Goal: Task Accomplishment & Management: Complete application form

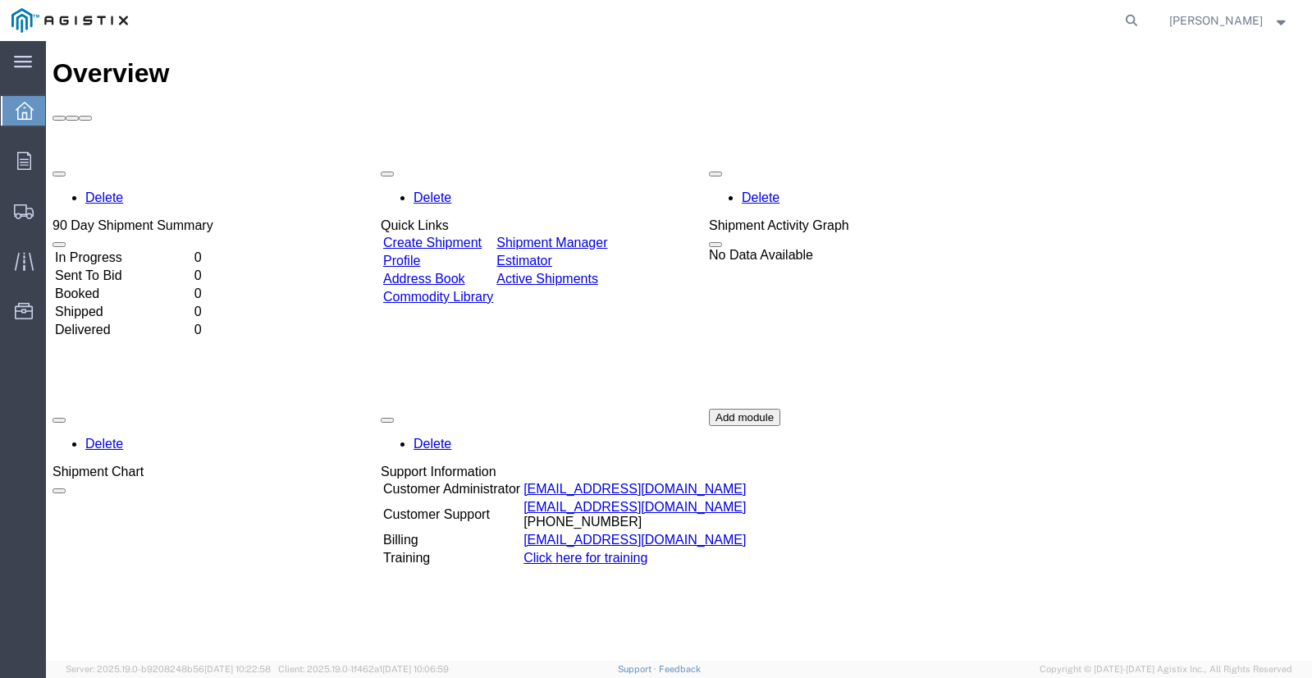
click at [1236, 269] on div "Delete 90 Day Shipment Summary In Progress 0 Sent To Bid 0 Booked 0 Shipped 0 D…" at bounding box center [678, 408] width 1253 height 492
click at [481, 235] on link "Create Shipment" at bounding box center [432, 242] width 98 height 14
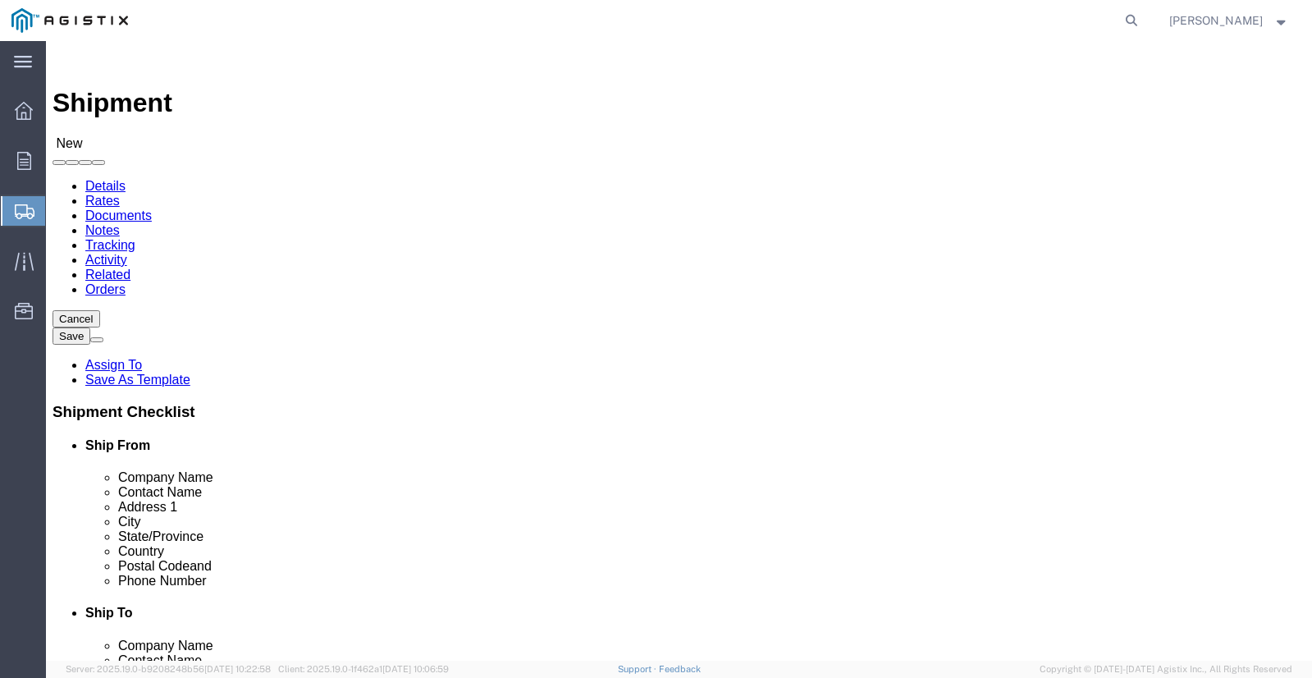
select select
click select "Select PG&E Pacific Power Source"
select select "121836"
click select "Select PG&E Pacific Power Source"
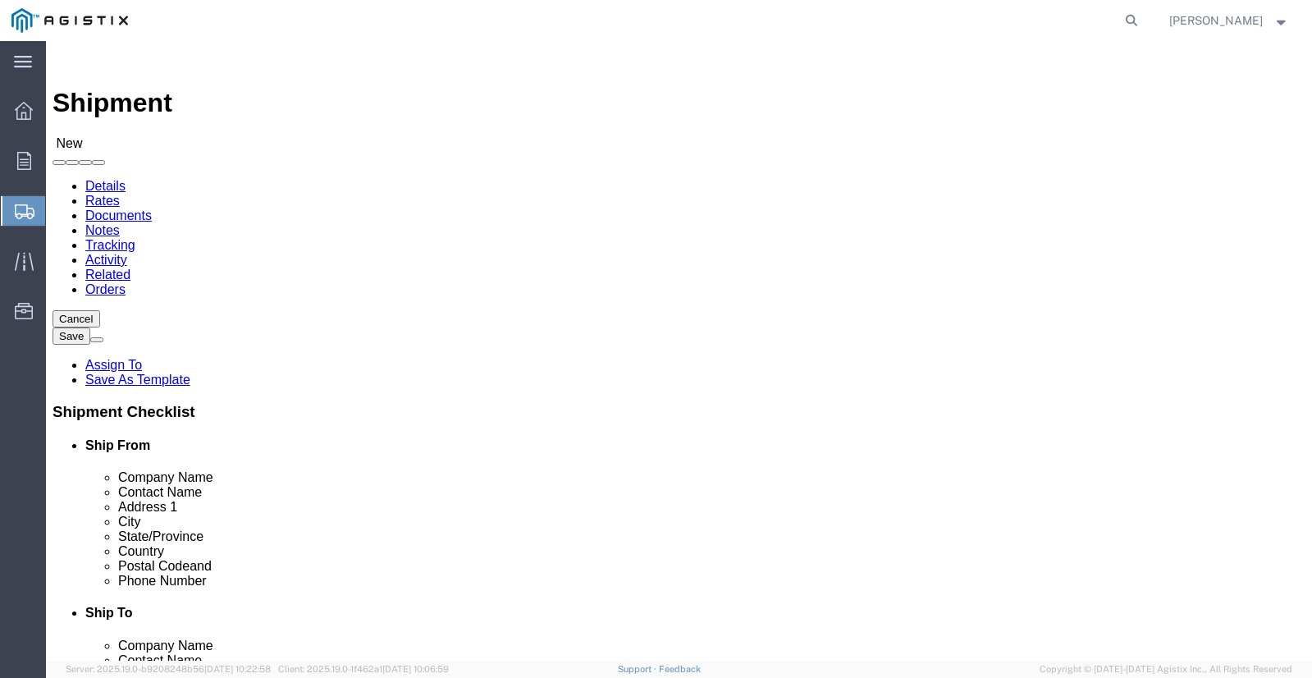
select select
click select "Select Irvine"
select select "73331"
click select "Select Irvine"
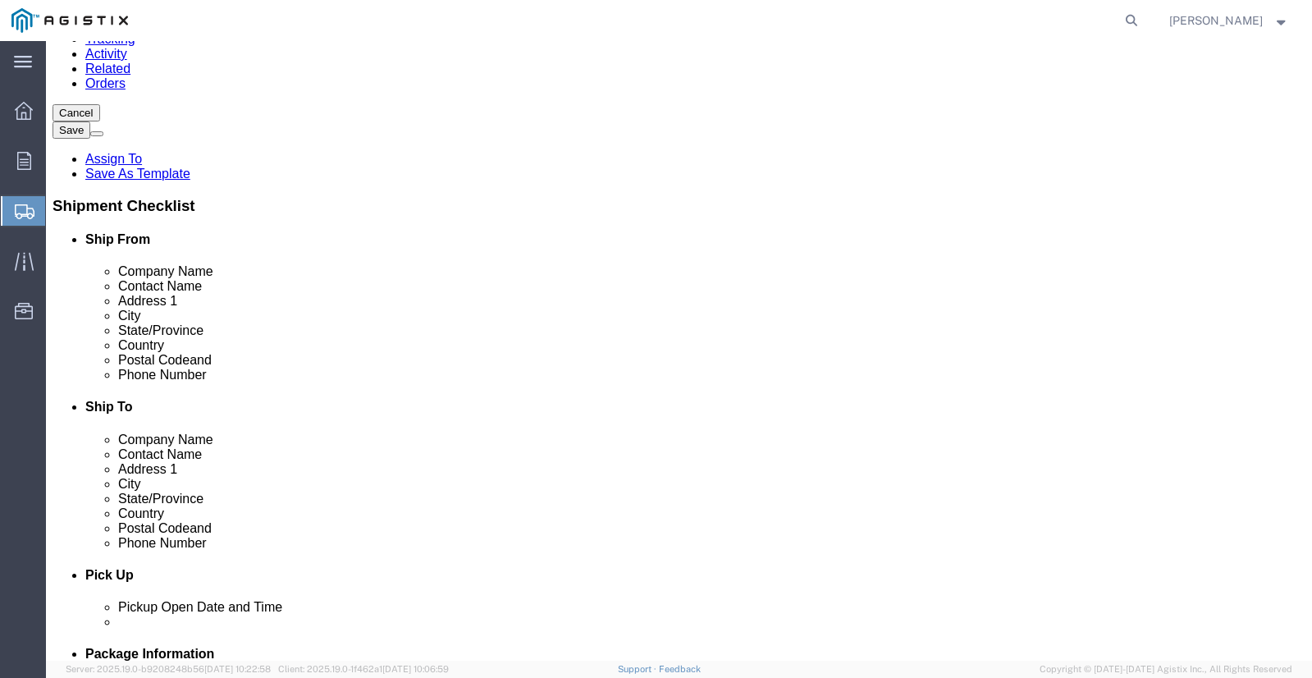
scroll to position [246, 0]
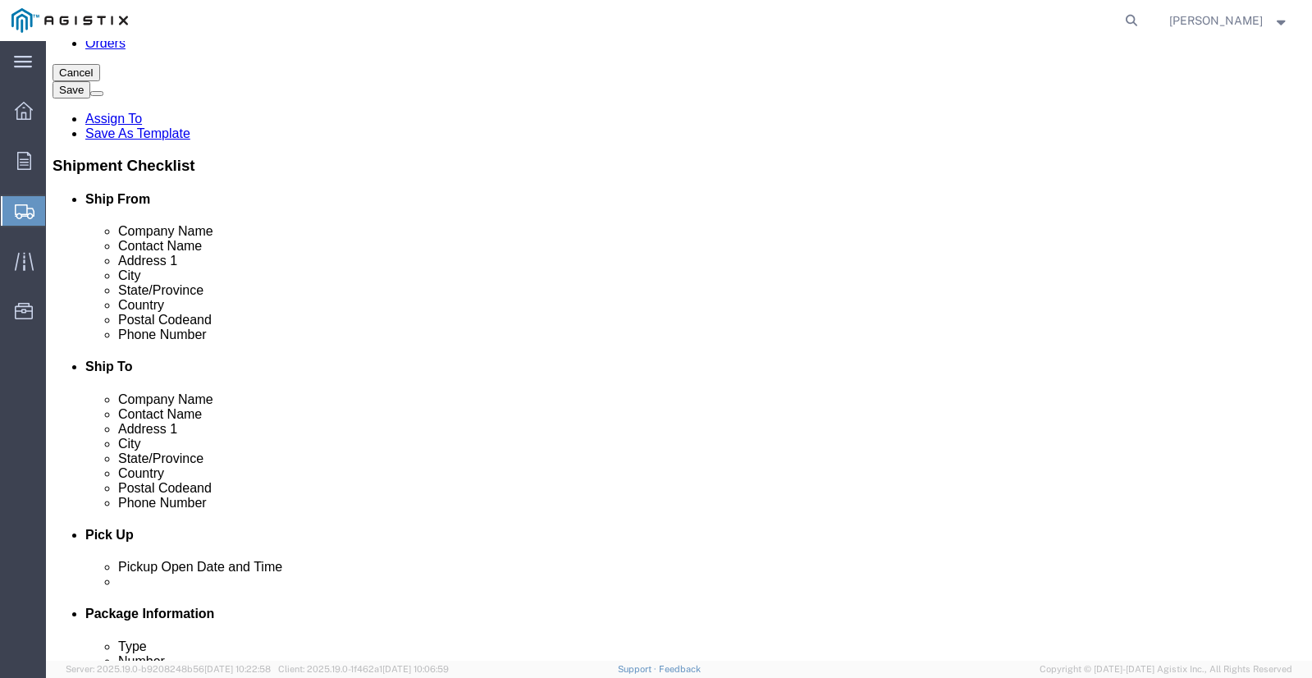
click input "text"
type input "p"
type input "PACIFIC POWER SOURCE"
click input "text"
type input "[PERSON_NAME]"
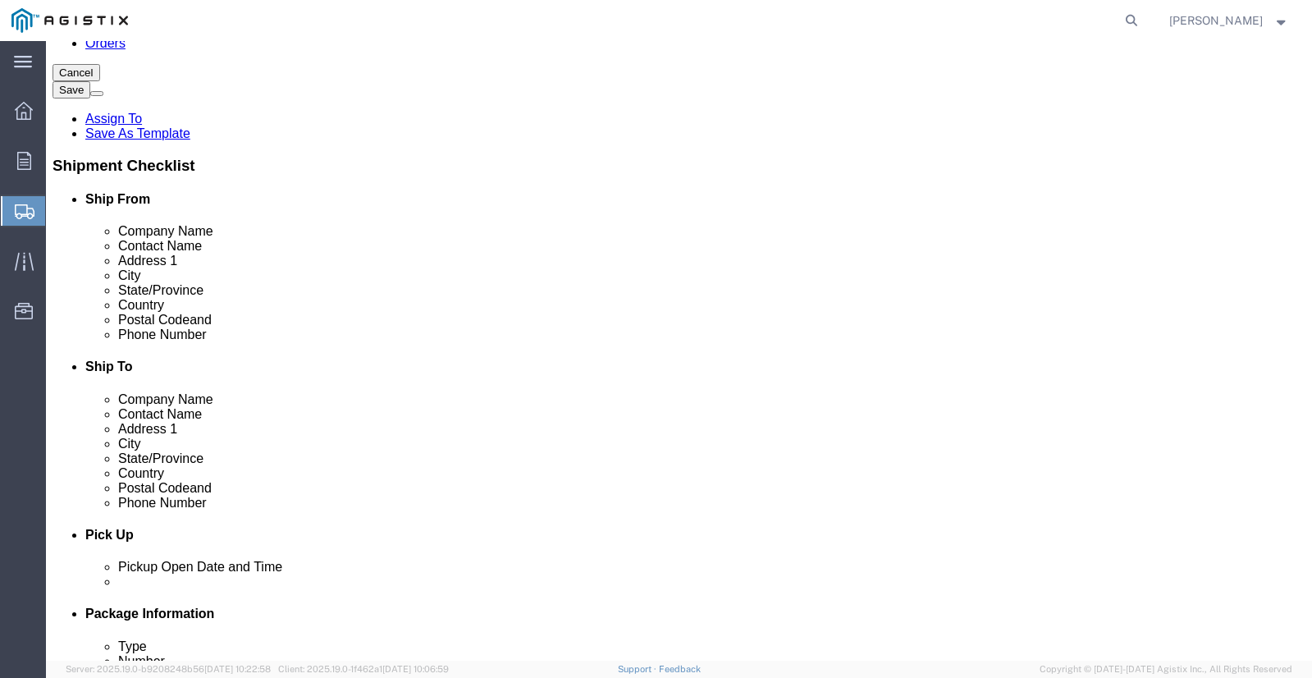
click input "text"
type input "1"
type input "[STREET_ADDRESS][PERSON_NAME]"
click input "text"
type input "C"
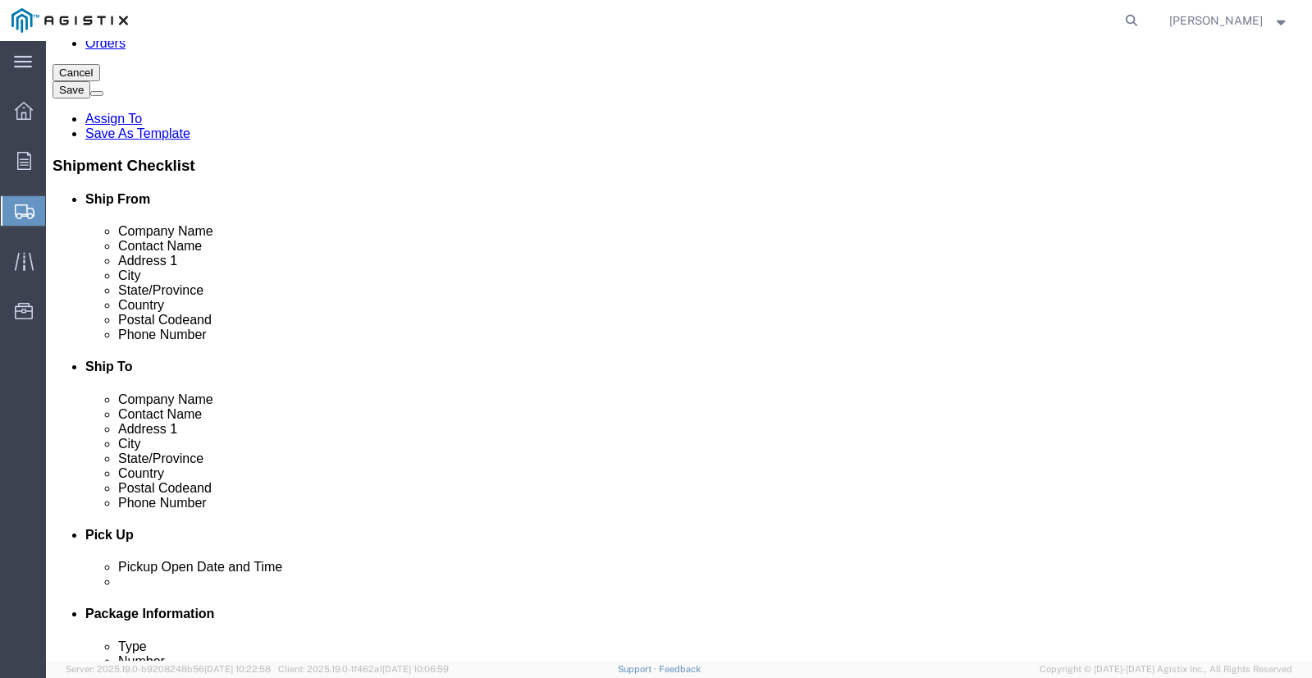
type input "SUITE 100"
click input "text"
type input "IRVINE"
click input "text"
type input "92614"
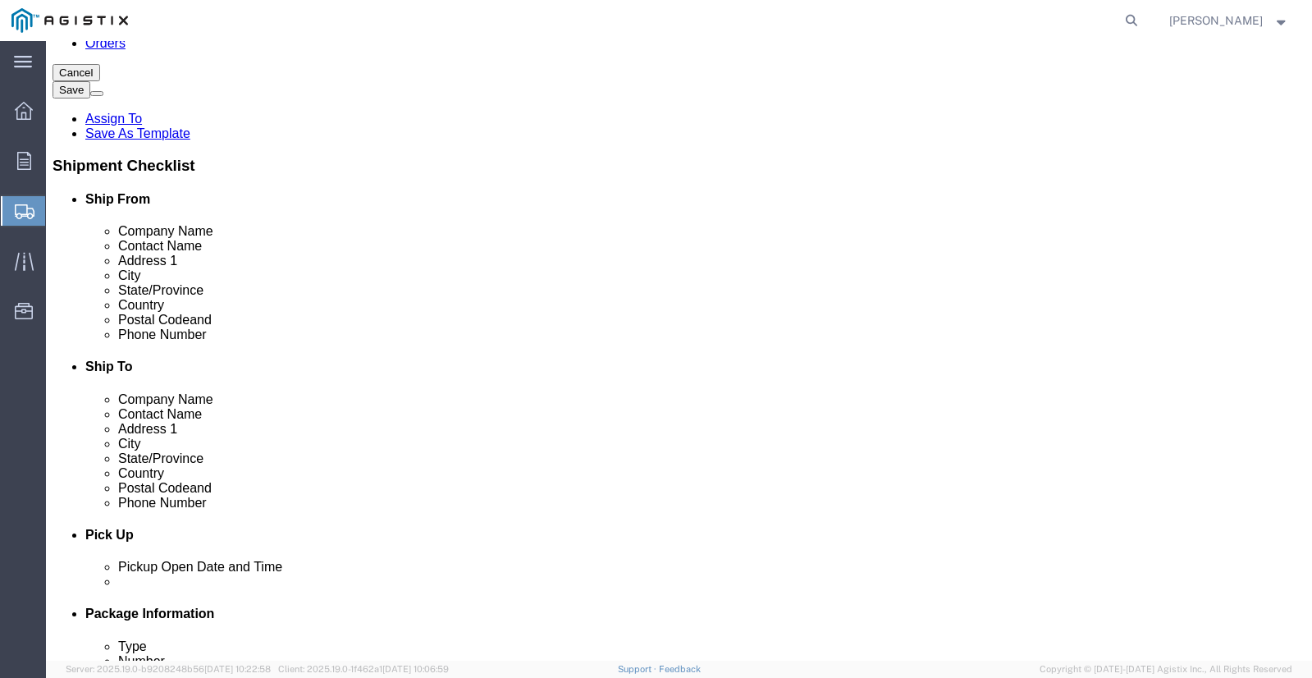
click input "text"
type input "9"
type input "9492511800"
click input "text"
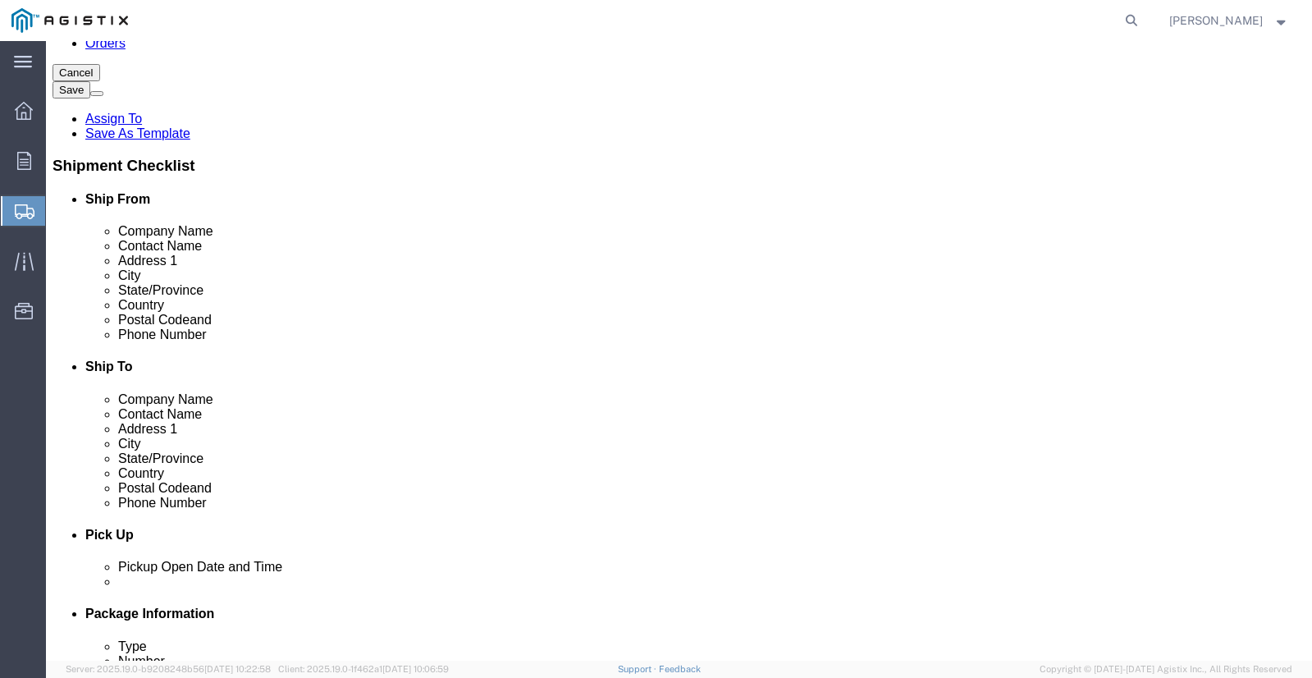
type input "1171"
click input "text"
type input "ESTELA.HERNANDEZ@PPSTSOLUTIONS.COM"
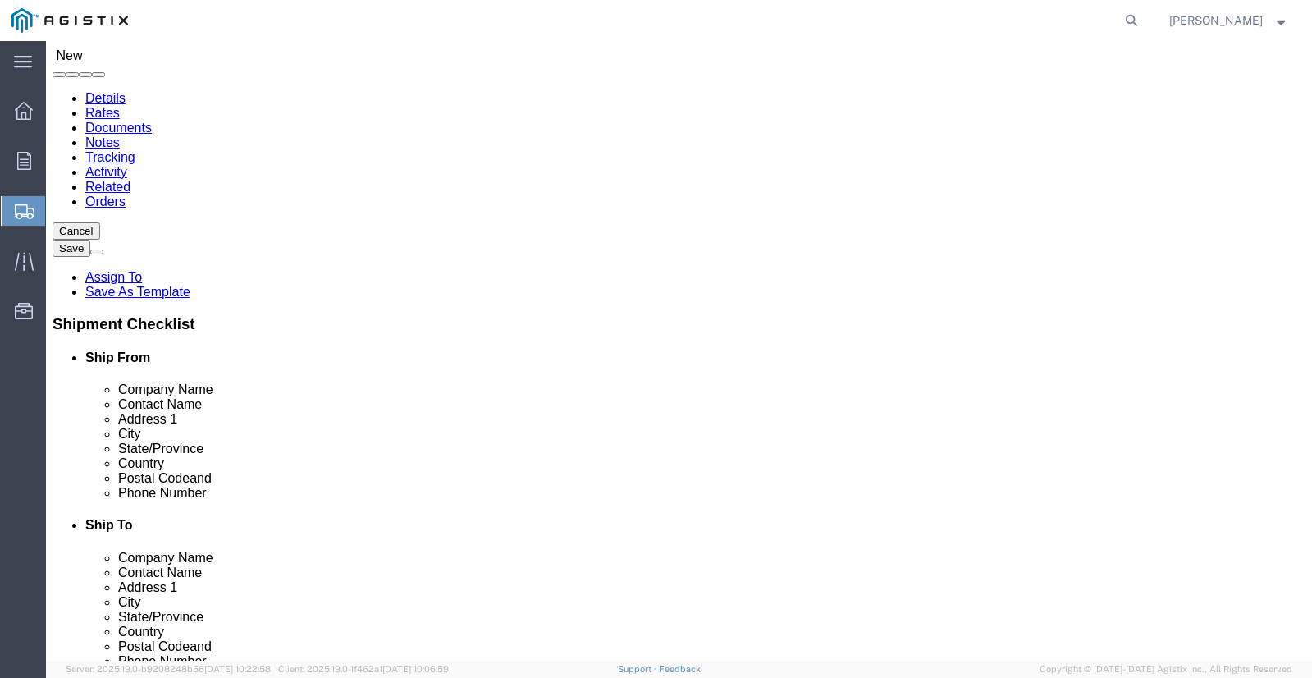
scroll to position [82, 0]
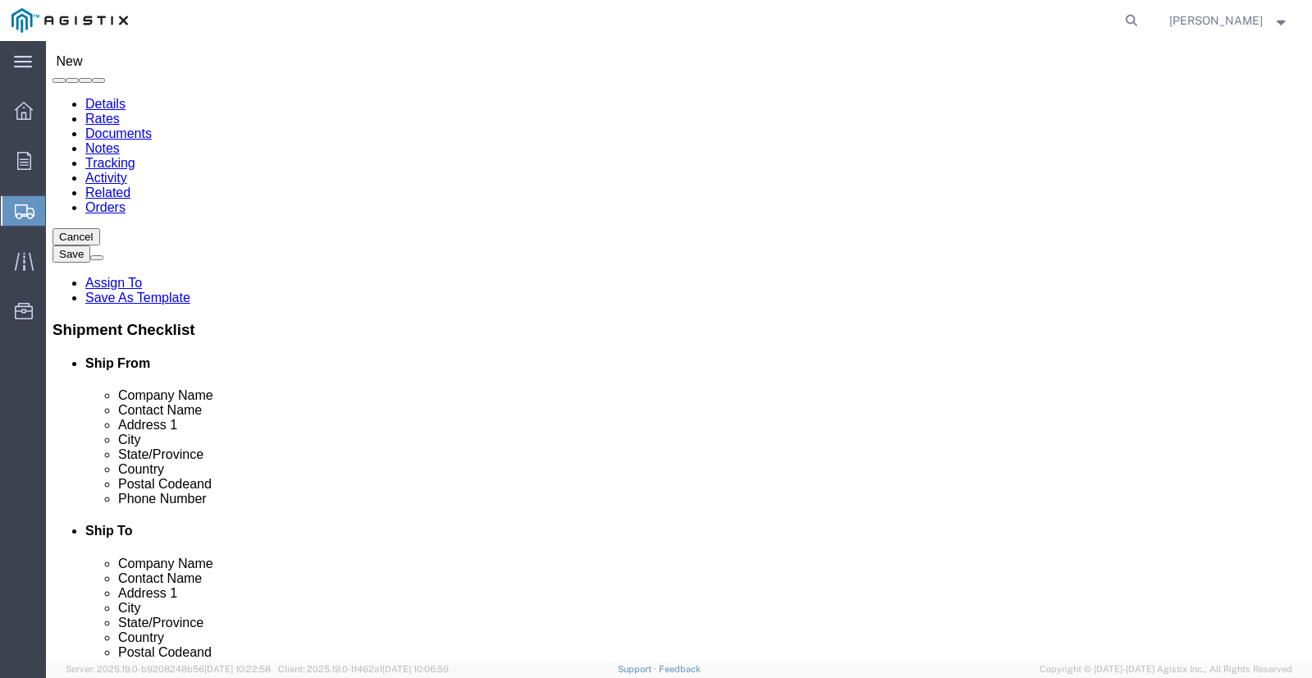
click input "text"
paste input "[STREET_ADDRESS]"
type input "[STREET_ADDRESS]"
click input "text"
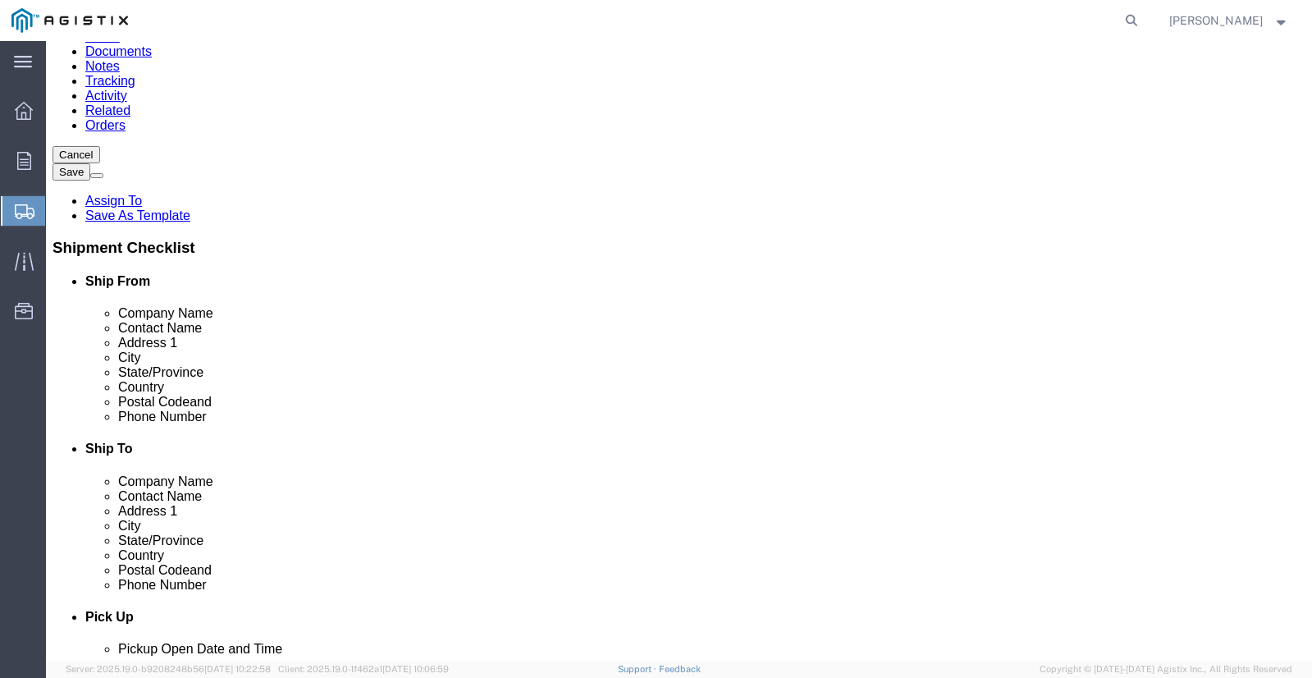
scroll to position [0, 0]
click input "SAN [PERSON_NAME]"
type input "SAN [PERSON_NAME]"
click input "text"
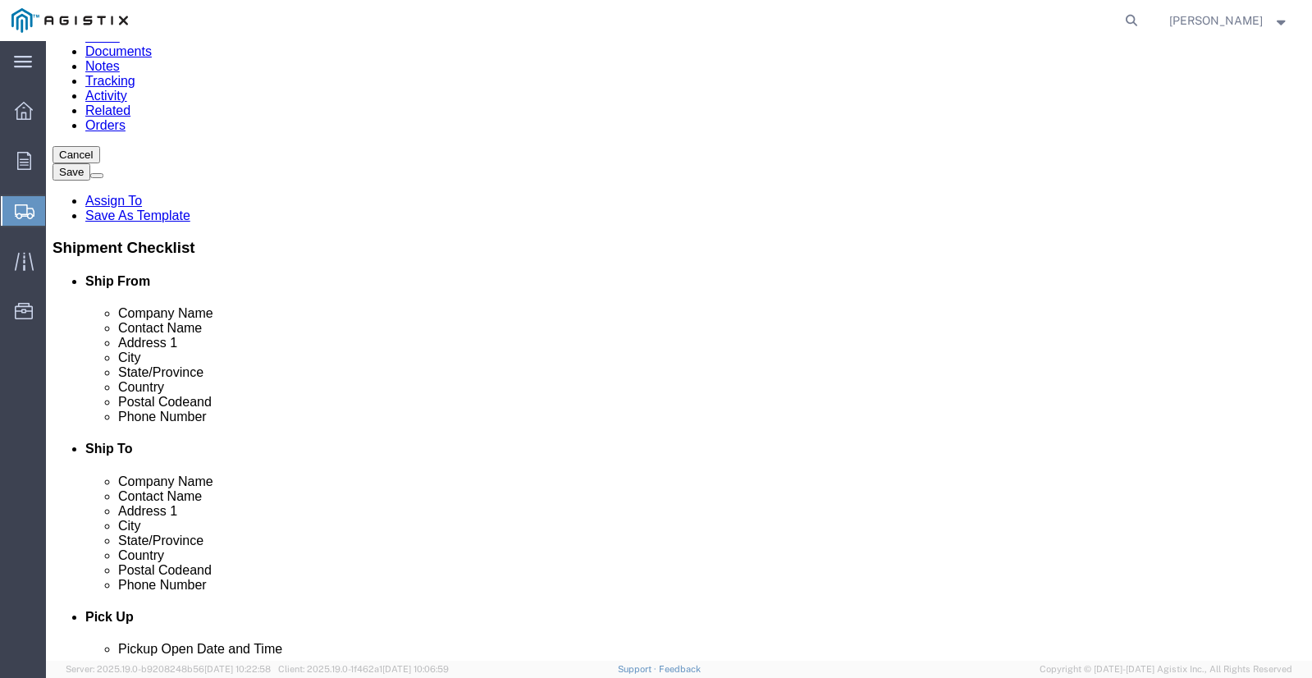
click input "text"
drag, startPoint x: 731, startPoint y: 271, endPoint x: 550, endPoint y: 267, distance: 180.5
click div "Company Name AI BELISSO"
drag, startPoint x: 691, startPoint y: 283, endPoint x: 665, endPoint y: 284, distance: 25.4
click div "Company Name ATS W"
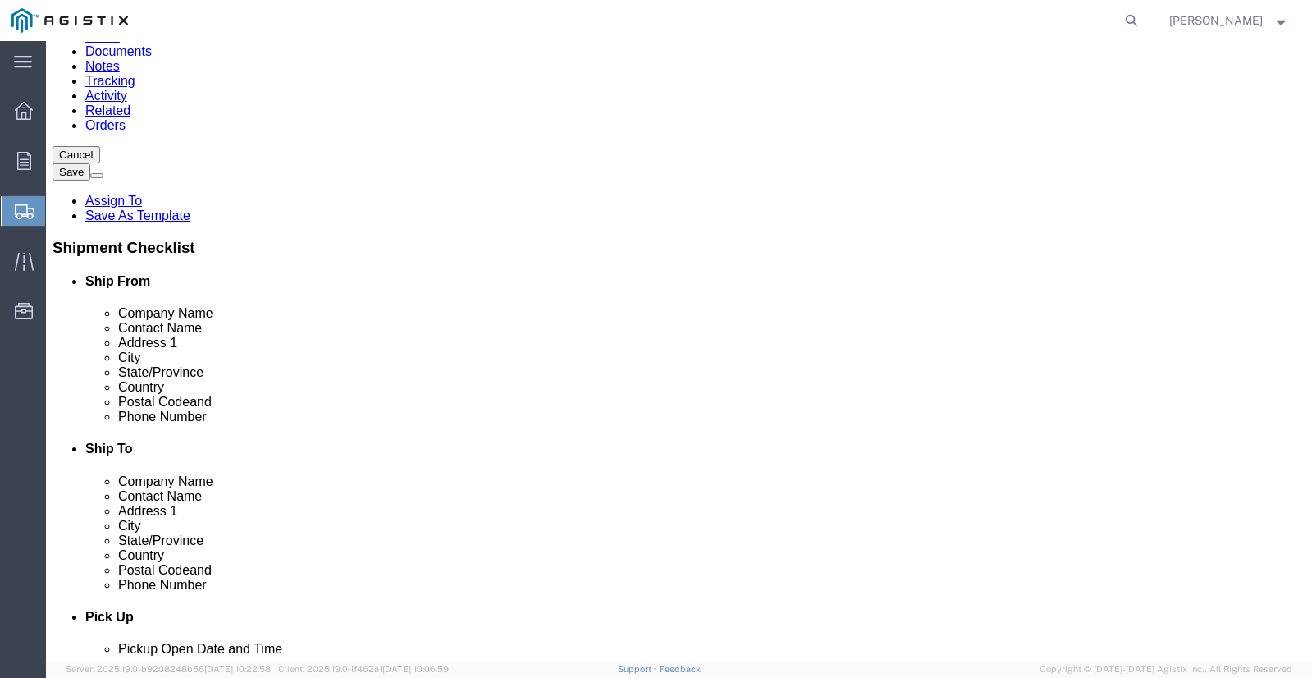
paste input "AREHOUSE"
type input "ATS WAREHOUSE"
click input "text"
paste input "ATTN: AL BELISO"
drag, startPoint x: 684, startPoint y: 307, endPoint x: 612, endPoint y: 301, distance: 72.4
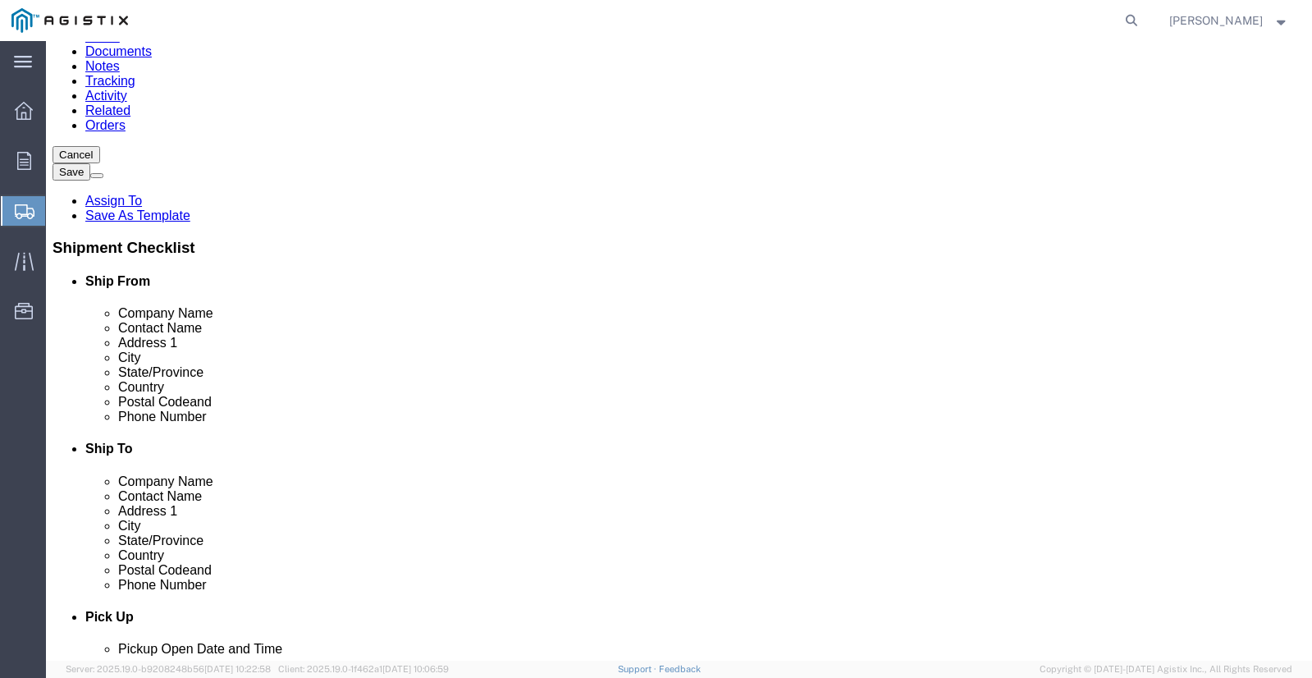
click div "Contact Name ATTN: AL BELISO"
type input "[PERSON_NAME]"
click input "Postal Code"
type input "94583"
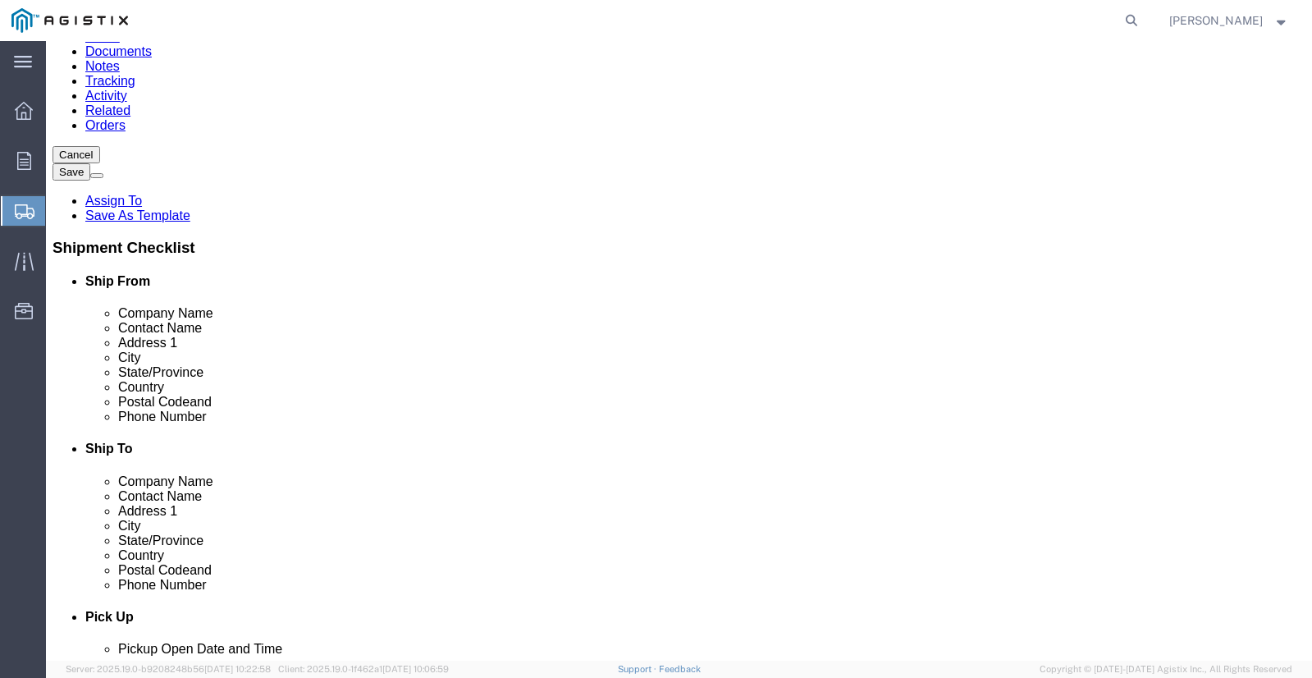
click input "text"
paste input "SHIP TO CODE: E006"
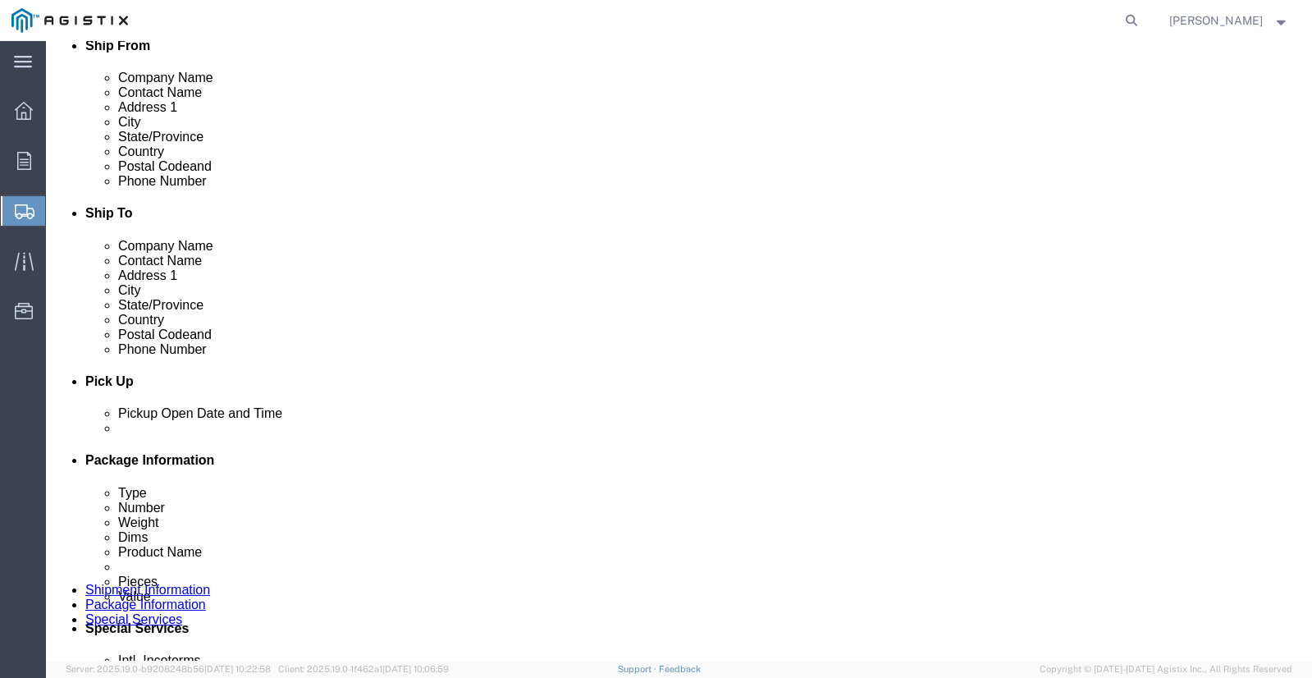
scroll to position [410, 0]
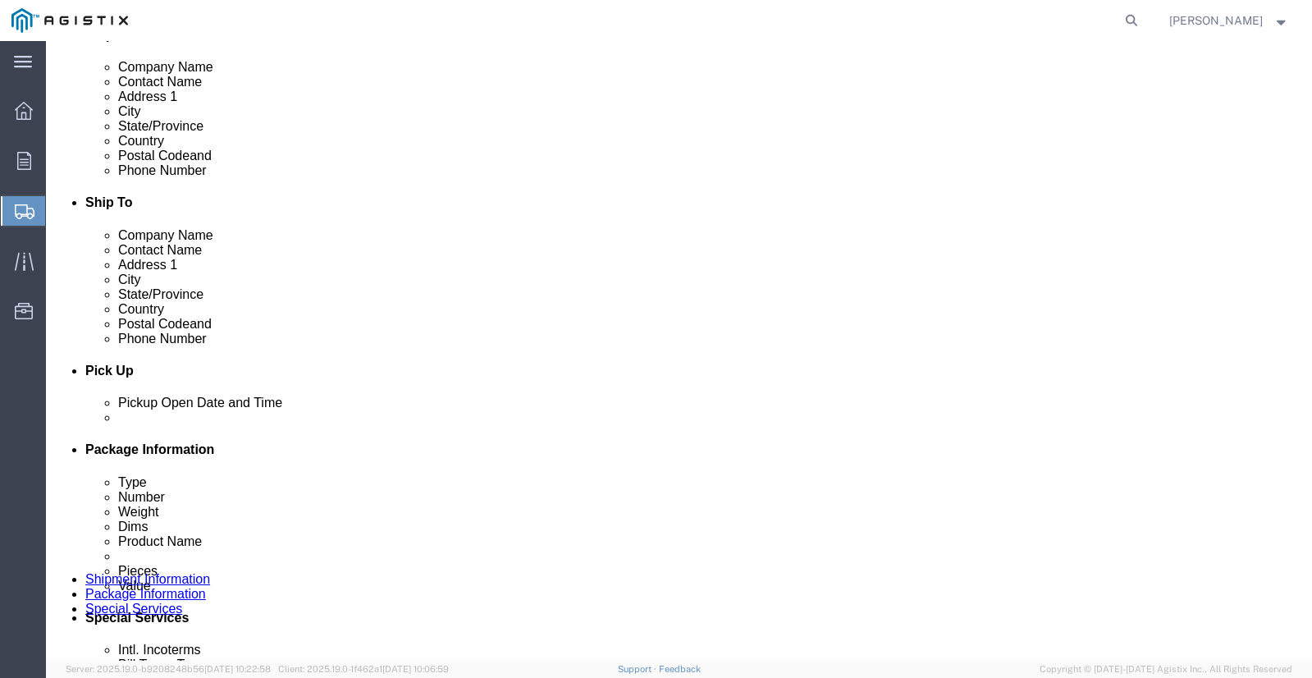
type input "SHIP TO CODE: E006"
click input "text"
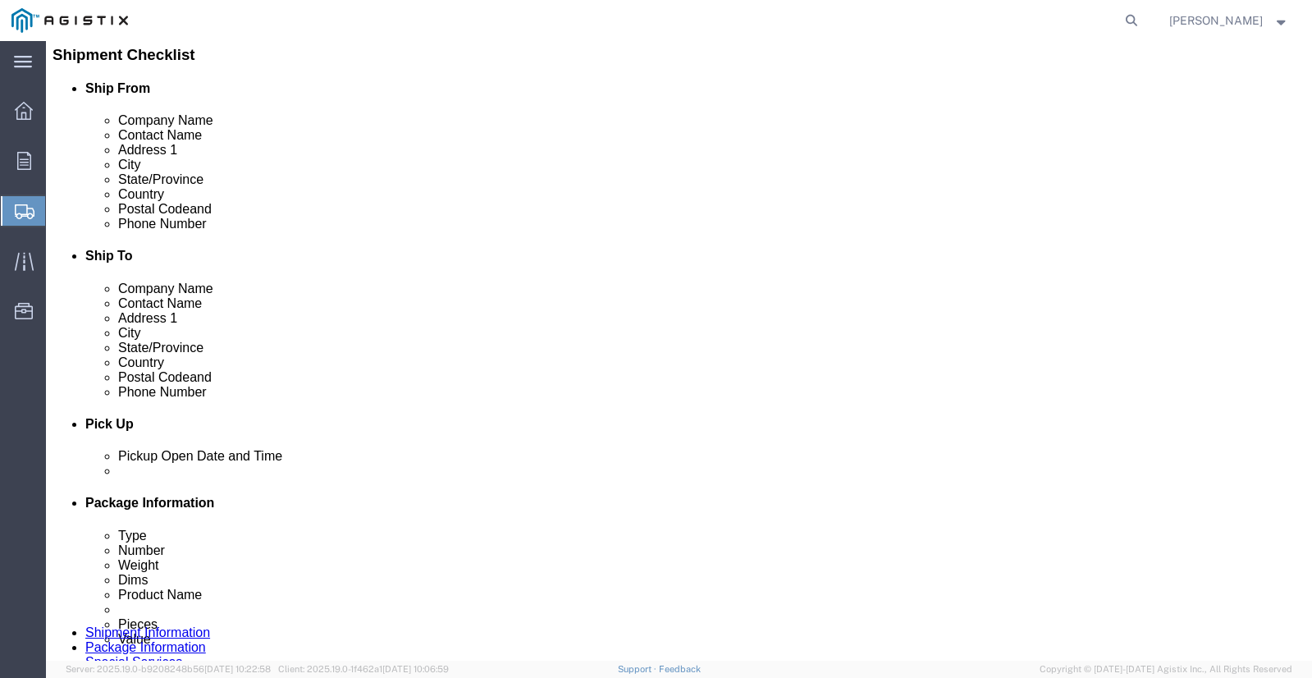
scroll to position [328, 0]
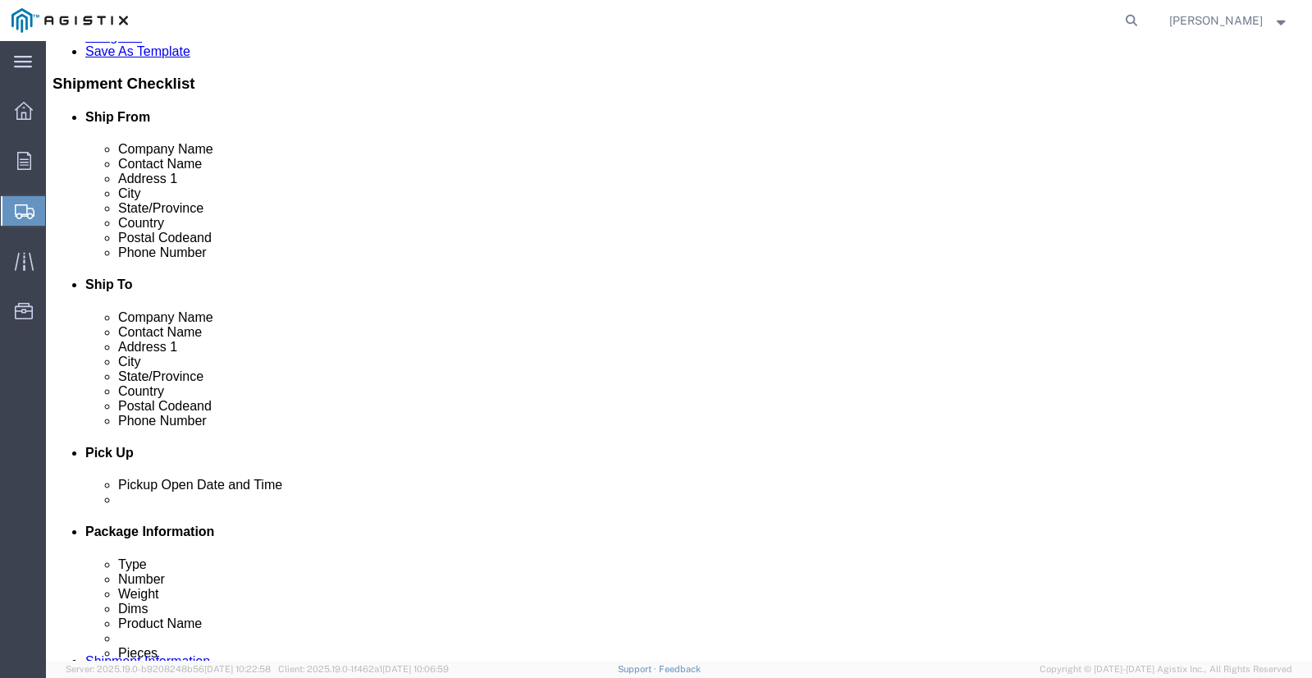
type input "9258665297"
click input "text"
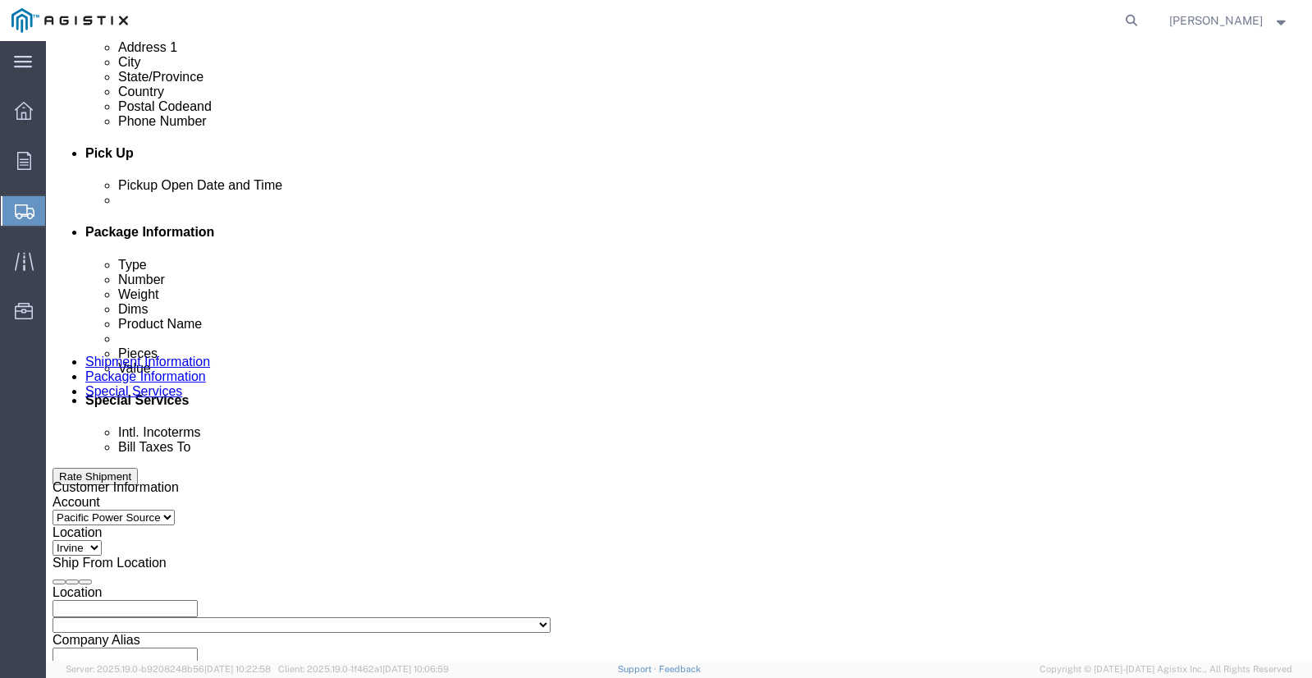
scroll to position [656, 0]
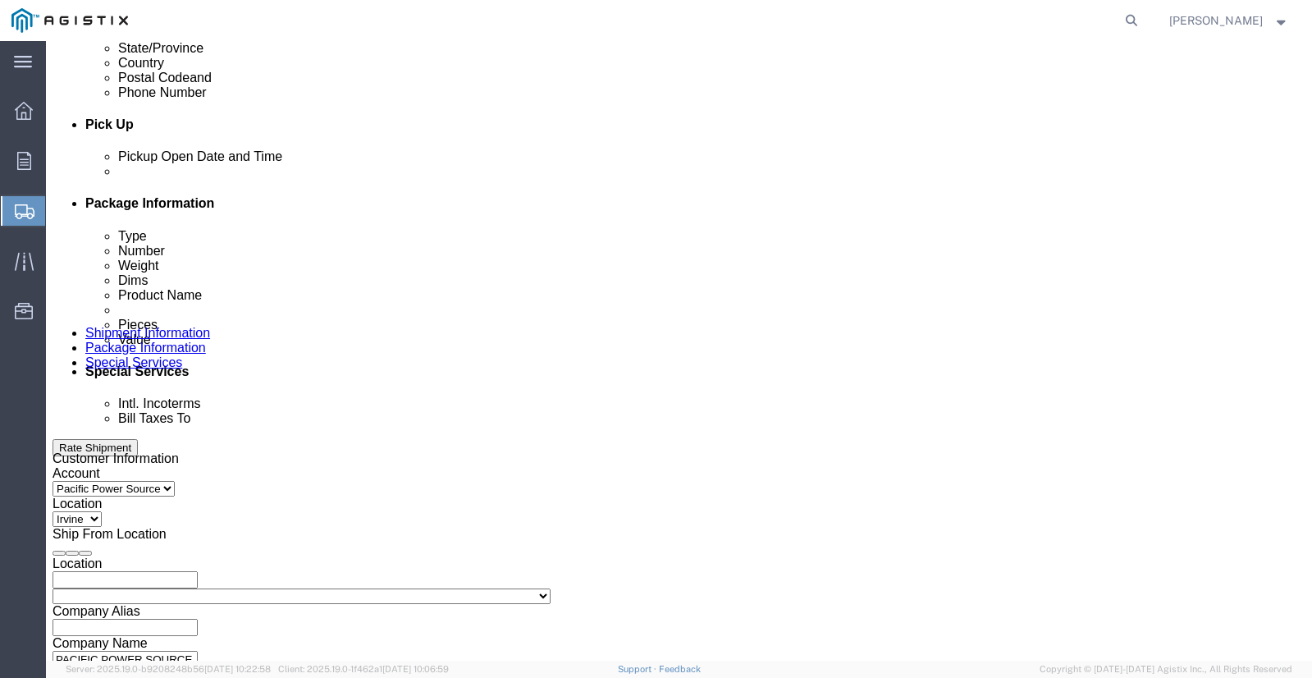
type input "ANO8@PGE.COM"
click div "Sep 22 2025 11:00 AM"
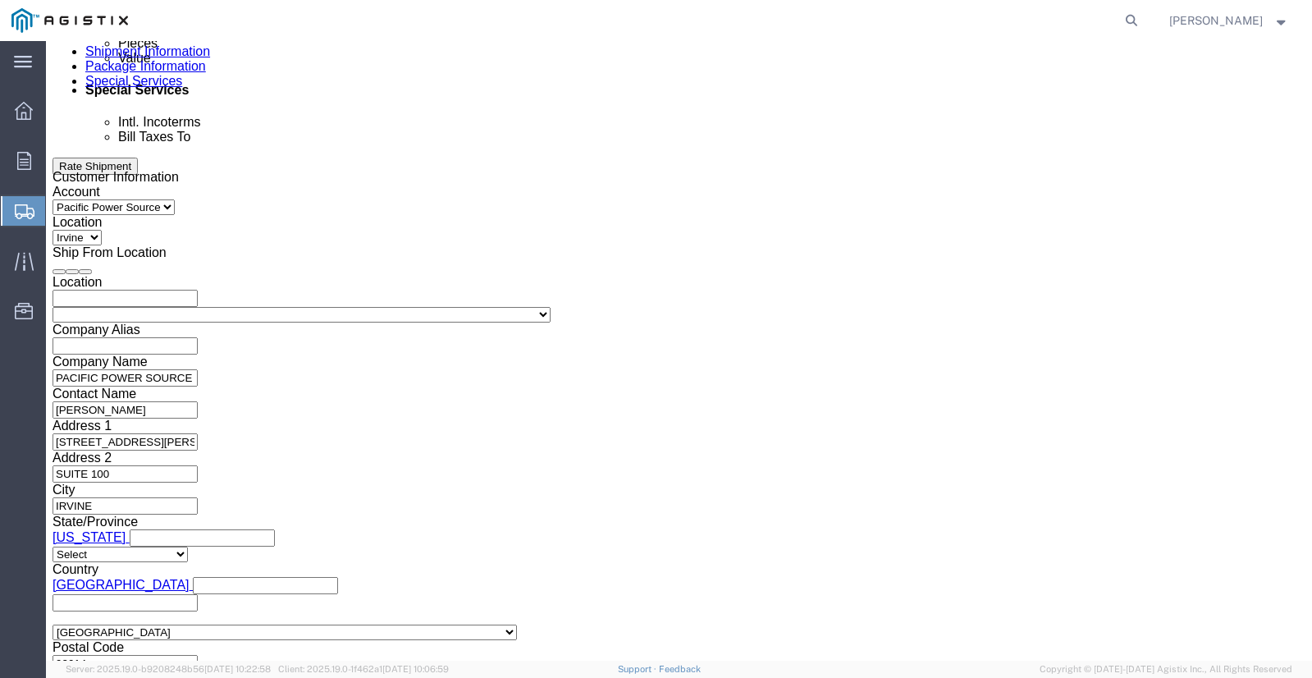
drag, startPoint x: 356, startPoint y: 359, endPoint x: 304, endPoint y: 360, distance: 51.7
click input "11:00 AM"
click input "4:00 AM"
type input "4:00 PM"
click button "Apply"
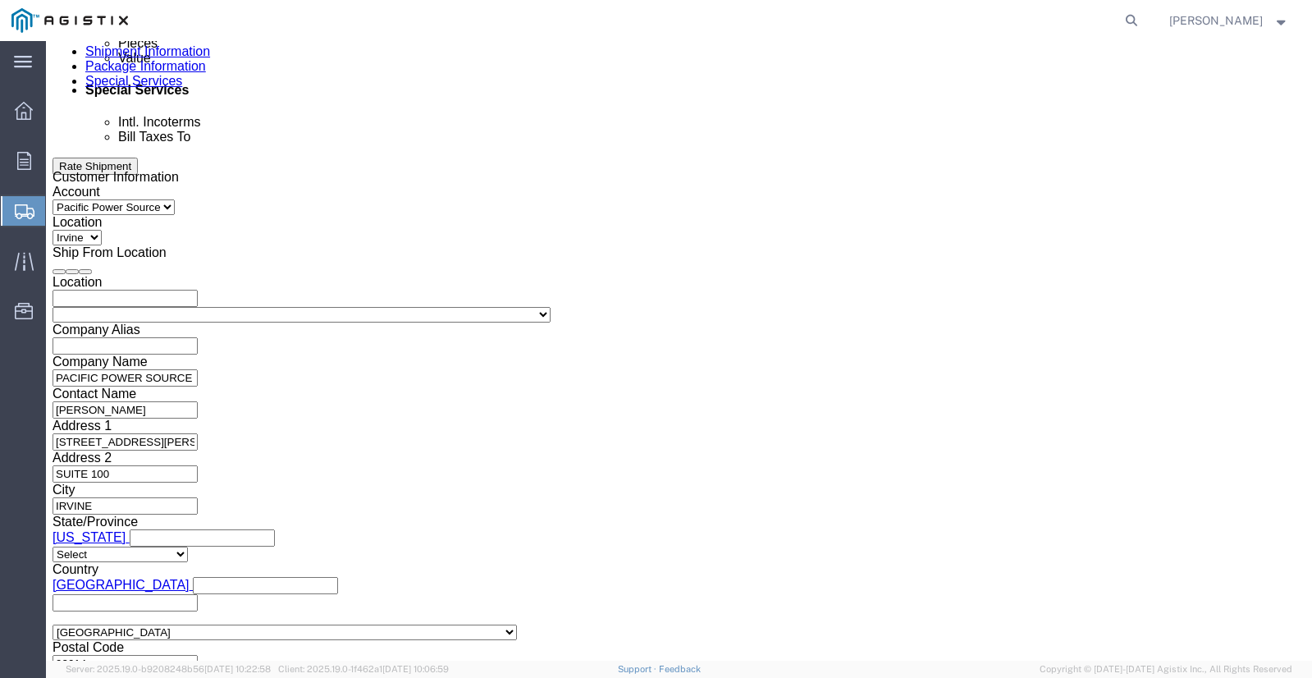
click input "text"
type input "014727"
click select "Select Account Type Activity ID Airline Appointment Number ASN Batch Request # …"
select select "PURCHORD"
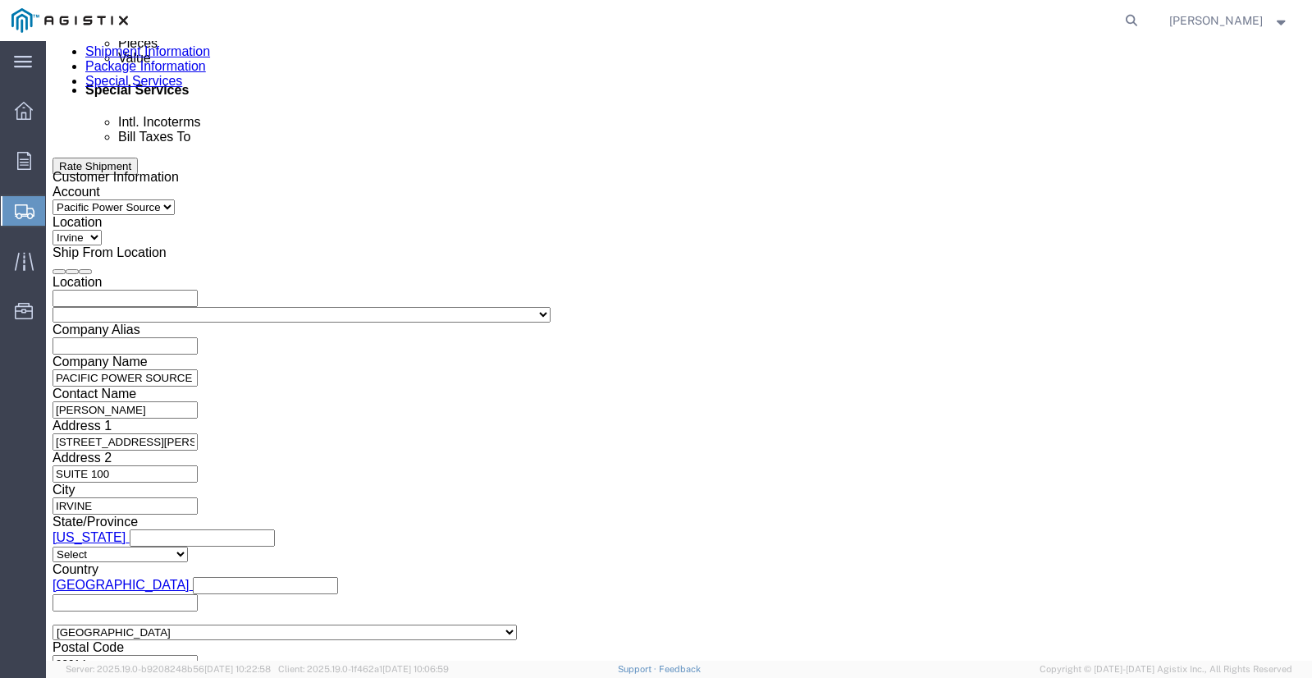
click select "Select Account Type Activity ID Airline Appointment Number ASN Batch Request # …"
click input "text"
paste input "2701242776"
type input "2701242776"
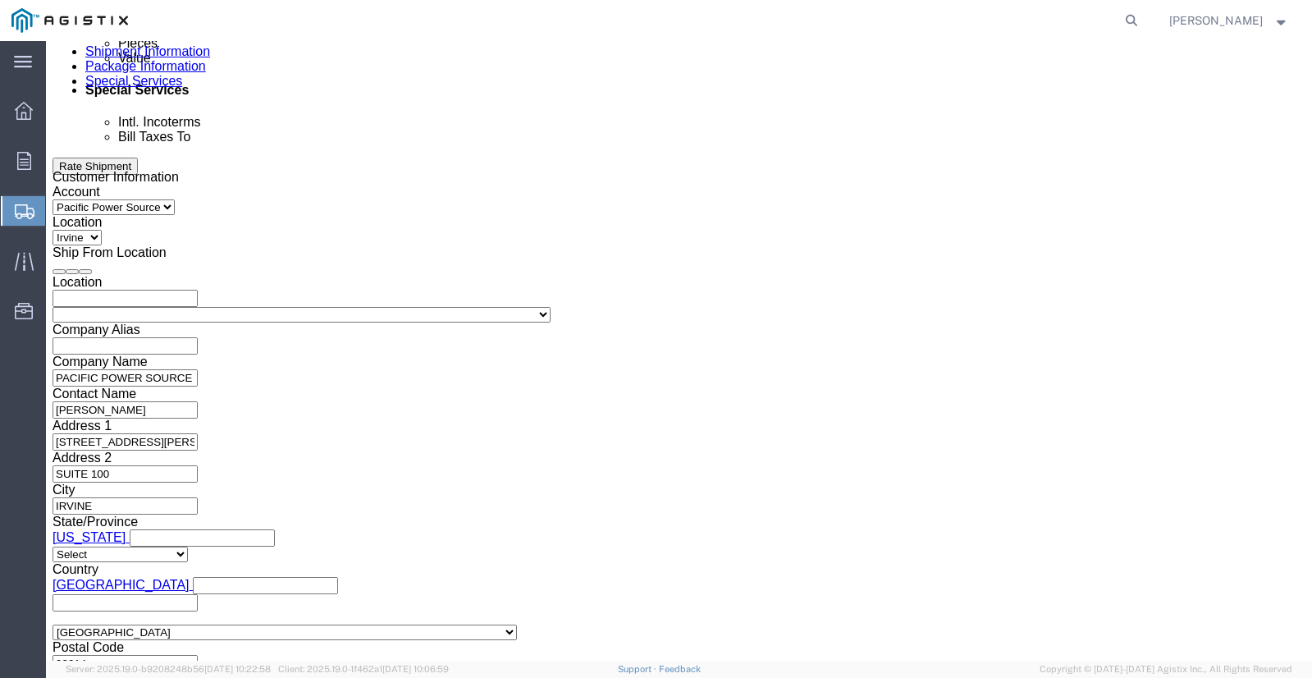
click select "Select Account Type Activity ID Airline Appointment Number ASN Batch Request # …"
click select "Select Air Less than Truckload Multi-Leg Ocean Freight Rail Small Parcel Truckl…"
click div "Previous Continue"
drag, startPoint x: 911, startPoint y: 553, endPoint x: 586, endPoint y: 551, distance: 324.8
click div "Previous Continue"
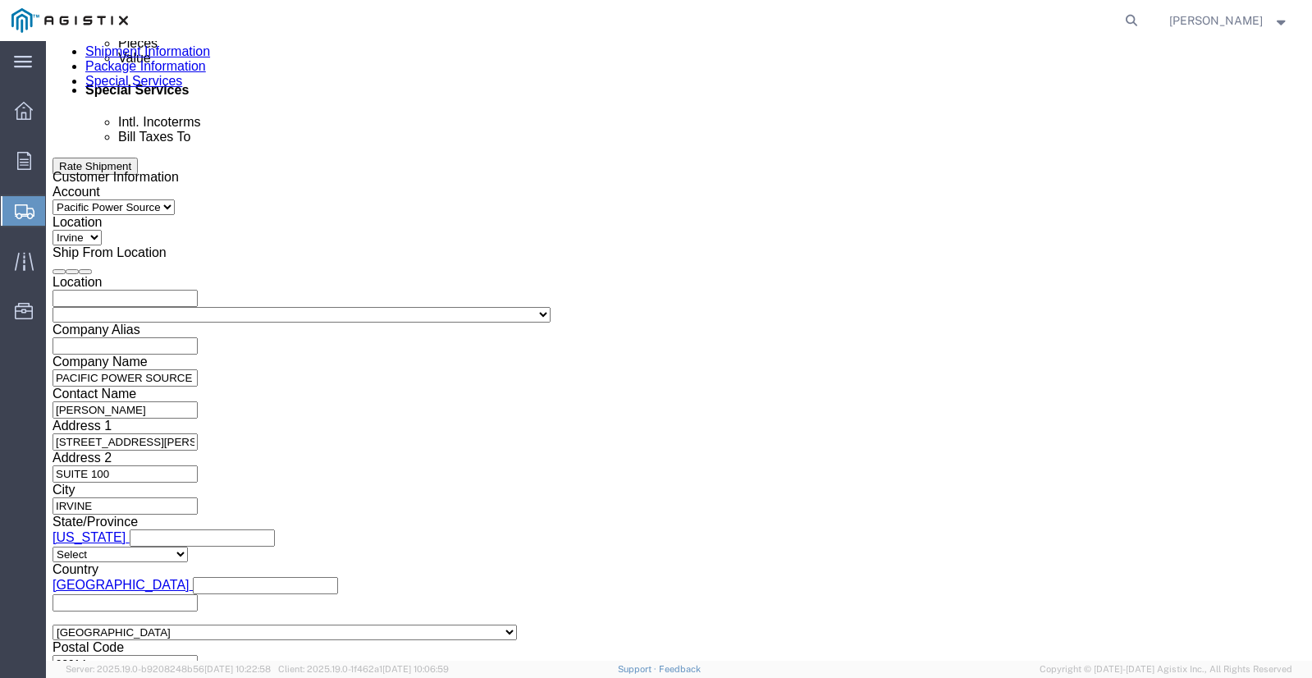
click button "Continue"
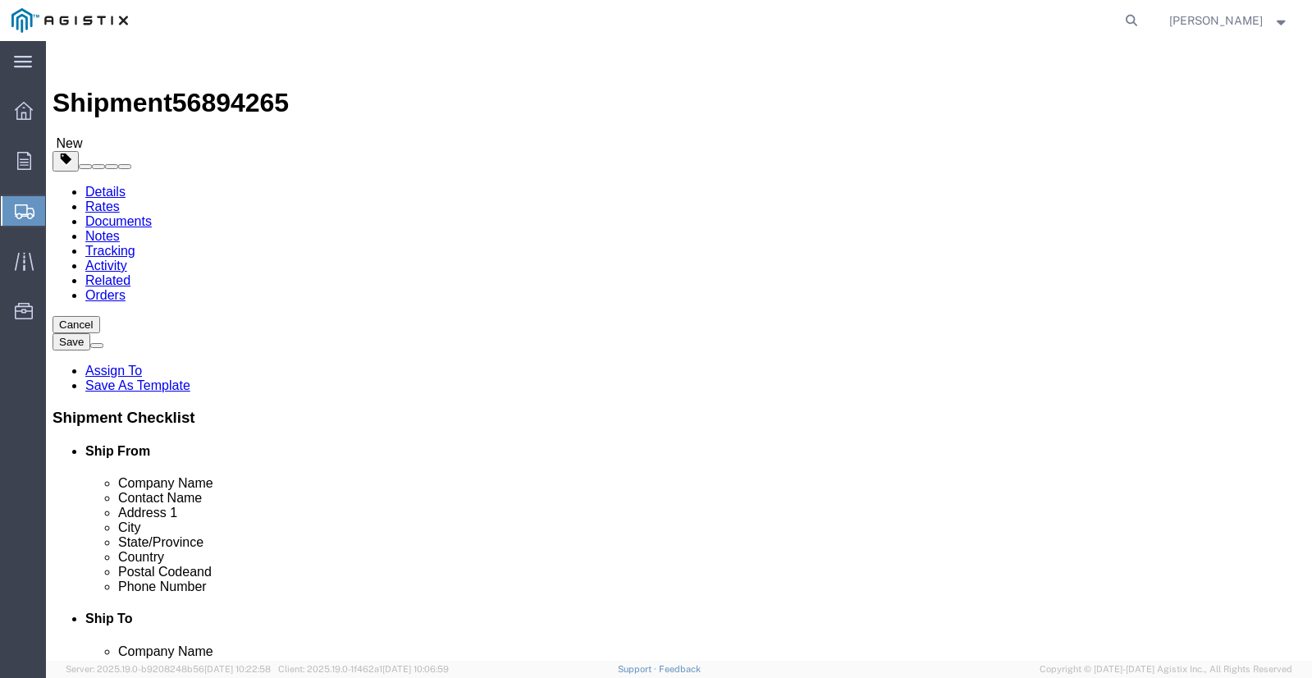
click select "Select Bale(s) Basket(s) Bolt(s) Bottle(s) Buckets Bulk Bundle(s) Can(s) Cardbo…"
select select "SKID"
click select "Select Bale(s) Basket(s) Bolt(s) Bottle(s) Buckets Bulk Bundle(s) Can(s) Cardbo…"
click input "text"
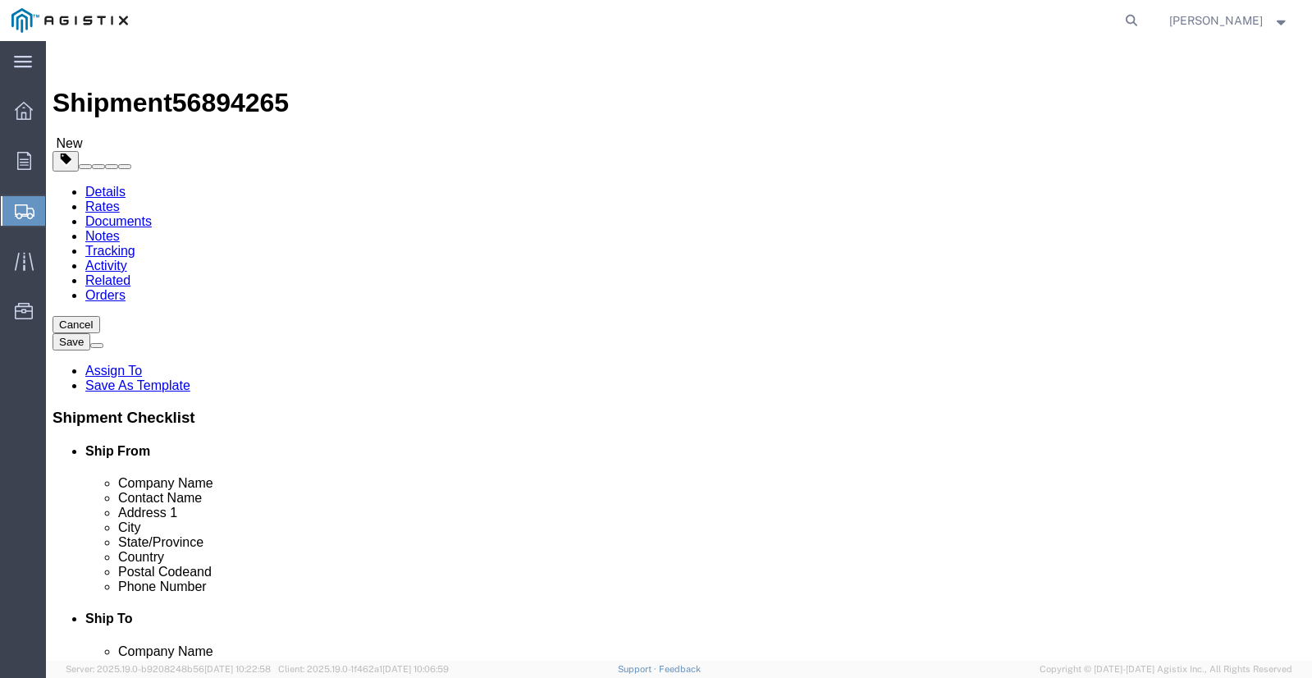
type input "40"
click input "text"
type input "32"
click input "text"
type input "20"
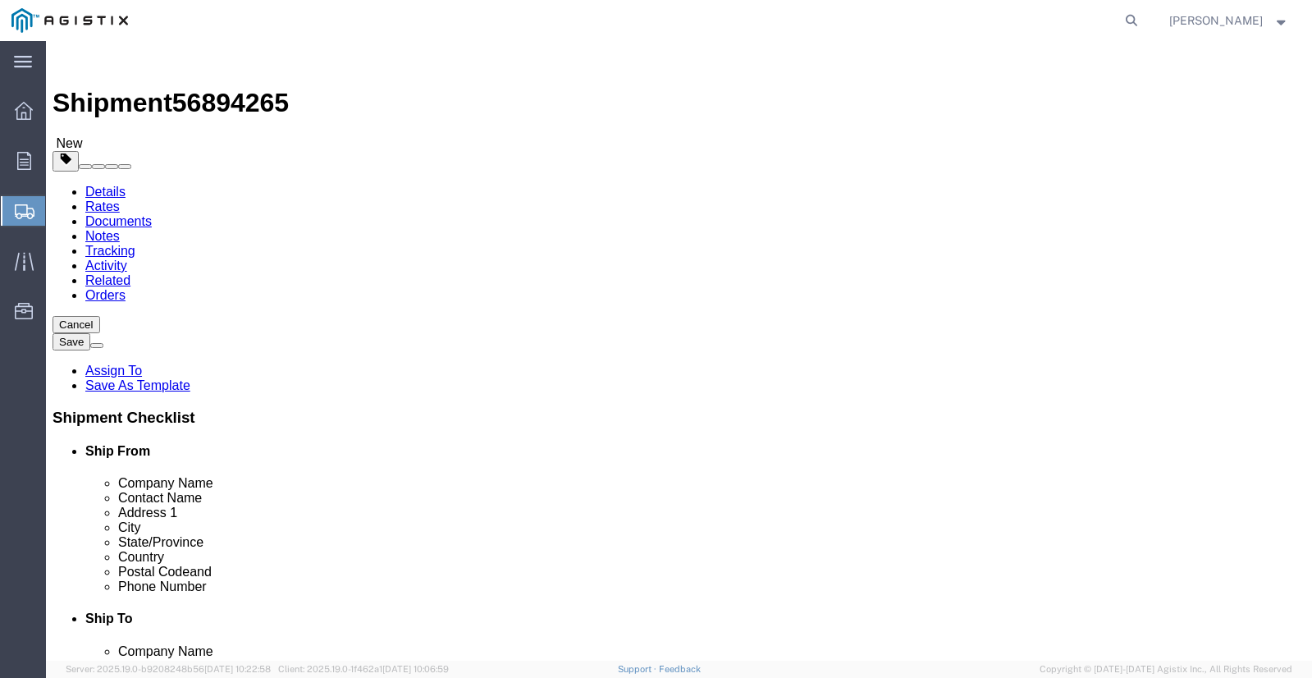
click div "Package Type Select Bale(s) Basket(s) Bolt(s) Bottle(s) Buckets Bulk Bundle(s) …"
drag, startPoint x: 221, startPoint y: 425, endPoint x: 157, endPoint y: 434, distance: 63.8
click div "Weight 0.00 Select kgs lbs Ship. t°"
type input "145"
click button "Continue"
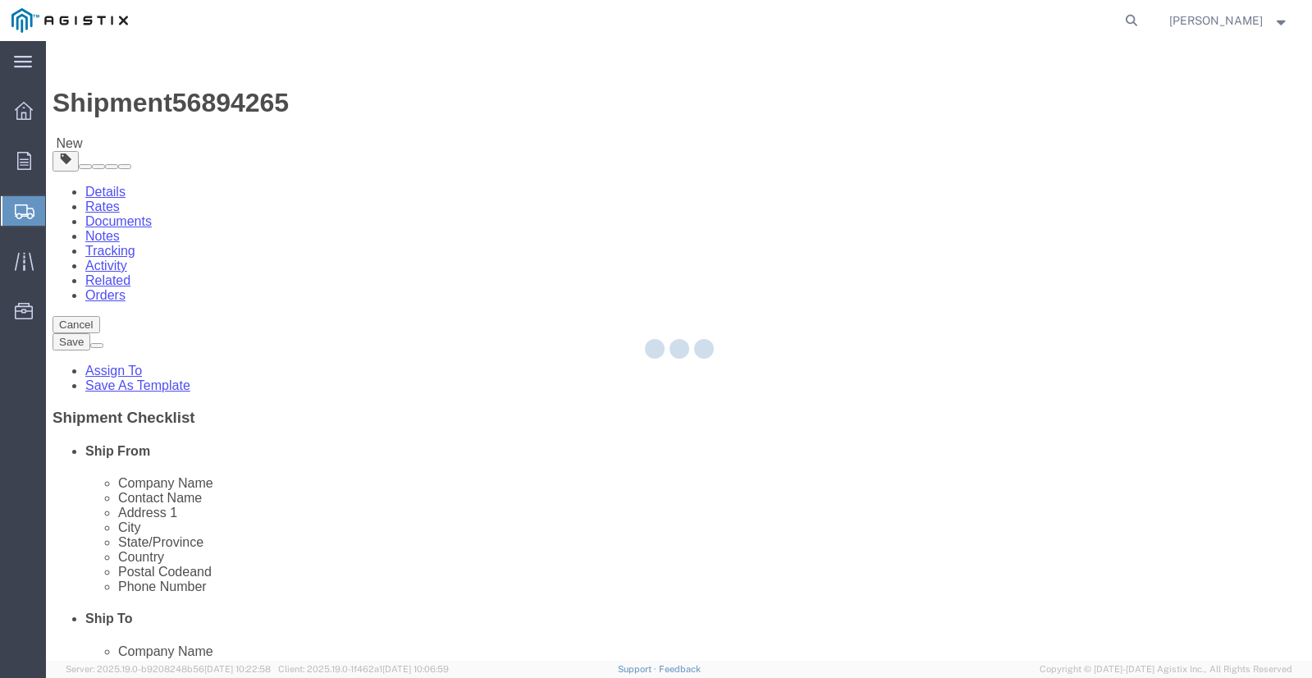
select select
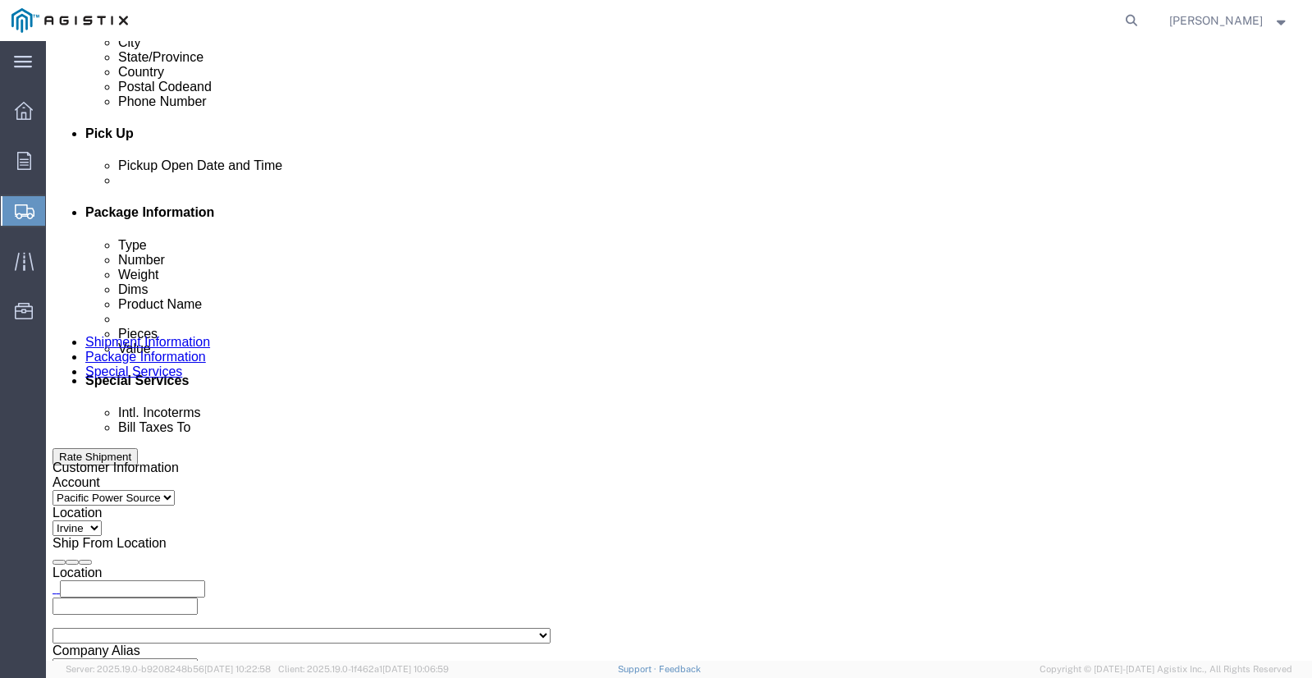
scroll to position [656, 0]
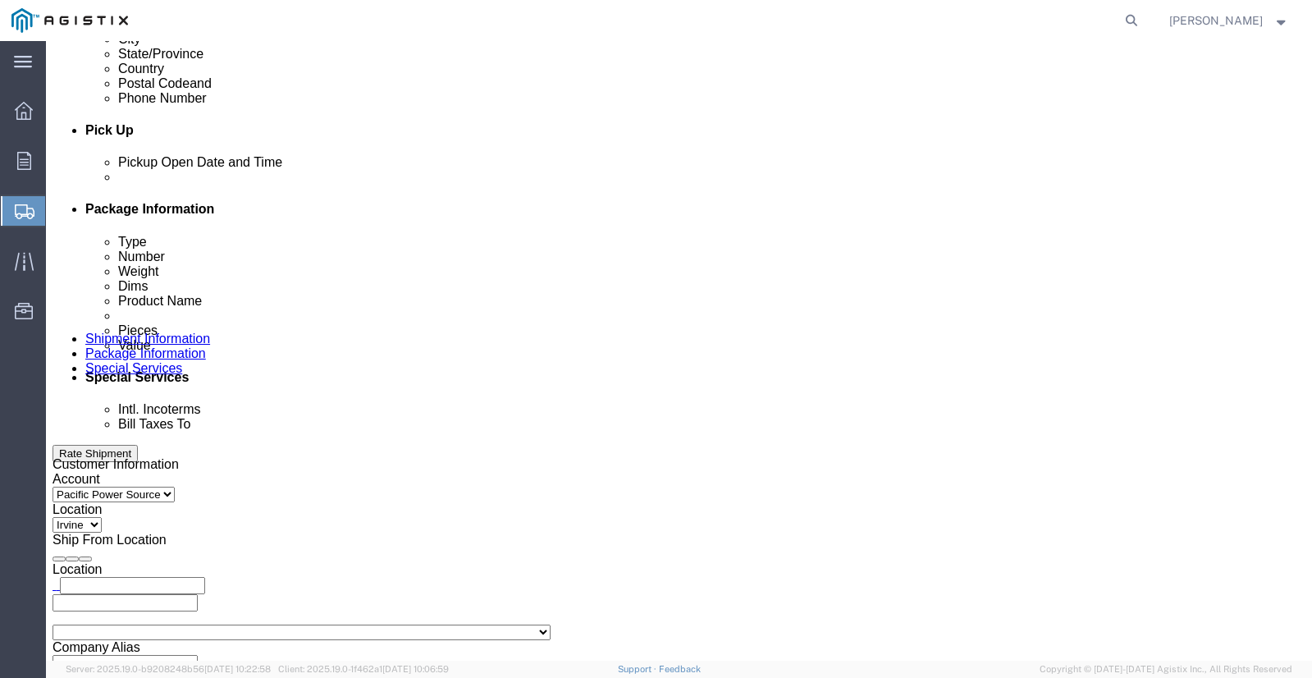
click select "Select Buyer Cost Center Department Operations Number Order Number Sales Person"
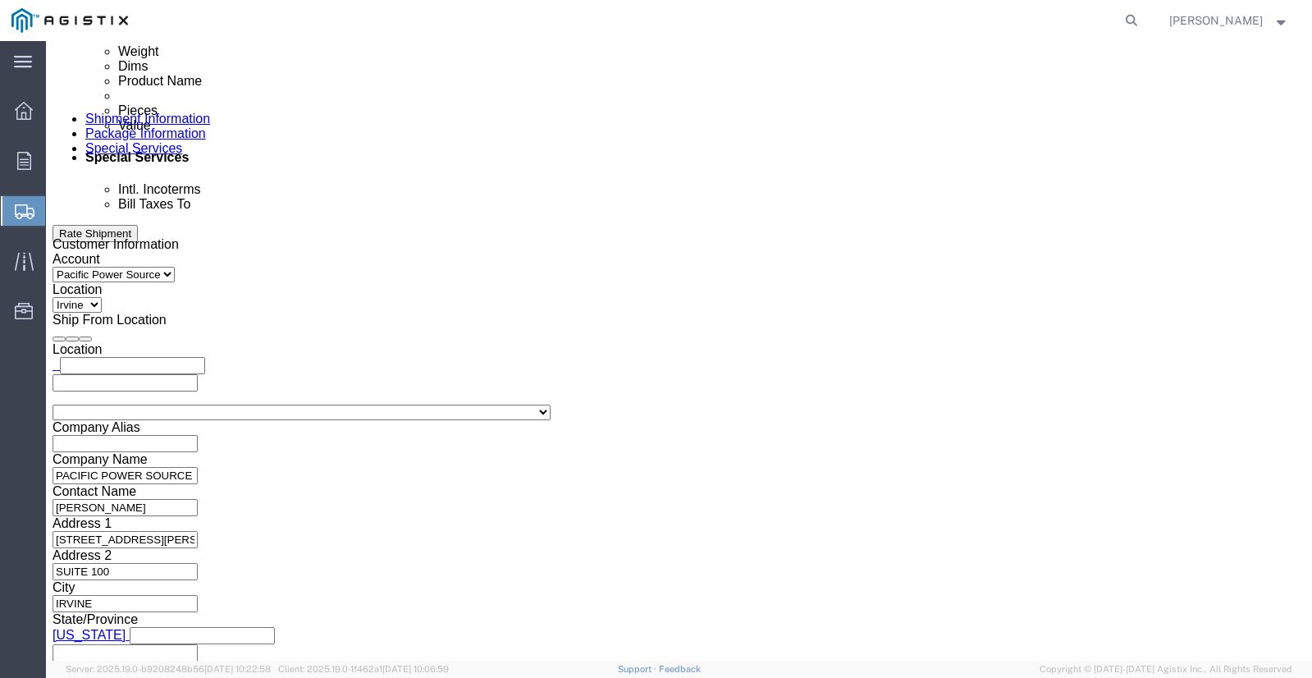
scroll to position [902, 0]
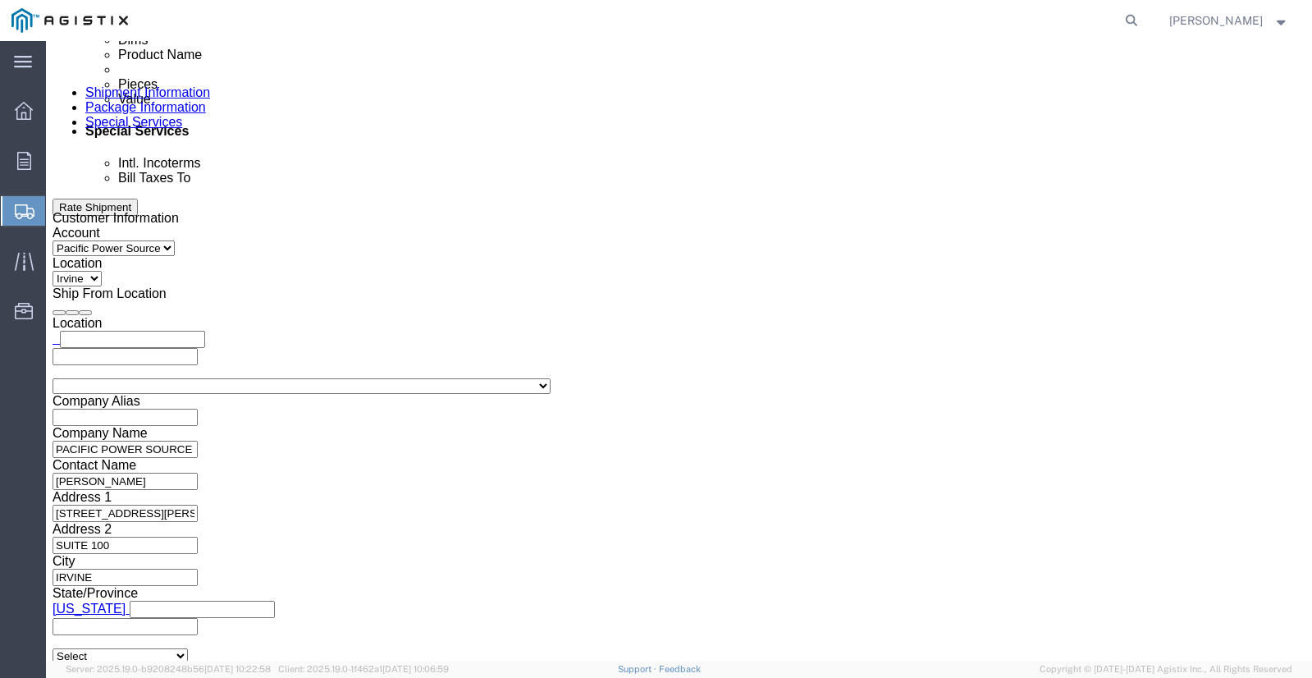
click div "Message"
click input "text"
drag, startPoint x: 262, startPoint y: 333, endPoint x: 221, endPoint y: 336, distance: 41.1
paste input "AXB4@PGE.COM"
type input "AXB4@PGE.COM"
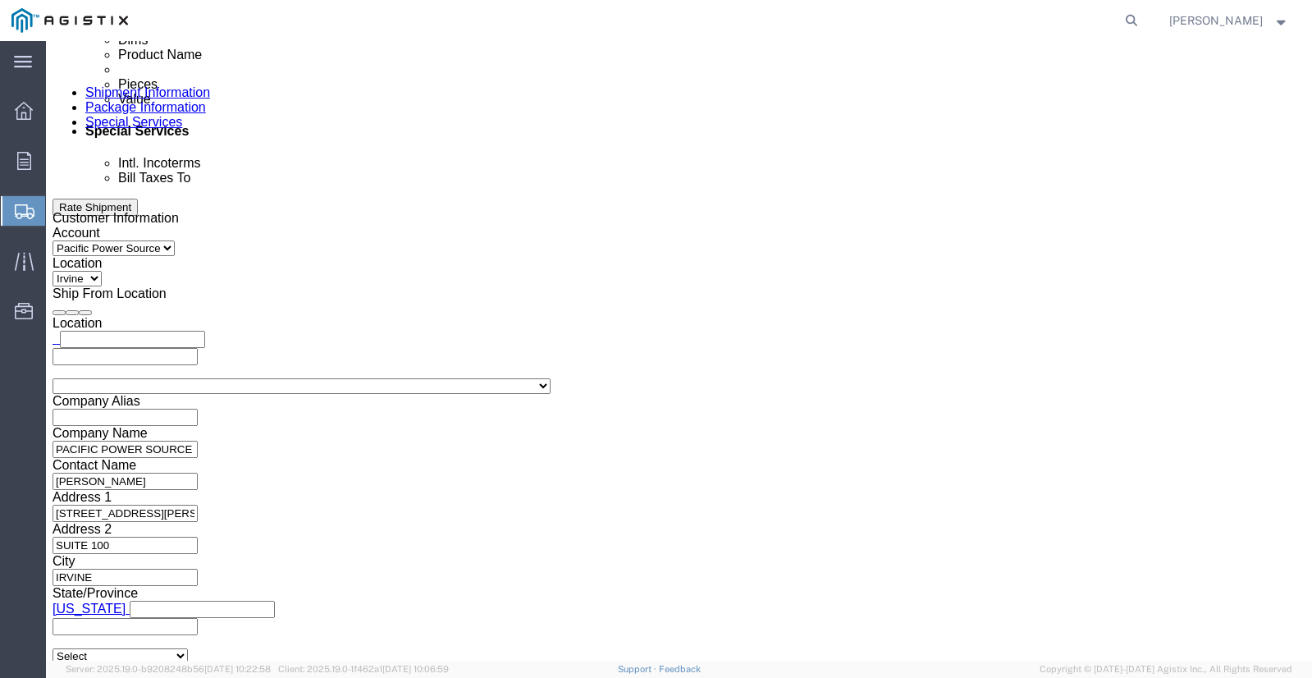
type input "Enter Email Address"
drag, startPoint x: 276, startPoint y: 344, endPoint x: 227, endPoint y: 332, distance: 50.5
click input "text"
click li "Please enter 1 or more character"
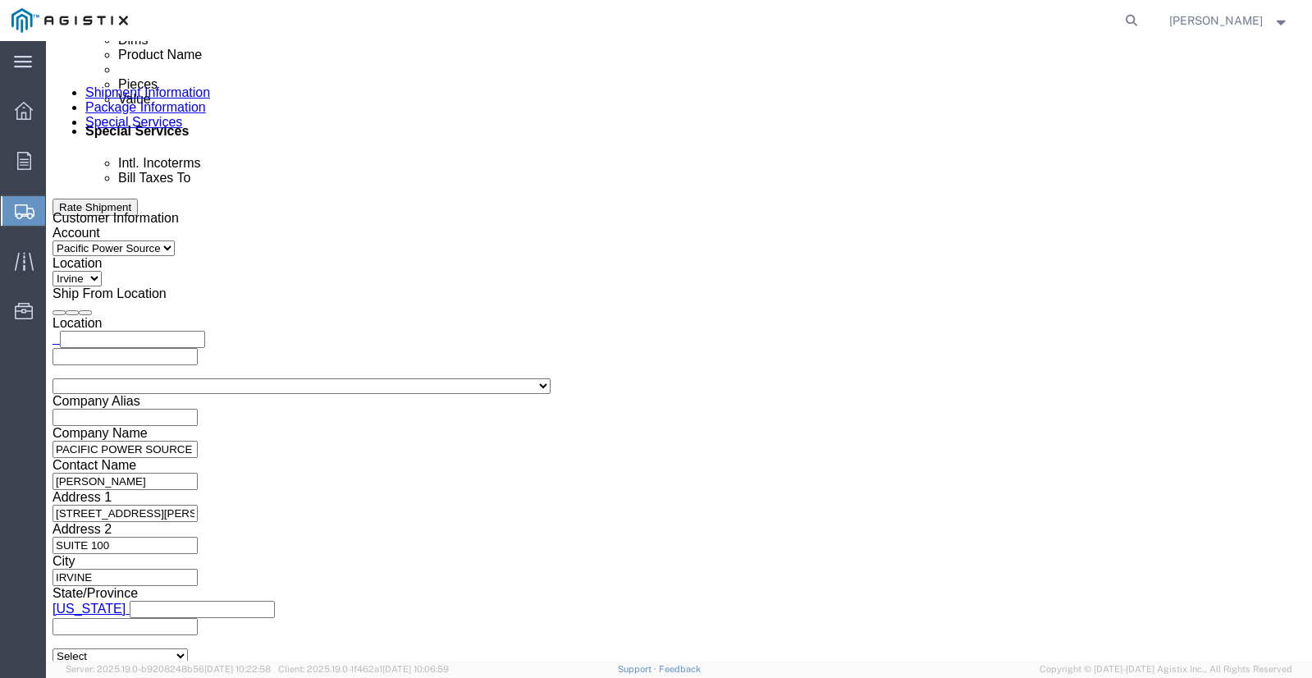
type input "Enter Email Address"
drag, startPoint x: 342, startPoint y: 331, endPoint x: 502, endPoint y: 441, distance: 194.1
click div "To Enter Email Address Include shipping documents What documents that would lik…"
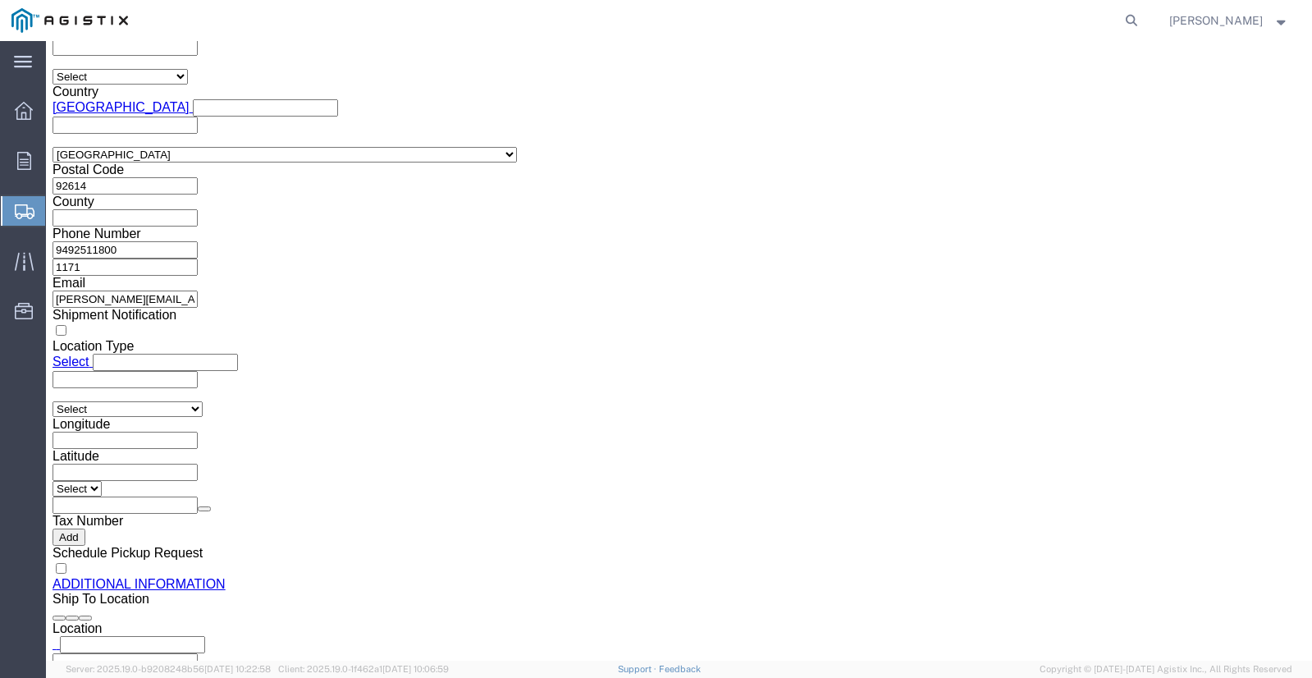
scroll to position [1622, 0]
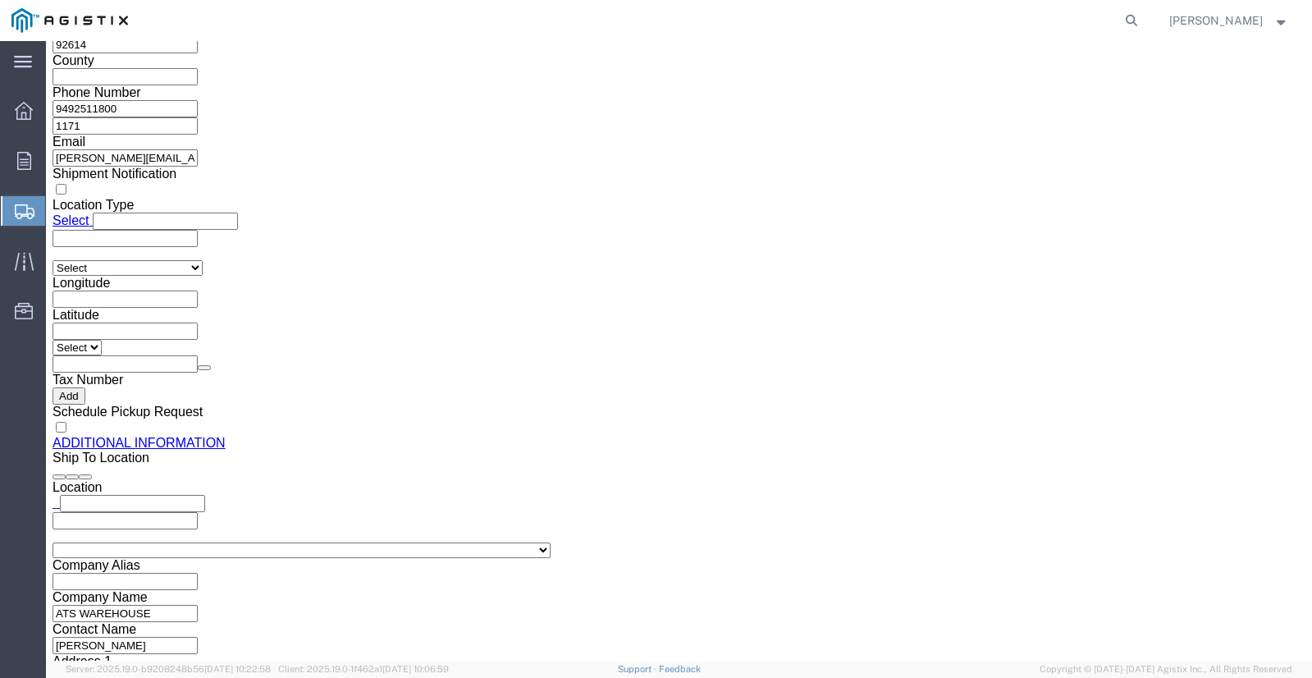
drag, startPoint x: 56, startPoint y: 559, endPoint x: 59, endPoint y: 551, distance: 8.8
click button "Previous"
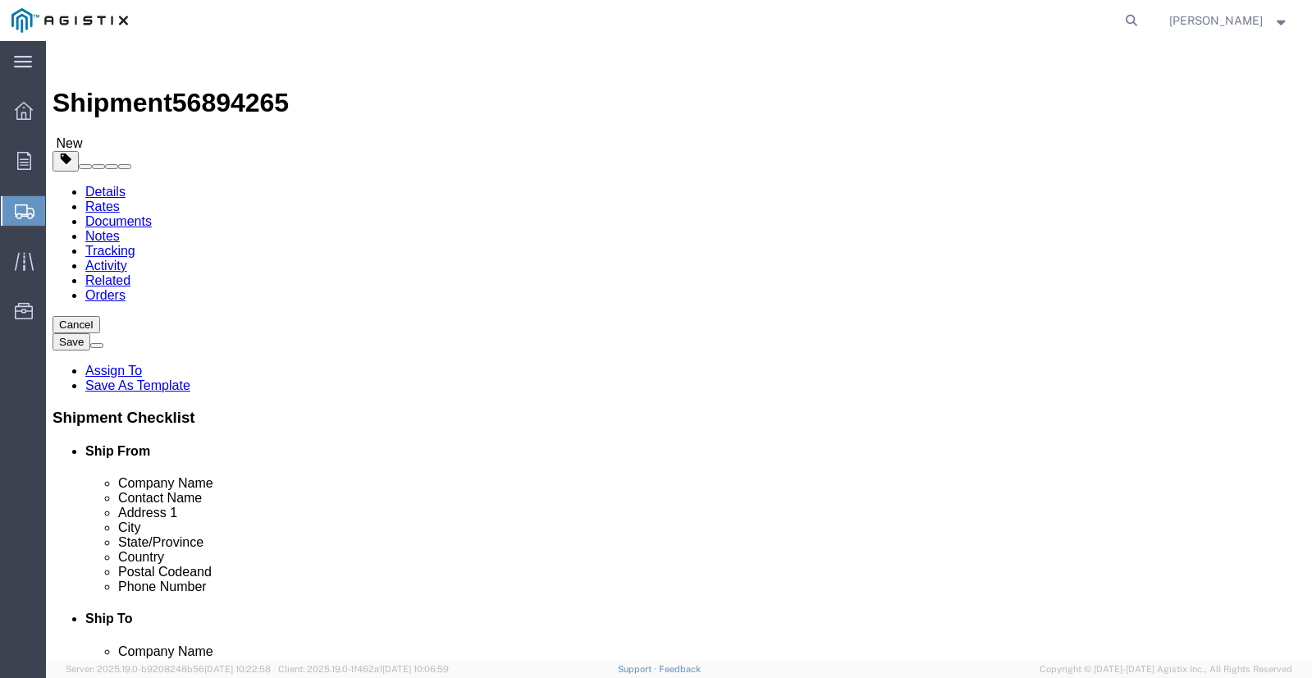
click button "Previous"
click select "Select PG&E Pacific Power Source"
select select "9596"
click select "Select PG&E Pacific Power Source"
select select "PURCHORD"
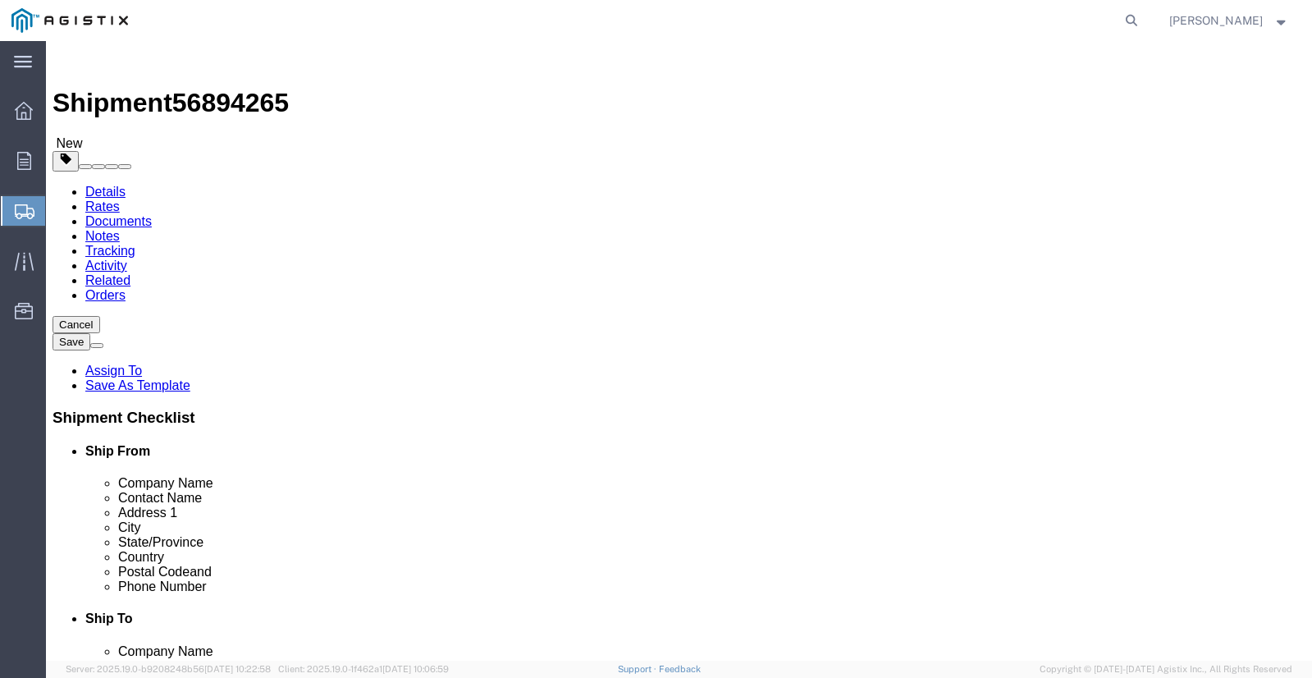
select select
click select "Select All Others Fremont DC Fresno DC Wheatland DC"
select select "23082"
click select "Select All Others Fremont DC Fresno DC Wheatland DC"
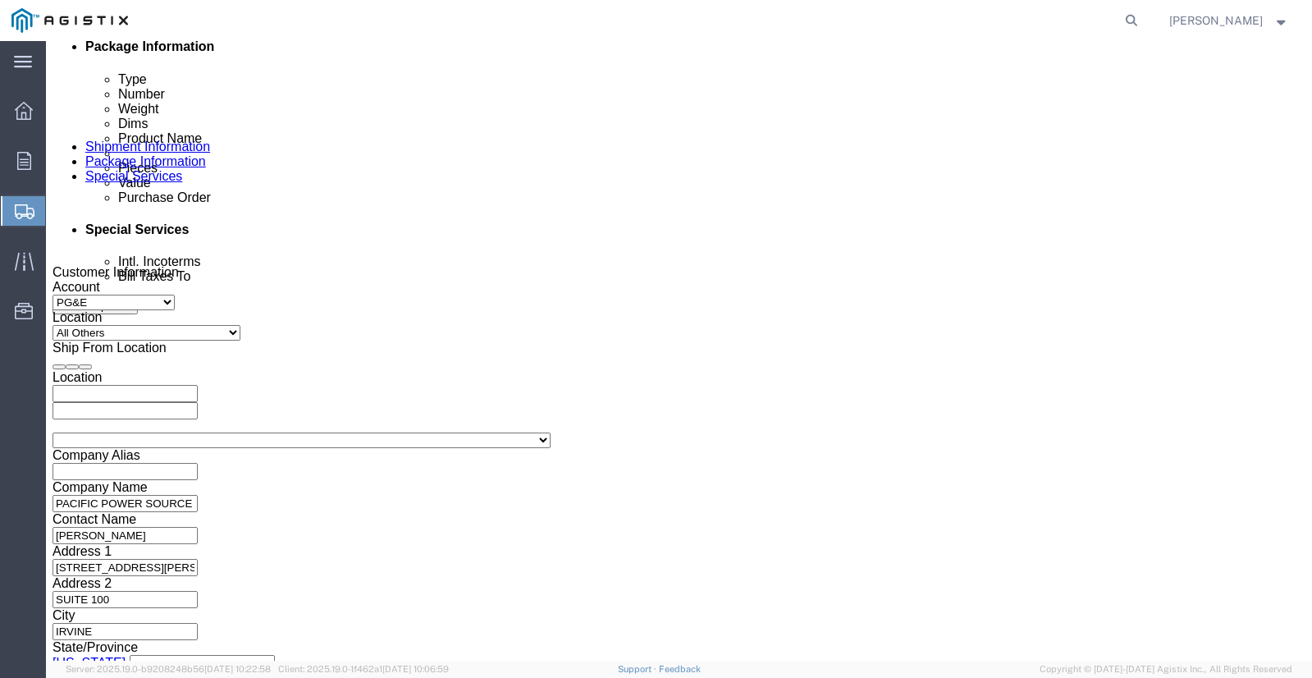
scroll to position [938, 0]
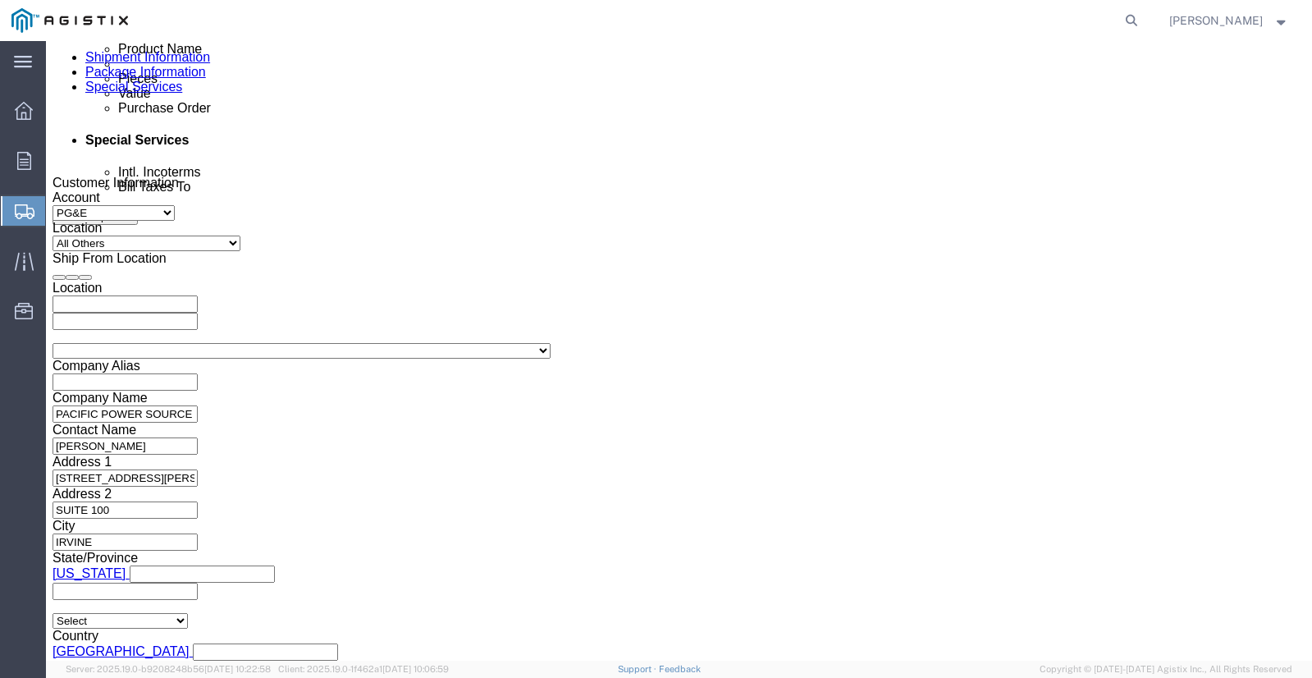
click button "Continue"
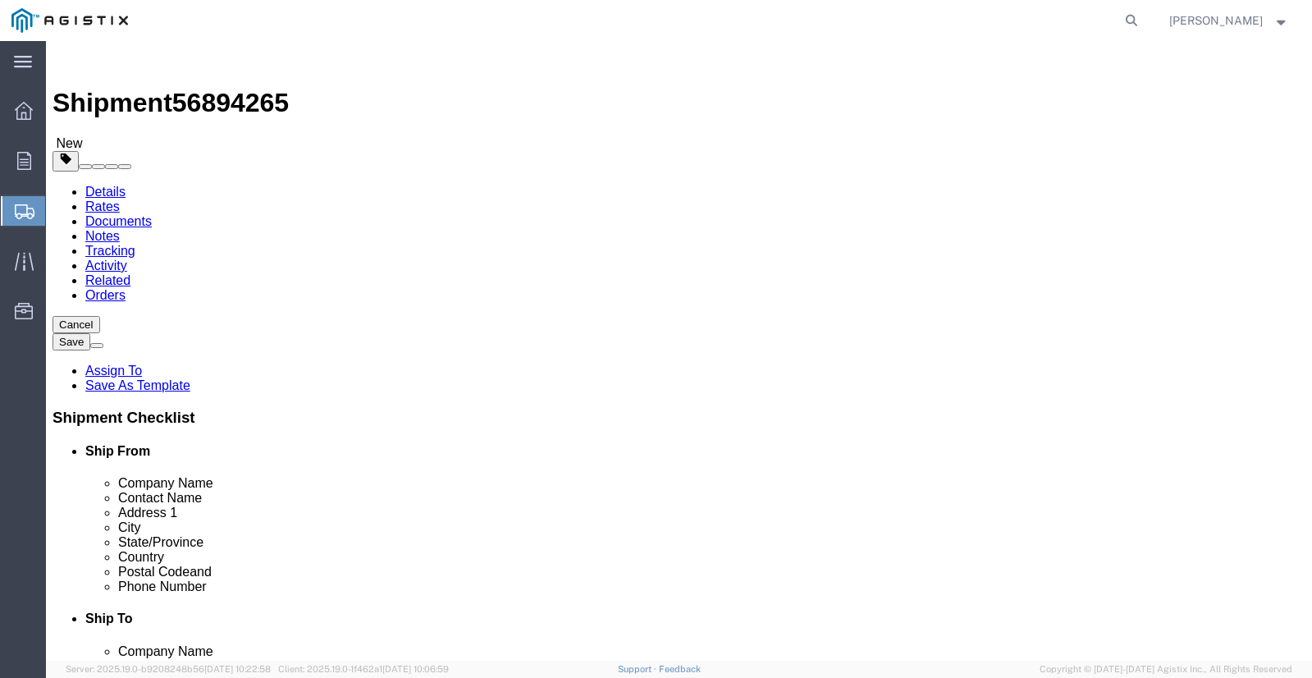
click button "Previous"
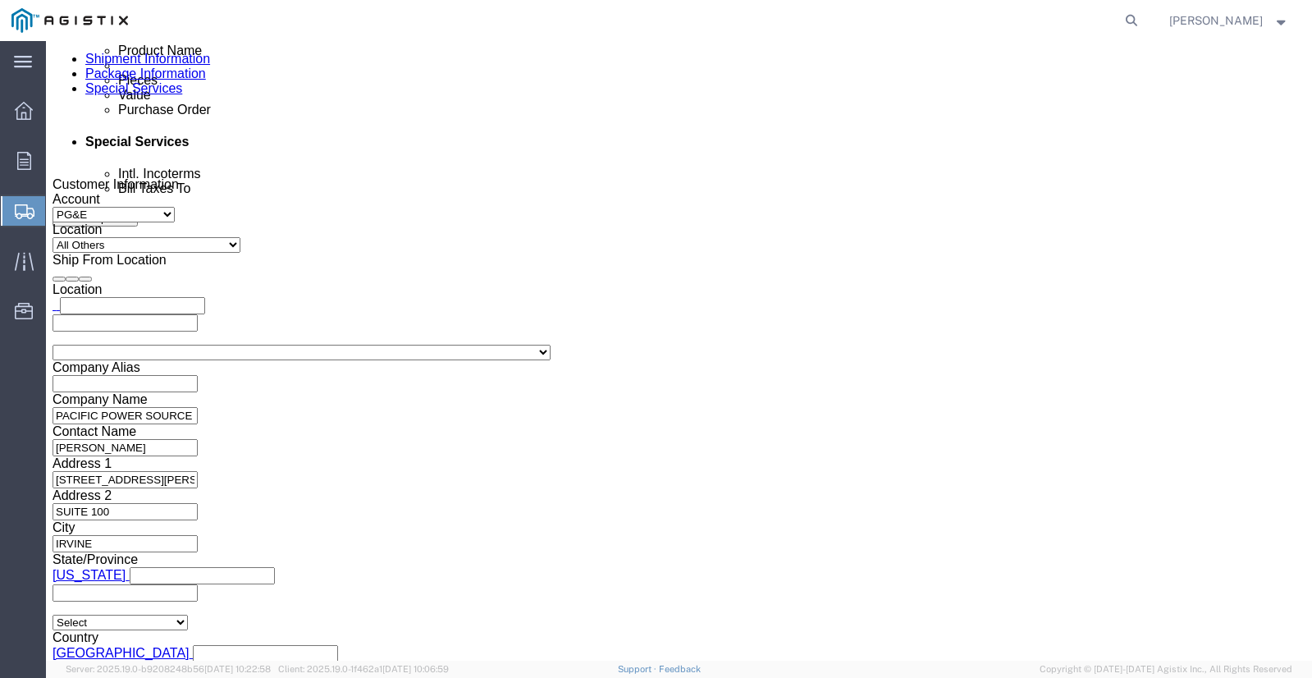
scroll to position [938, 0]
click button "Continue"
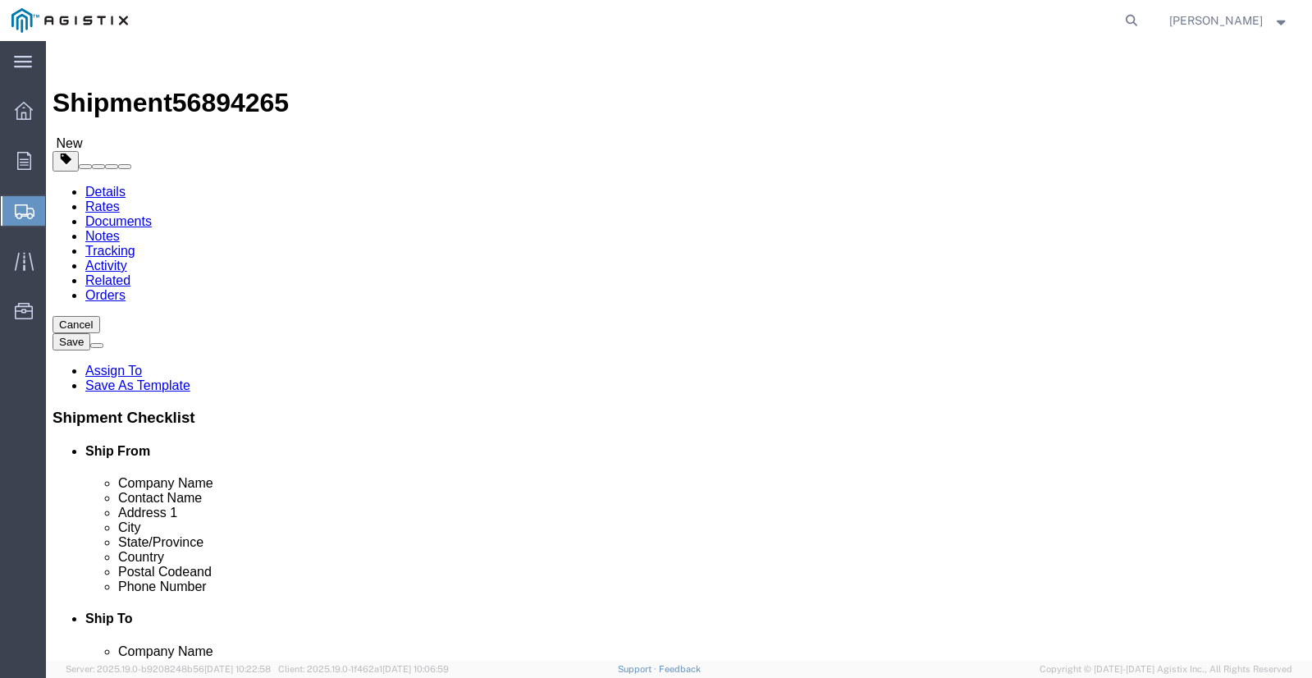
click button "Continue"
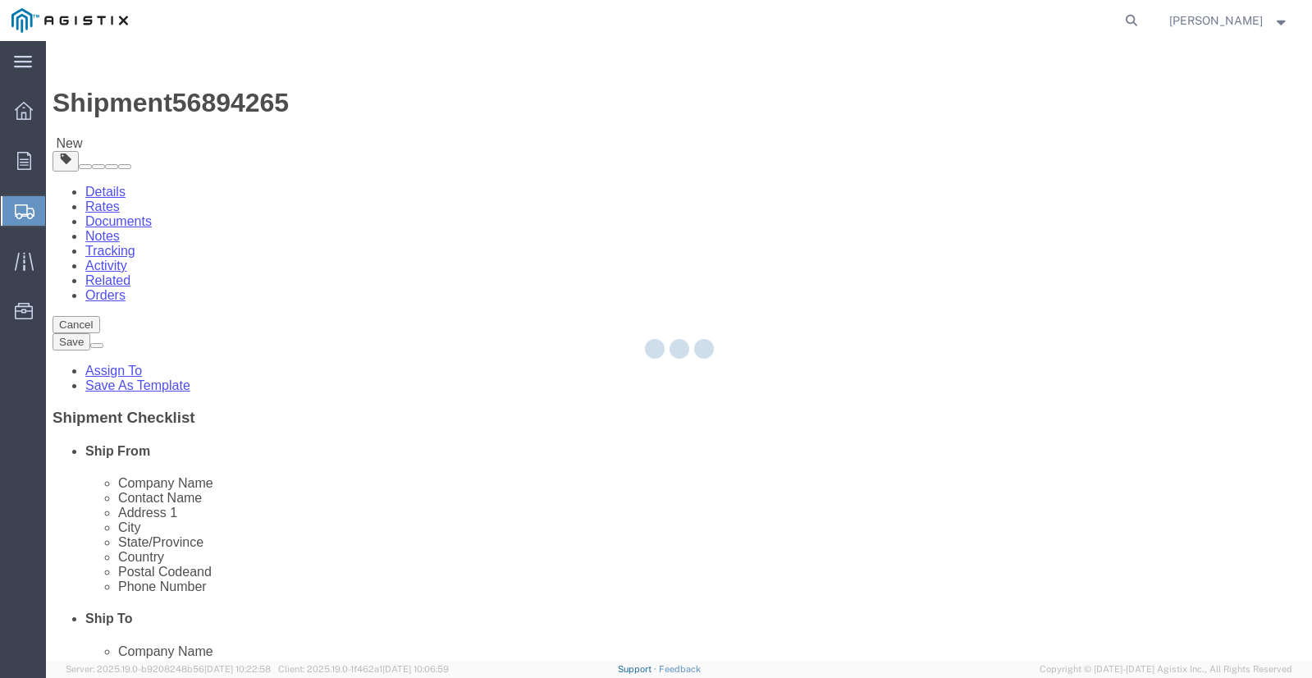
select select
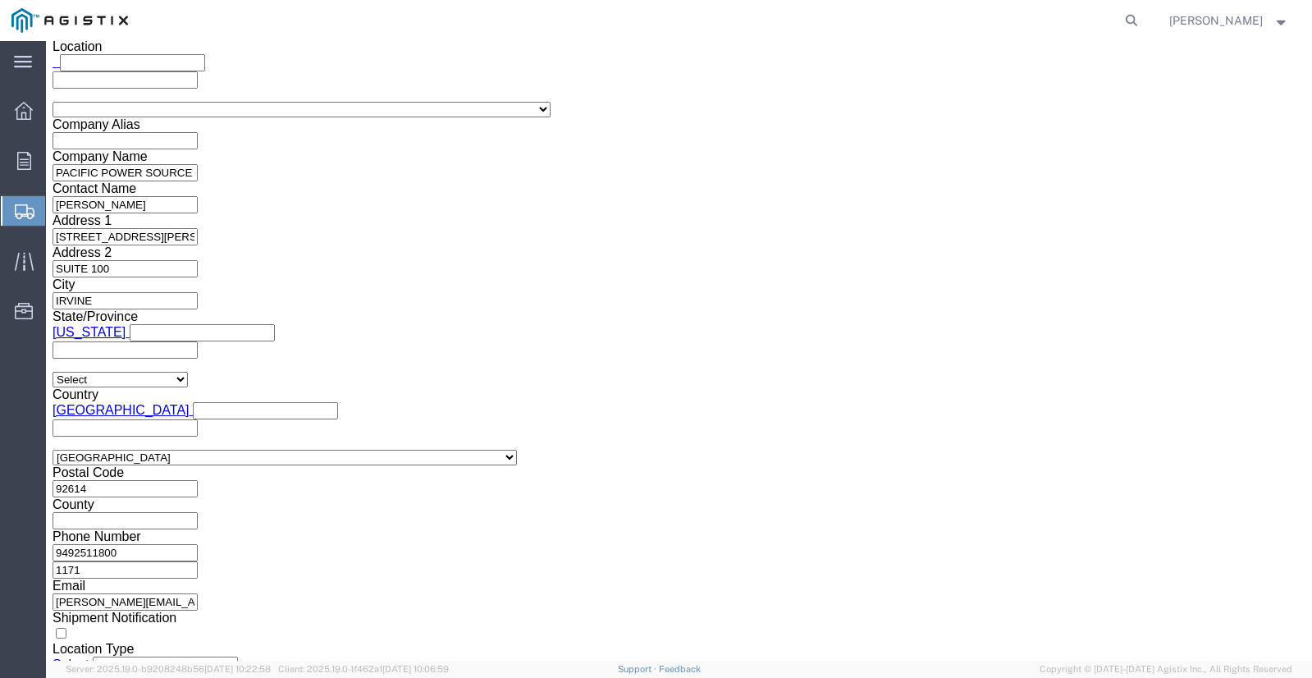
scroll to position [1622, 0]
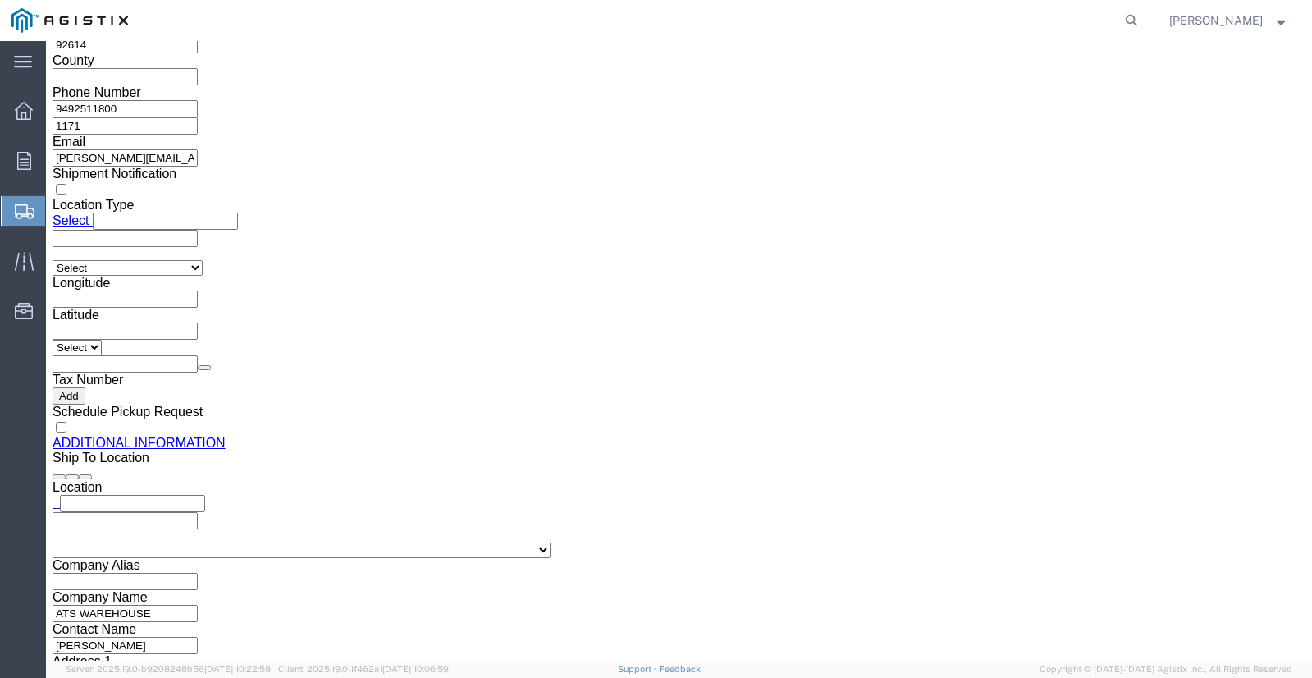
drag, startPoint x: 30, startPoint y: 552, endPoint x: 334, endPoint y: 343, distance: 368.6
click button "Previous"
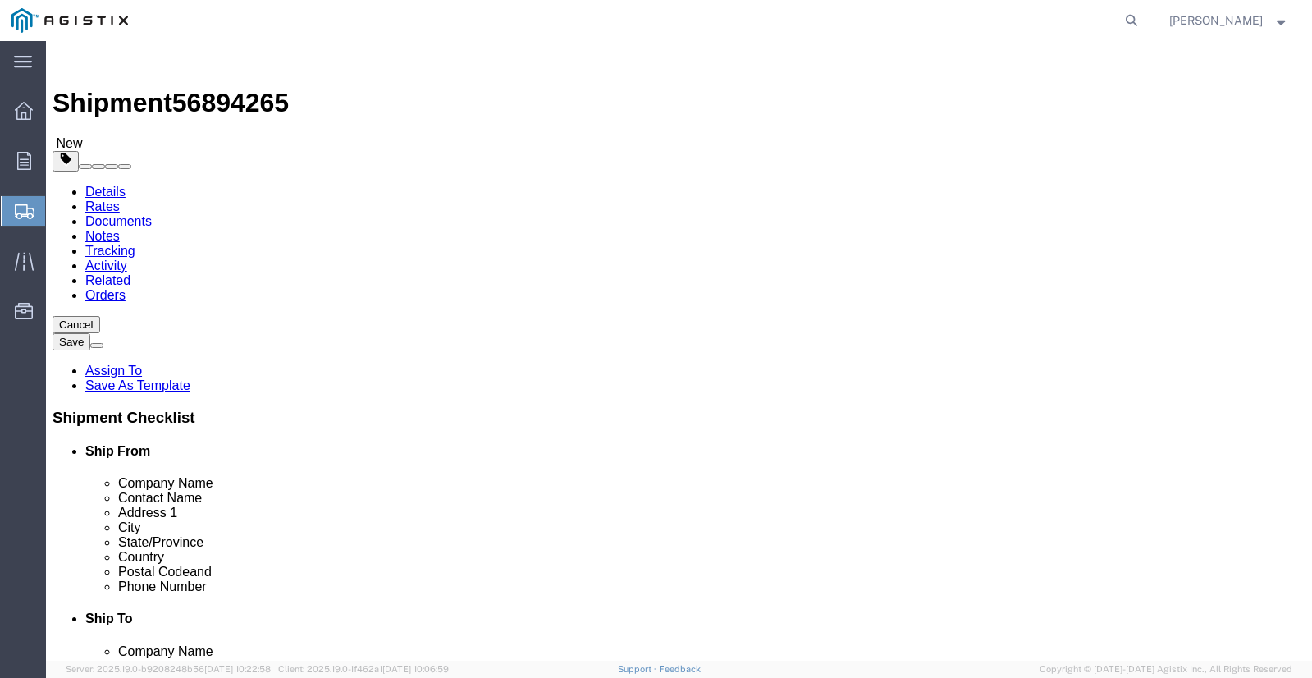
click select "Select Bulk Bundle(s) Cardboard Box(es) Carton(s) Crate(s) Drum(s) (Fiberboard)…"
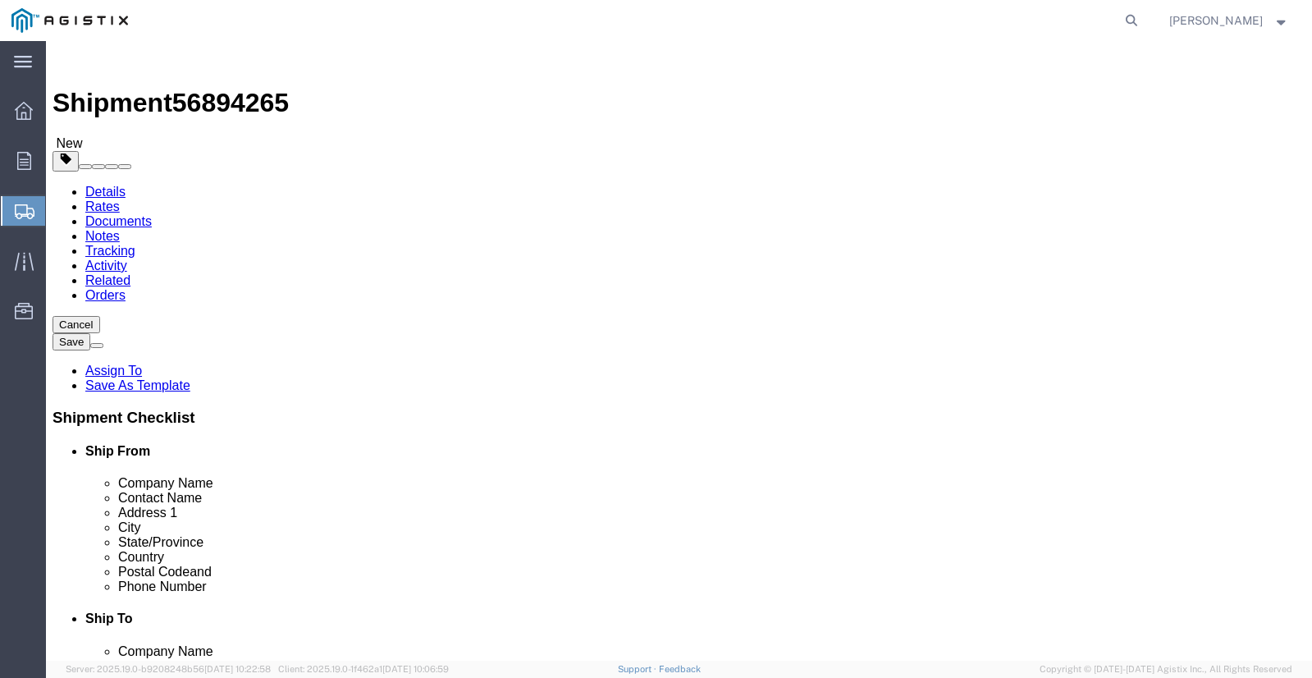
click select "Select Bulk Bundle(s) Cardboard Box(es) Carton(s) Crate(s) Drum(s) (Fiberboard)…"
select select "PSNS"
click select "Select Bulk Bundle(s) Cardboard Box(es) Carton(s) Crate(s) Drum(s) (Fiberboard)…"
click input "text"
type input "0"
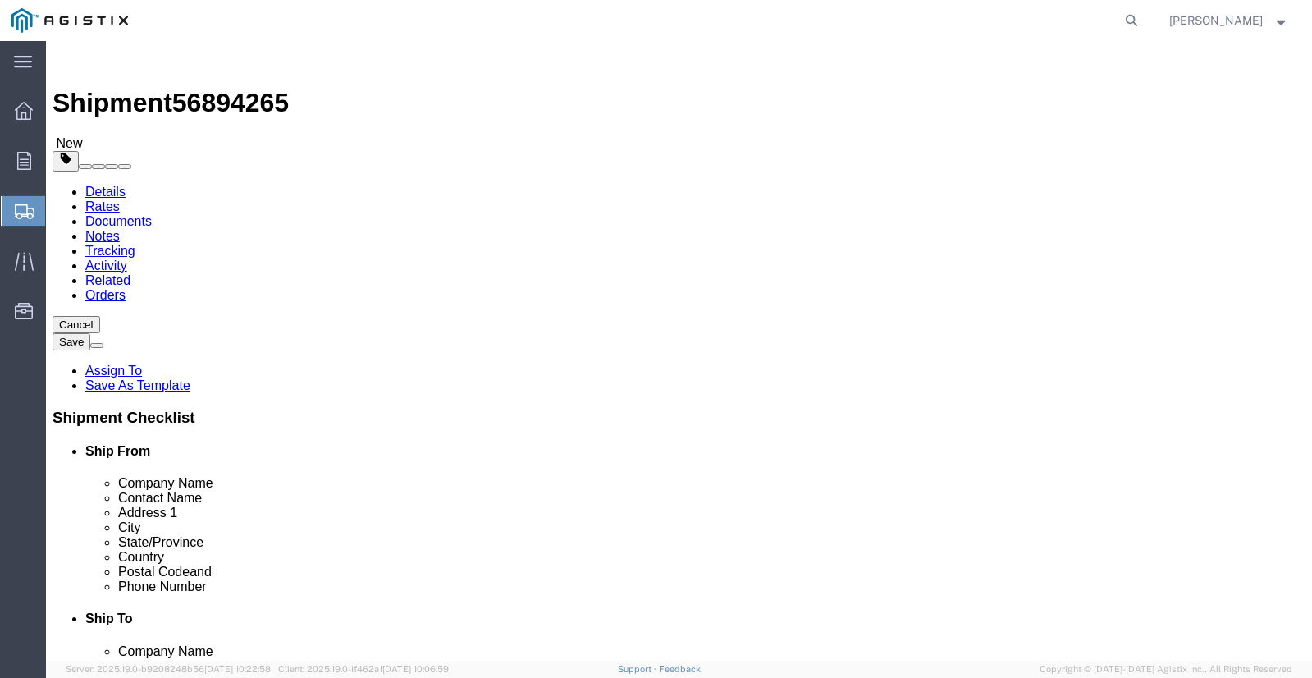
type input "1"
click div "1"
click button "Continue"
click div "Manage special services Handling Options Hold at Location Return Info Service O…"
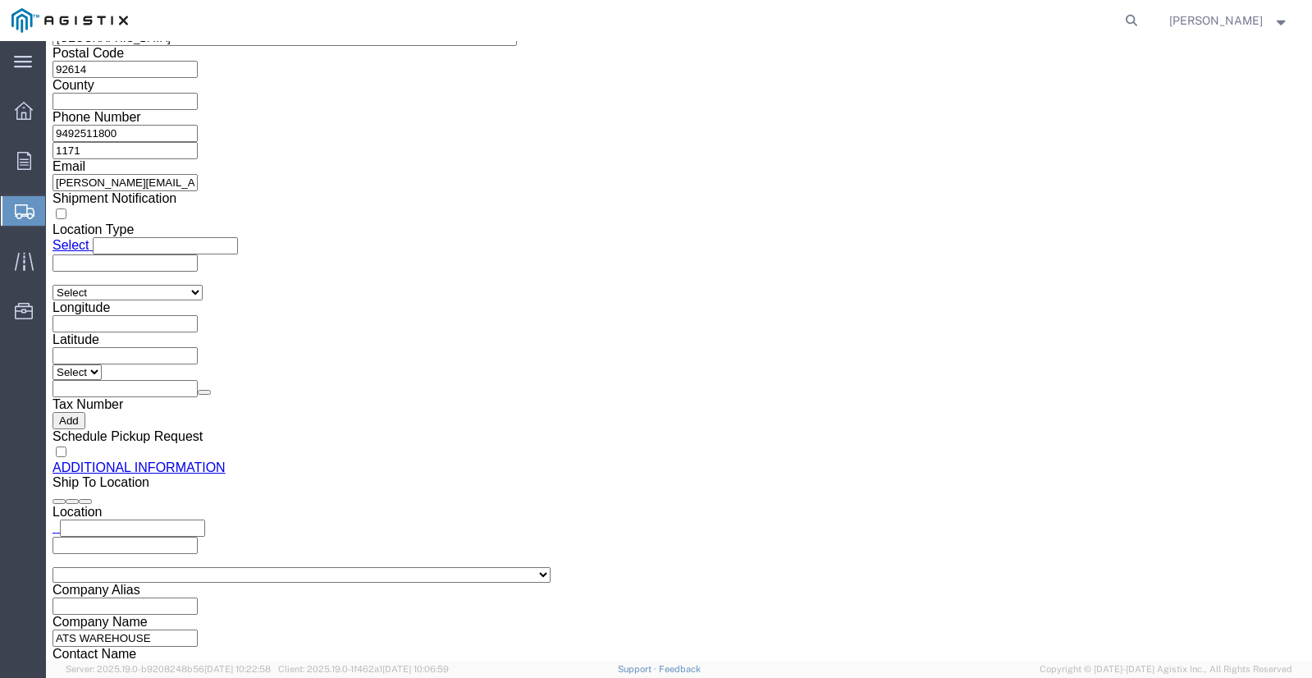
scroll to position [1622, 0]
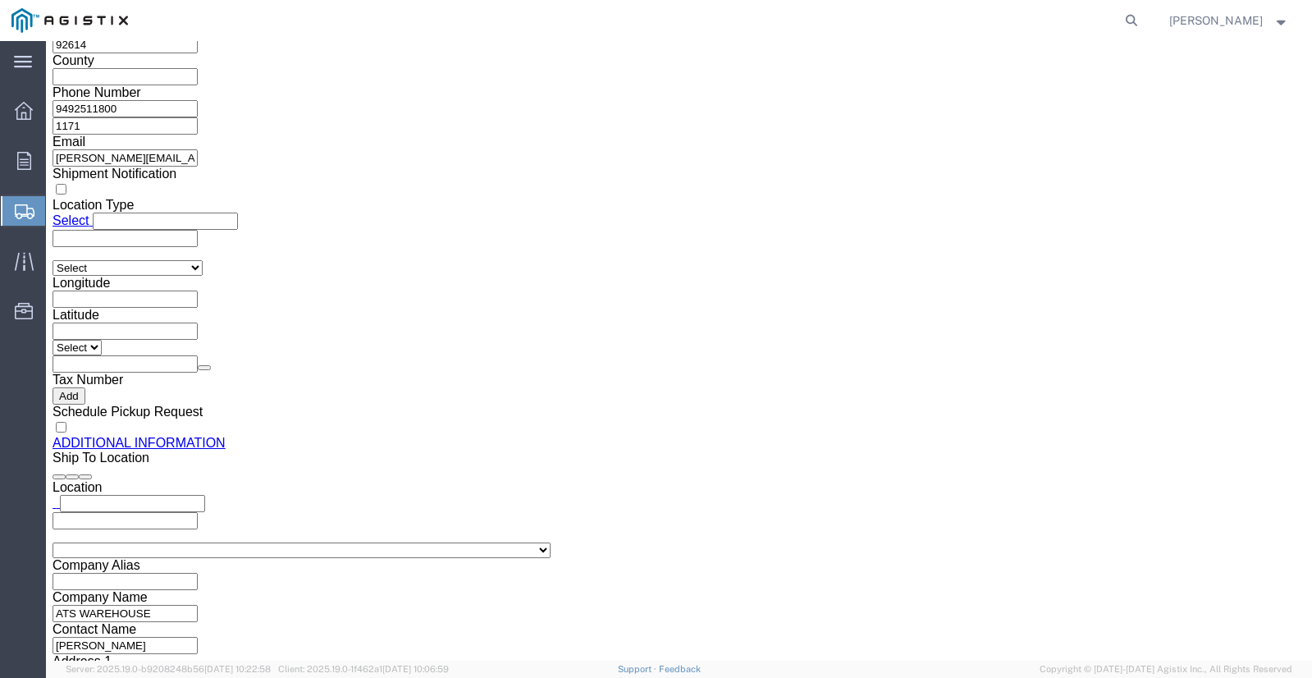
click button "Previous"
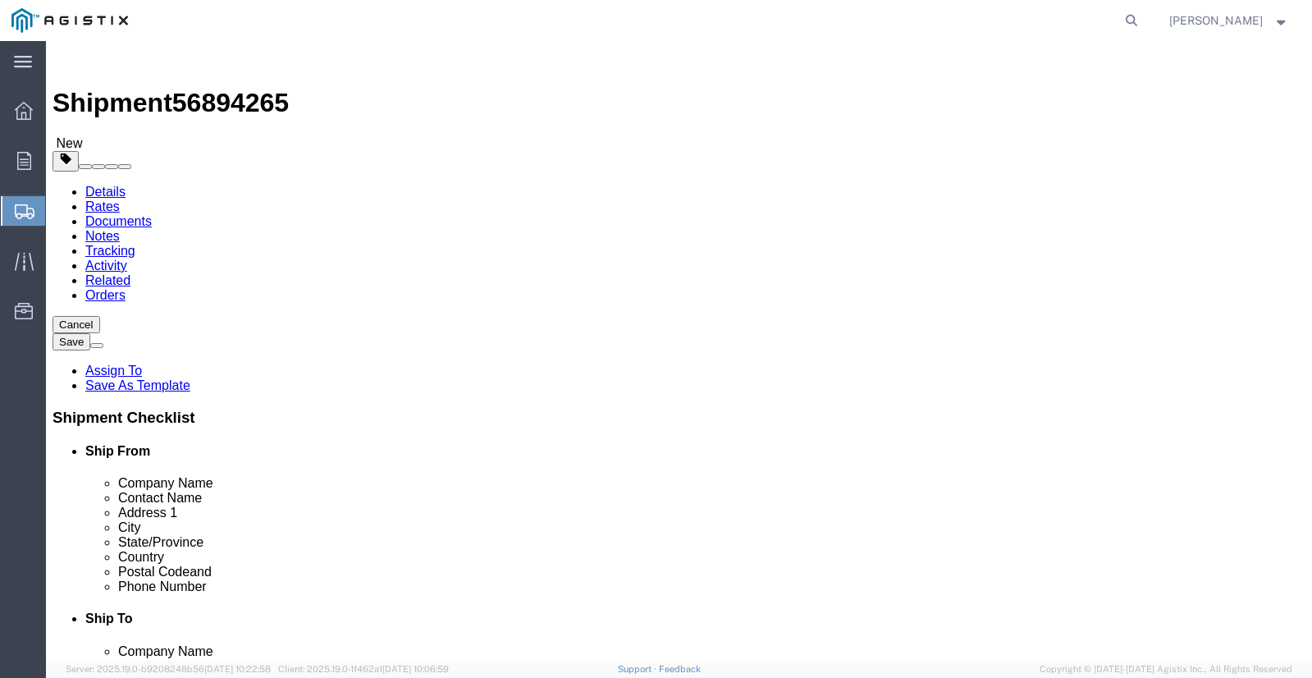
click ul
click input "1"
click span "0.00"
click b "0 pieces"
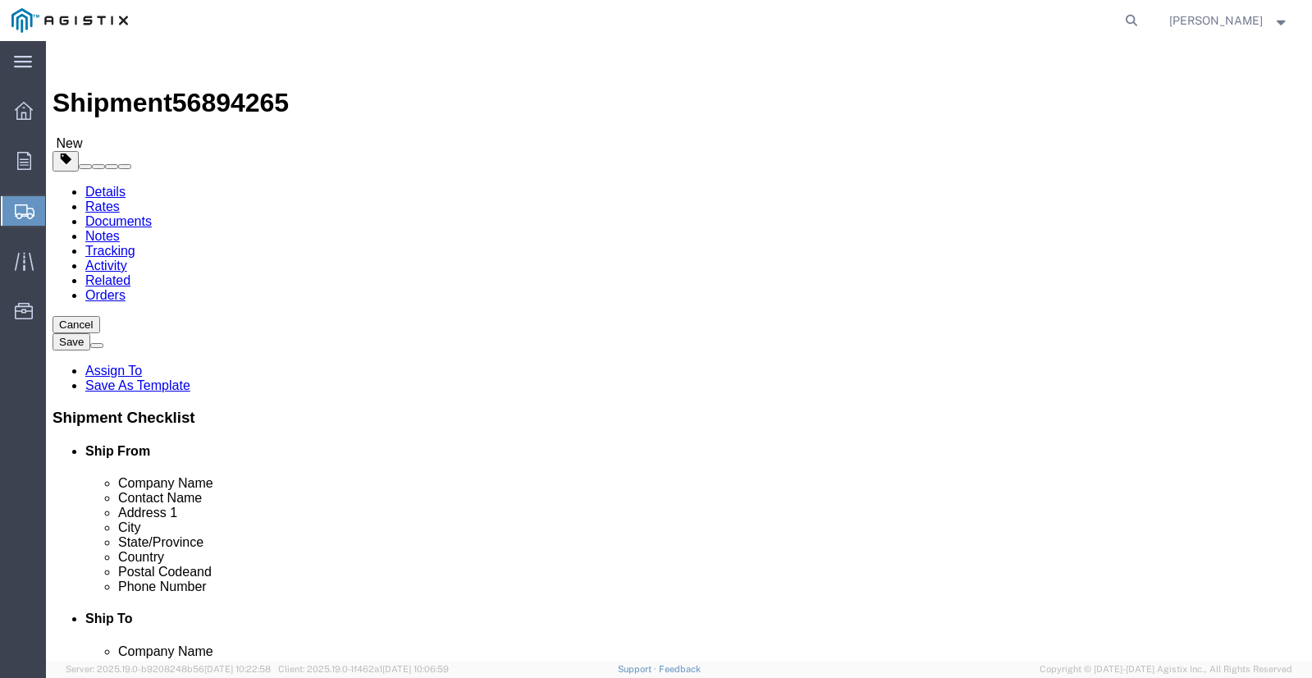
click b "0 pieces"
click div "Previous Continue"
click icon
click link "Add Package"
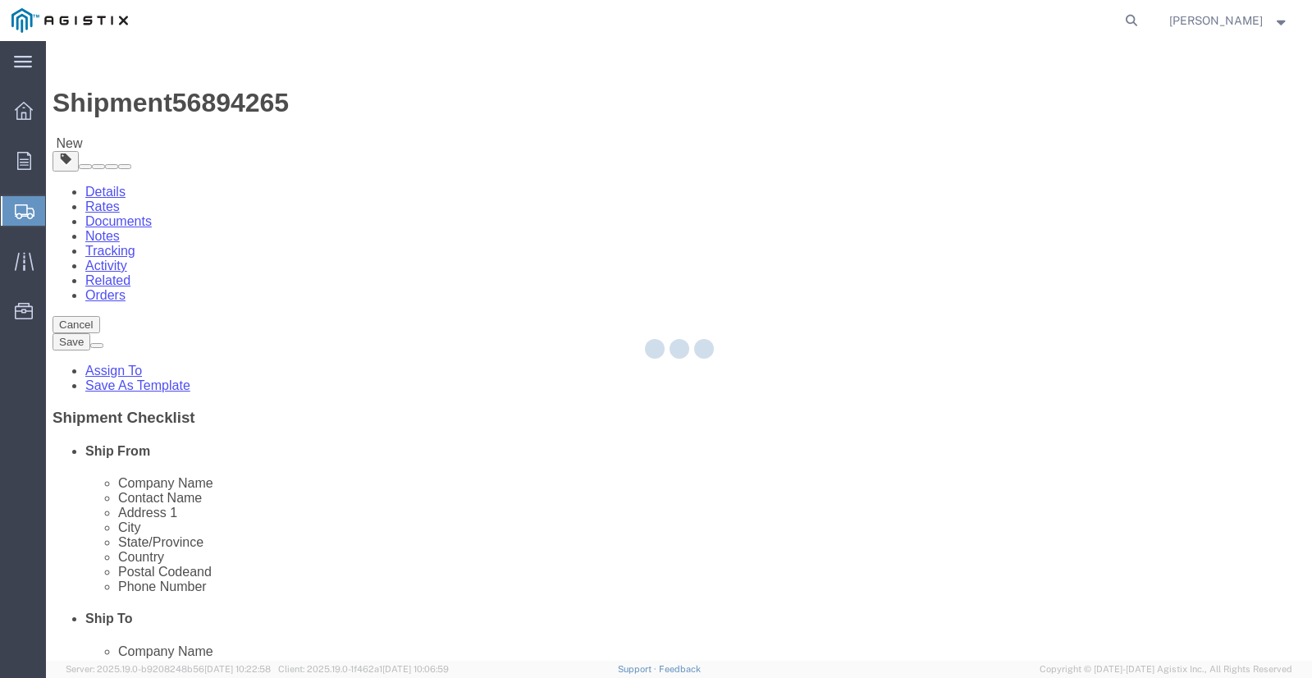
select select "PSNS"
select select "CBOX"
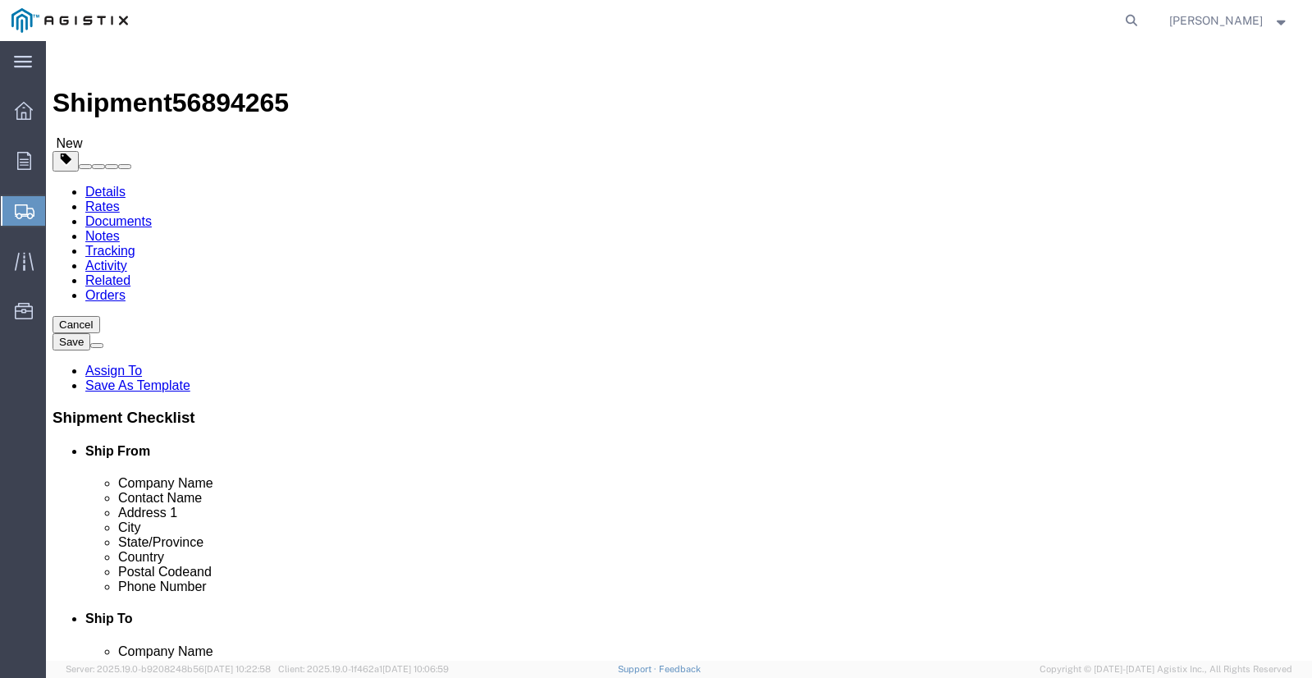
click span "button"
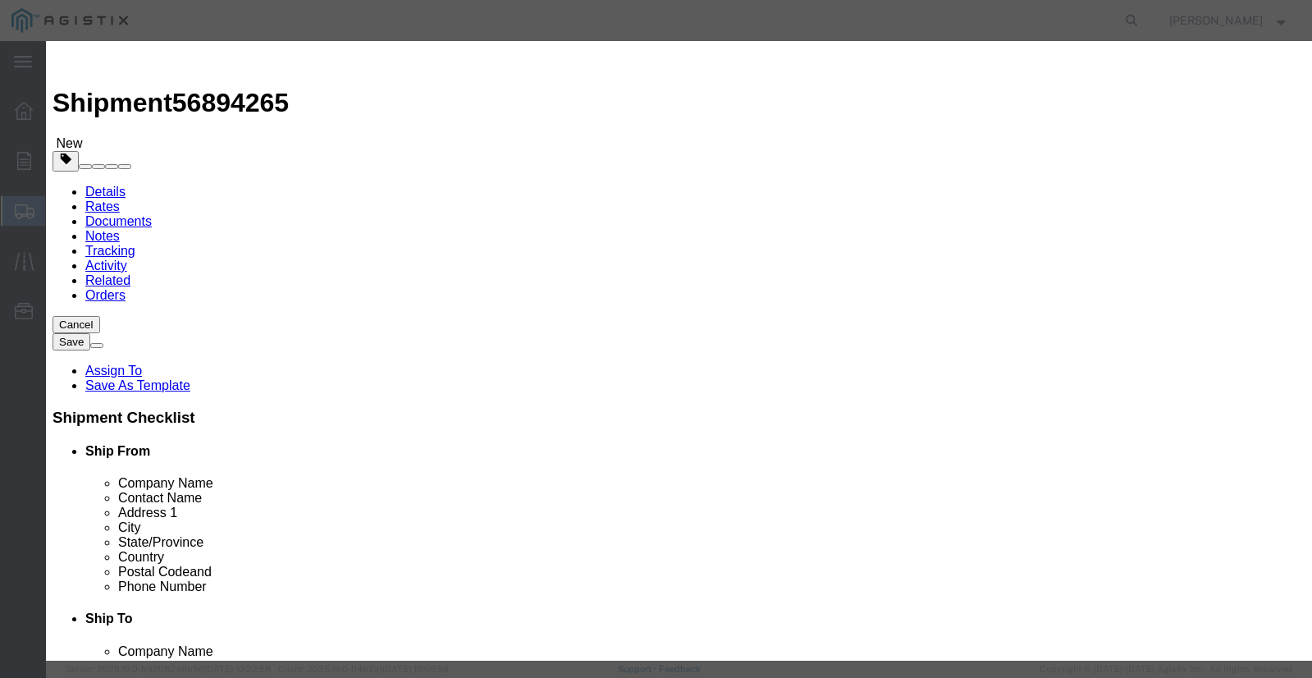
click button "Yes"
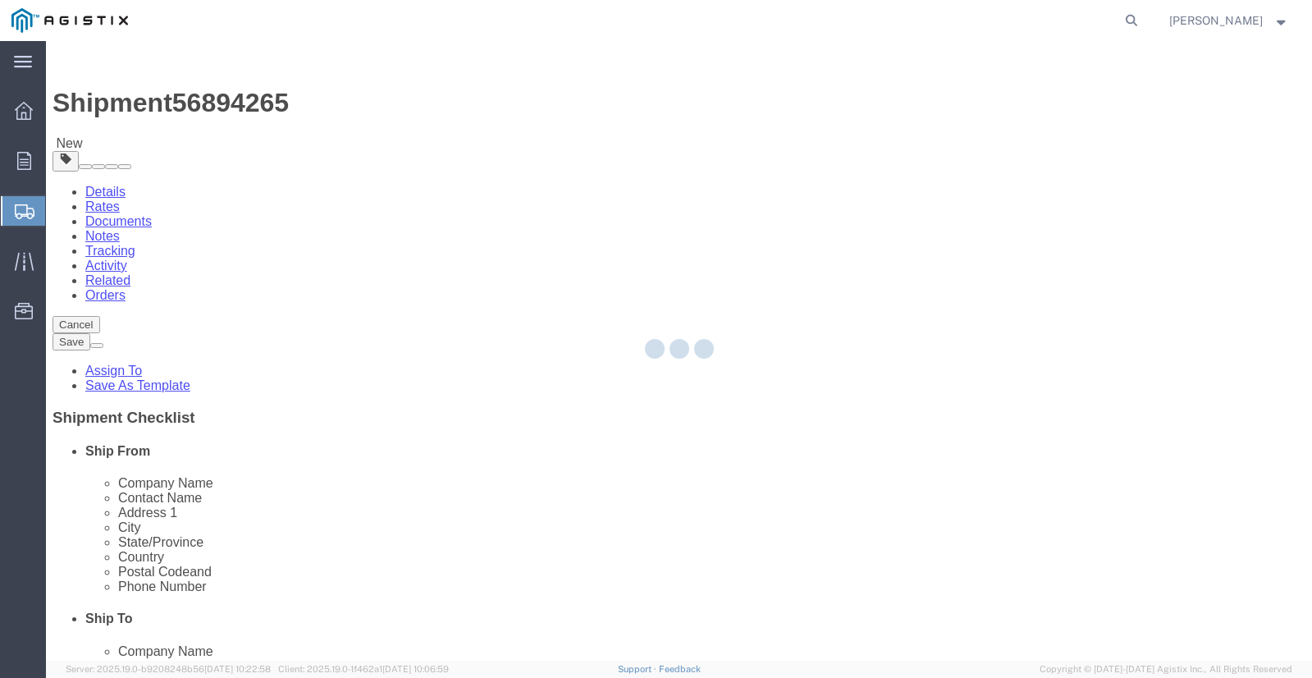
select select "PSNS"
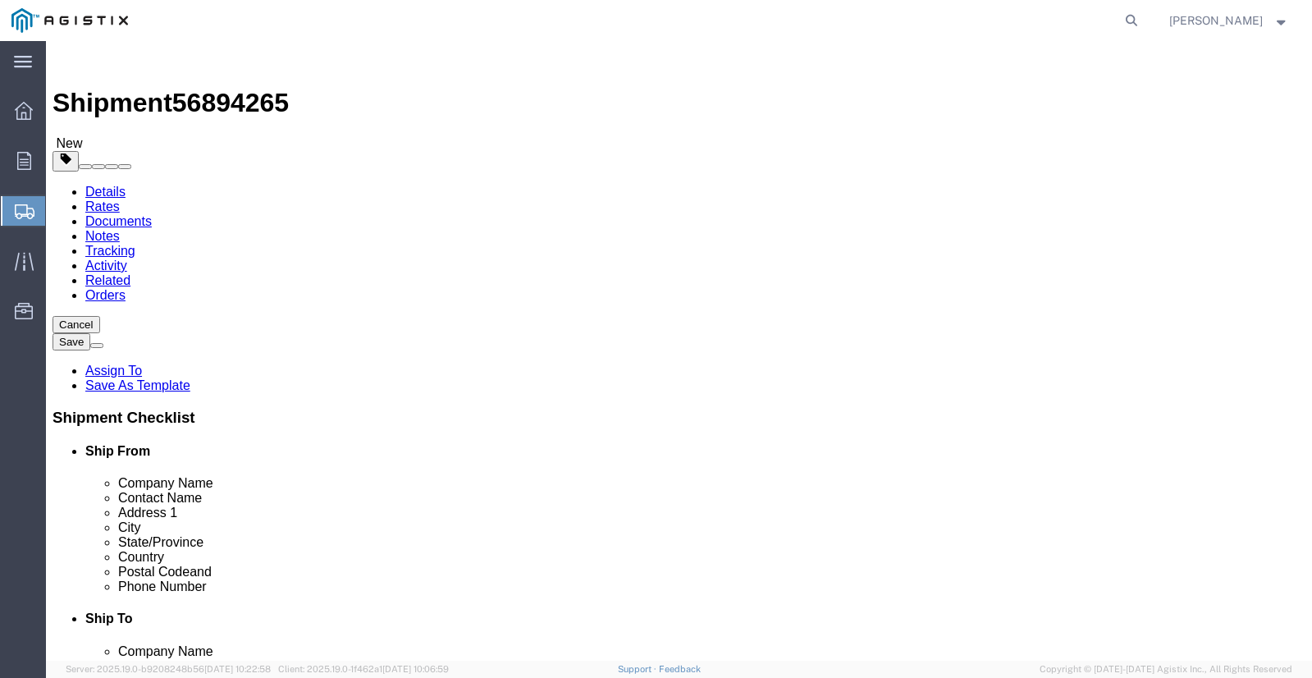
click span "button"
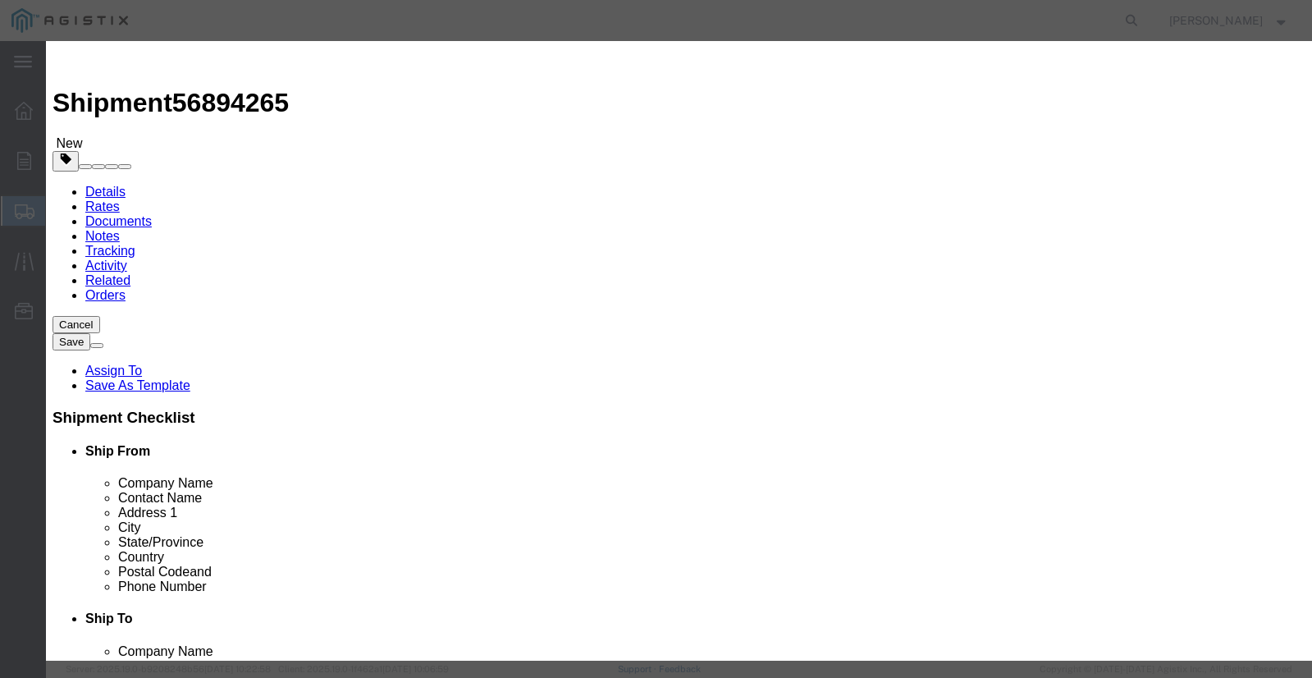
click button "Add device"
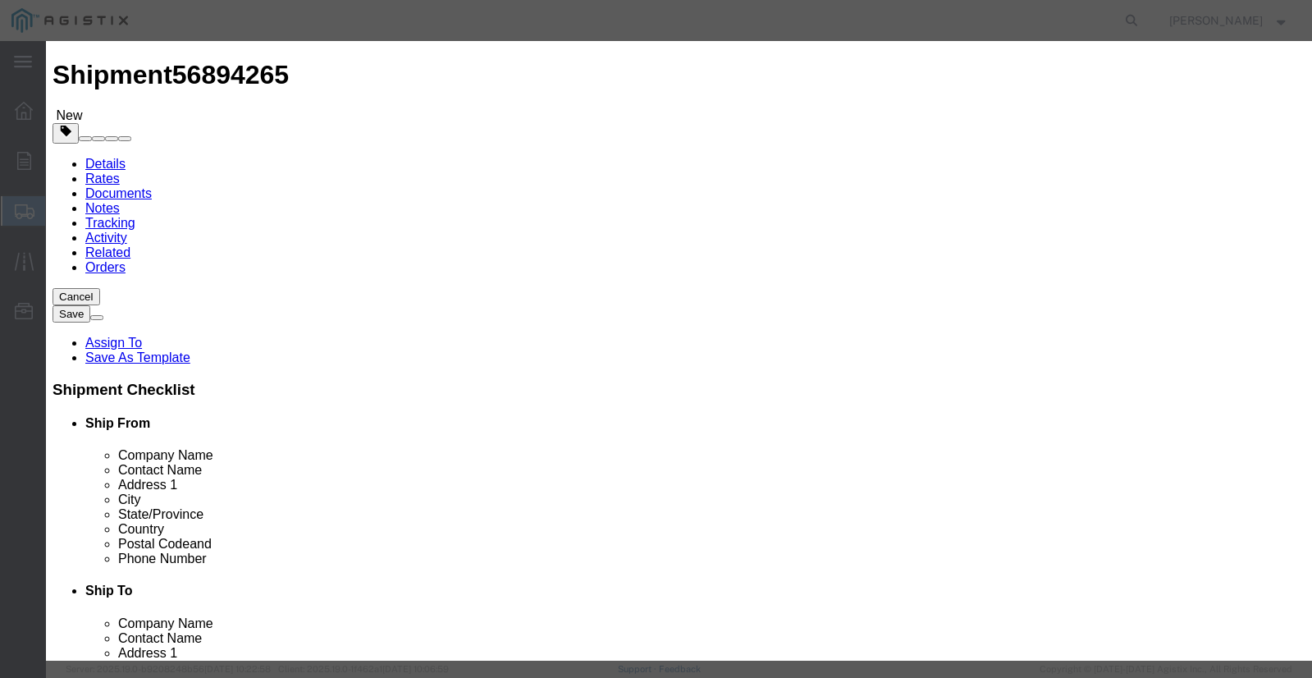
scroll to position [43, 0]
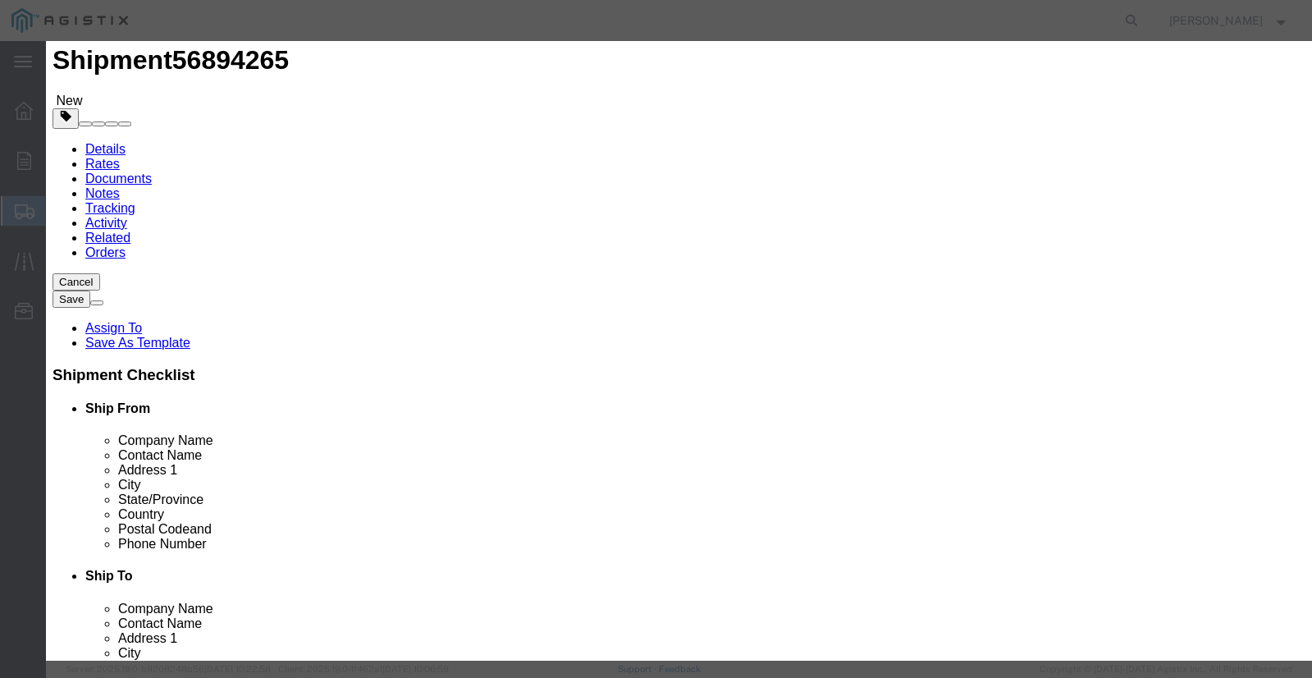
click icon "button"
click button "button"
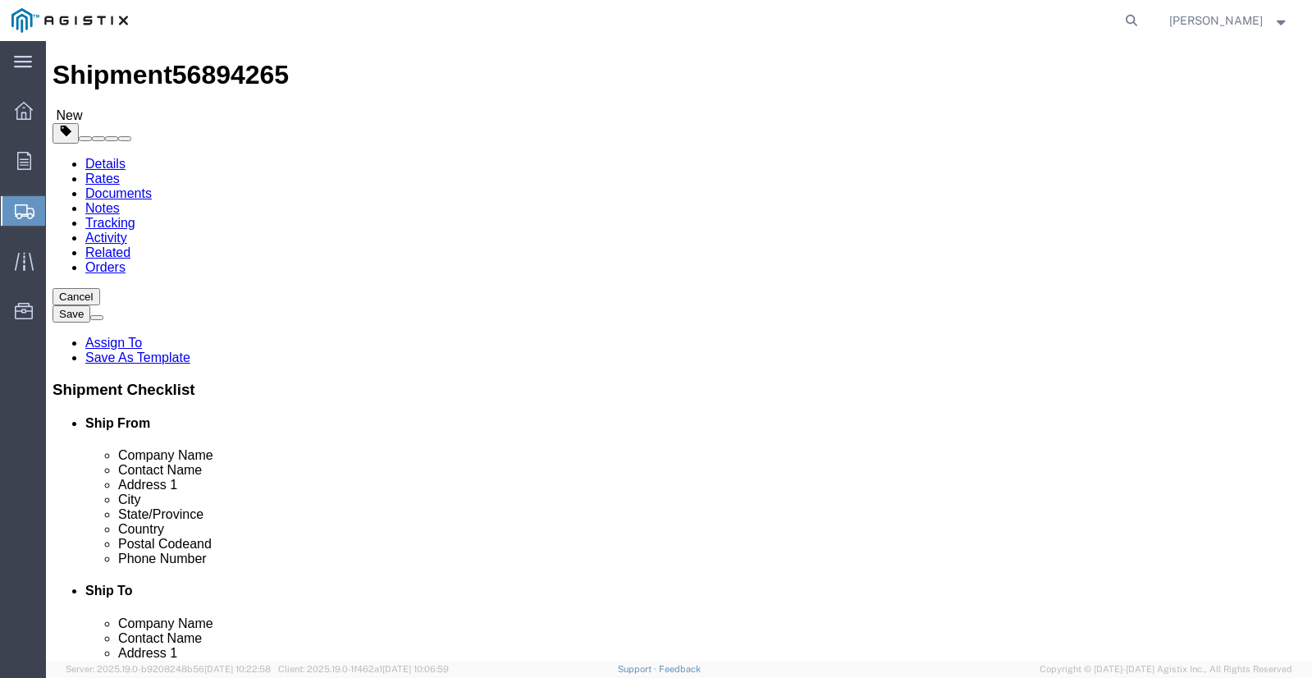
scroll to position [43, 0]
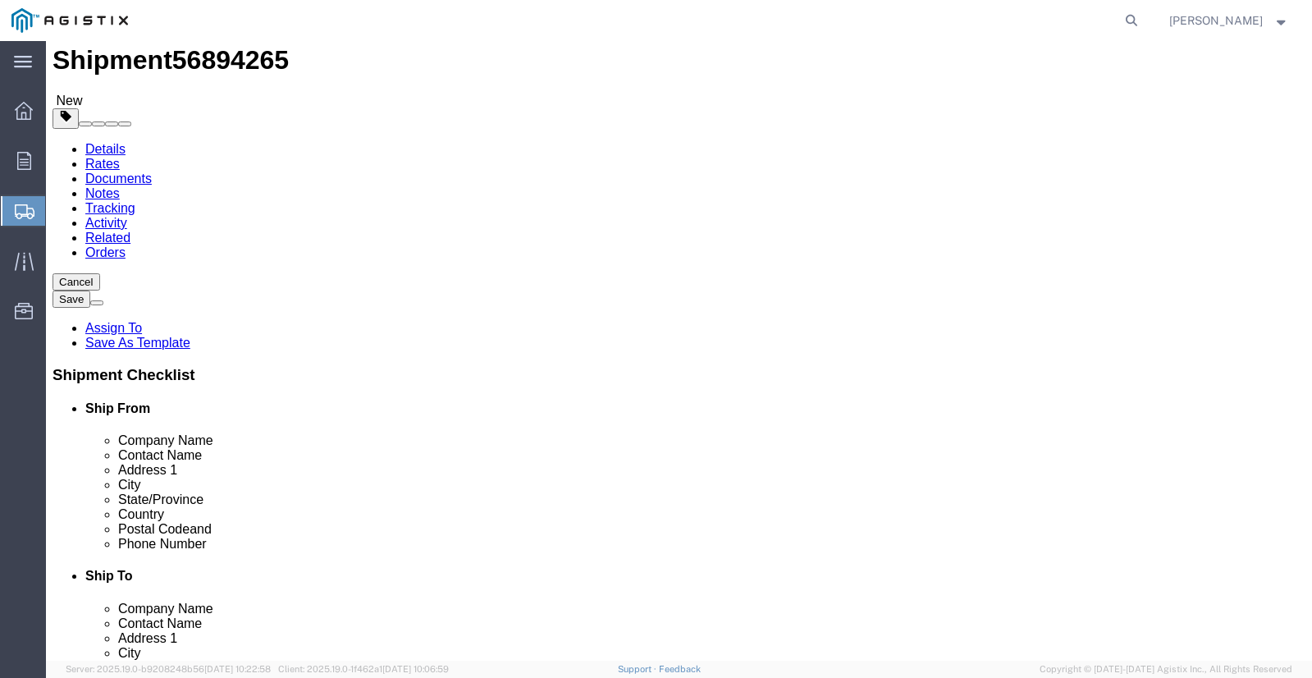
click button "Previous"
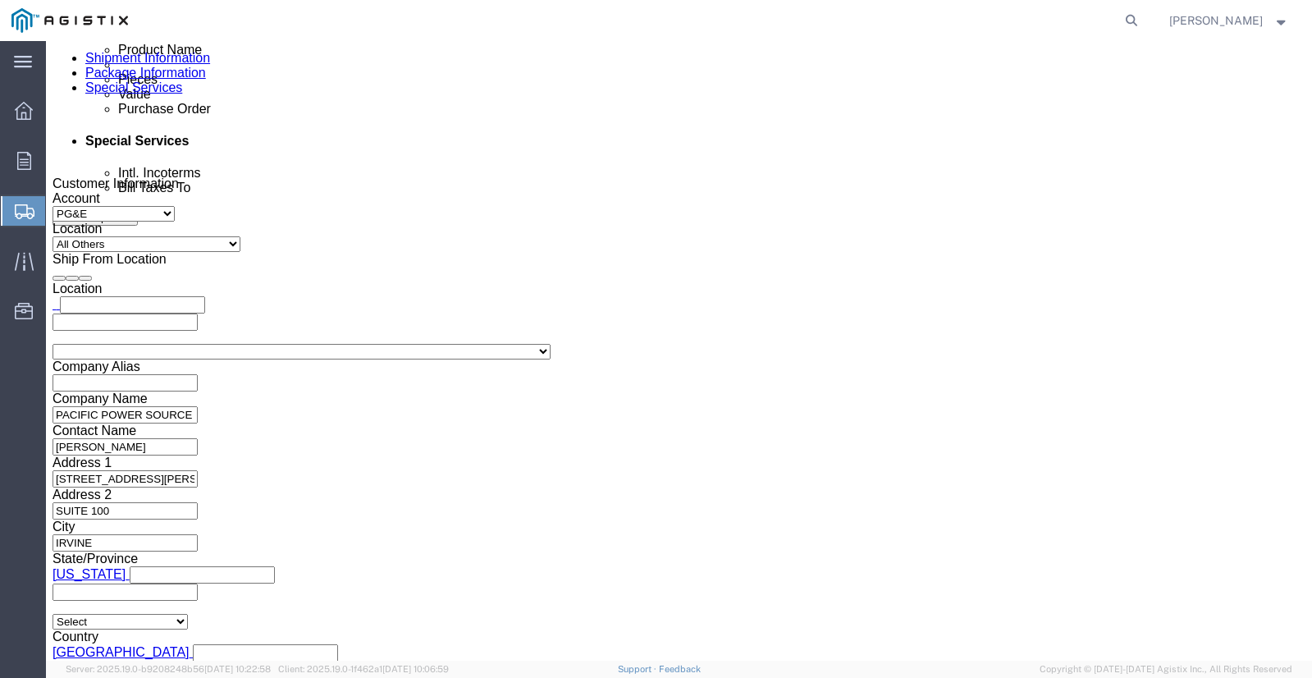
scroll to position [938, 0]
click select "Select Air Less than Truckload Multi-Leg Ocean Freight Rail Small Parcel Truckl…"
click button "Continue"
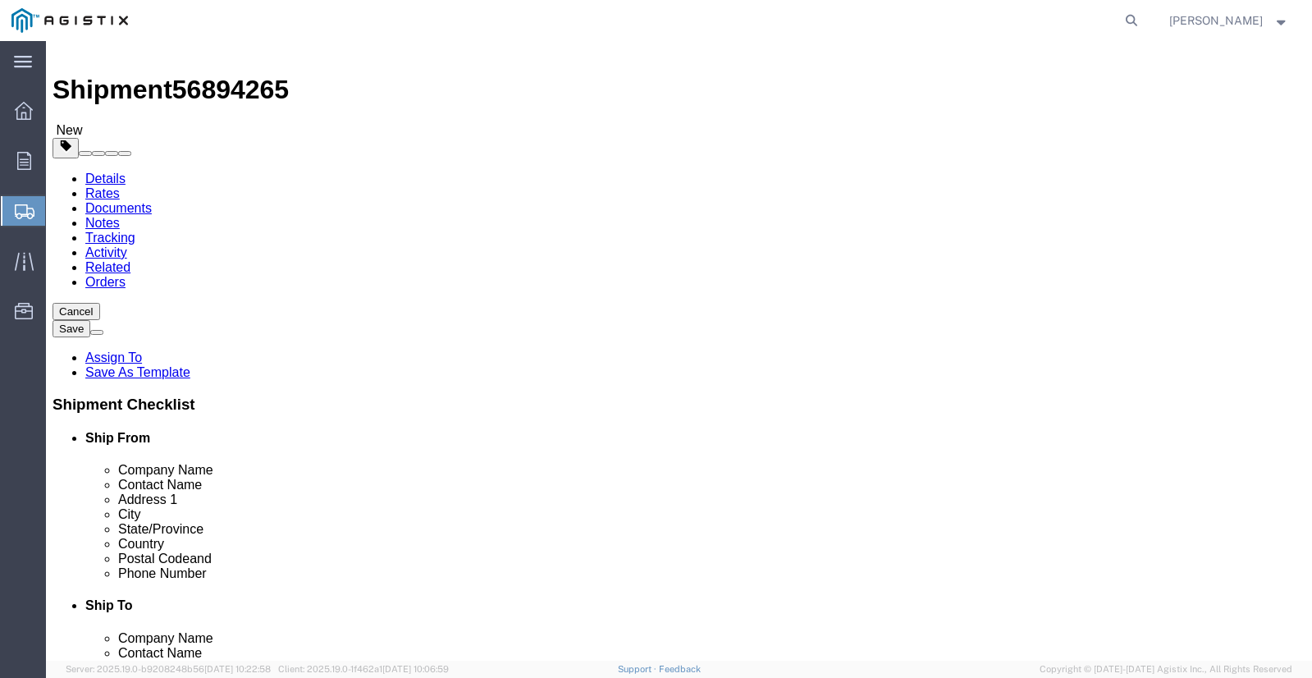
scroll to position [0, 0]
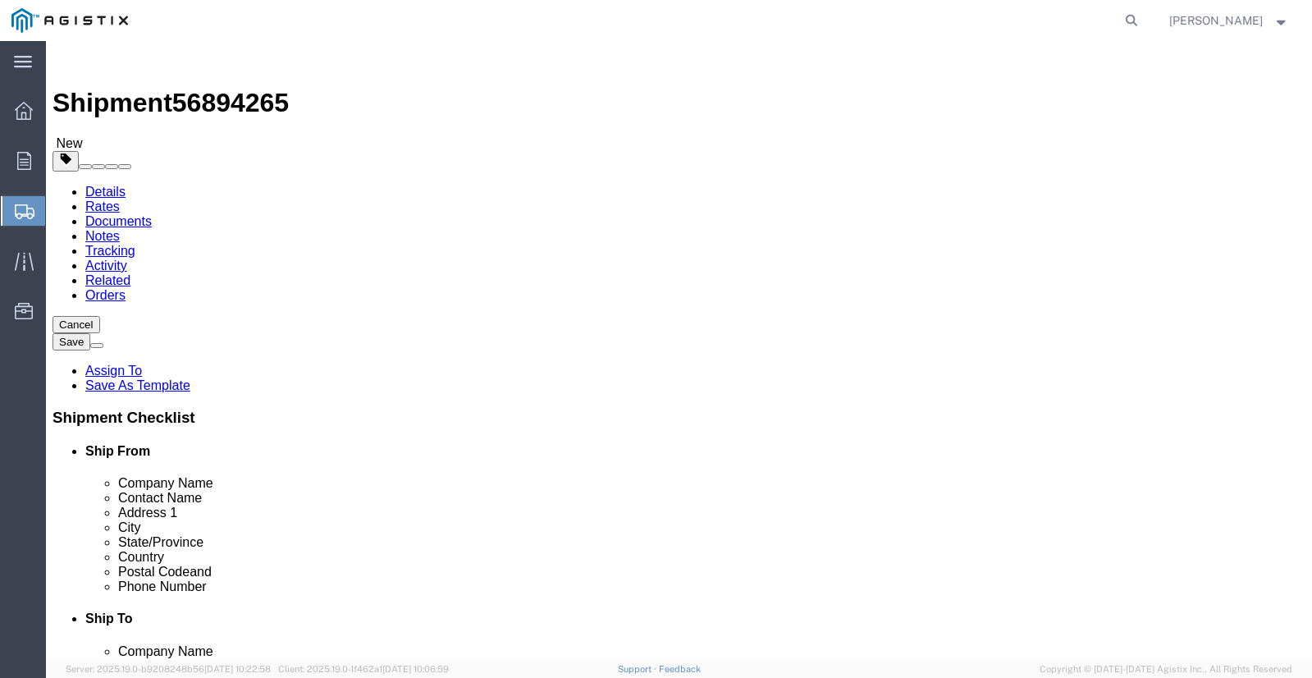
click div "Package Type Select Bulk Bundle(s) Cardboard Box(es) Carton(s) Crate(s) Drum(s)…"
click div "1 x Pallet(s) Standard (Not Stackable) Package Type Select Bulk Bundle(s) Cardb…"
click select "Select Bulk Bundle(s) Cardboard Box(es) Carton(s) Crate(s) Drum(s) (Fiberboard)…"
drag, startPoint x: 705, startPoint y: 411, endPoint x: 523, endPoint y: 421, distance: 181.5
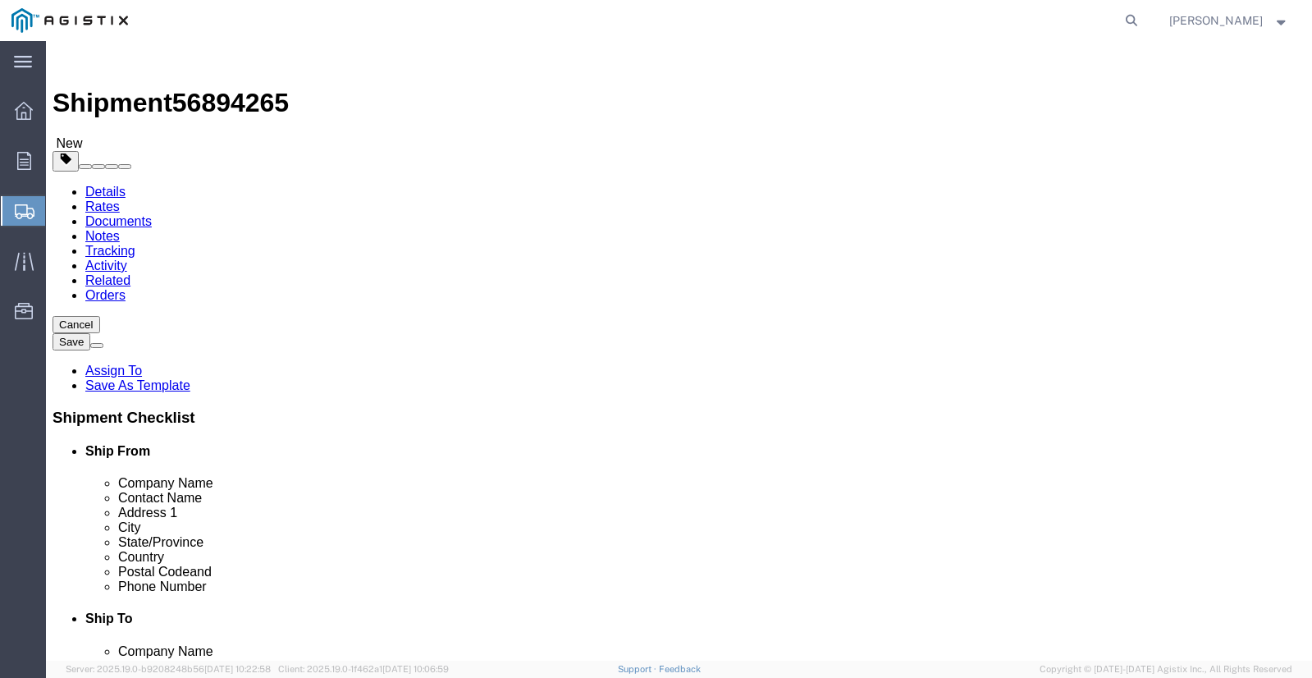
click div "1 x Pallet(s) Standard (Not Stackable) Package Type Select Bulk Bundle(s) Cardb…"
click input "1"
click icon
click input "1"
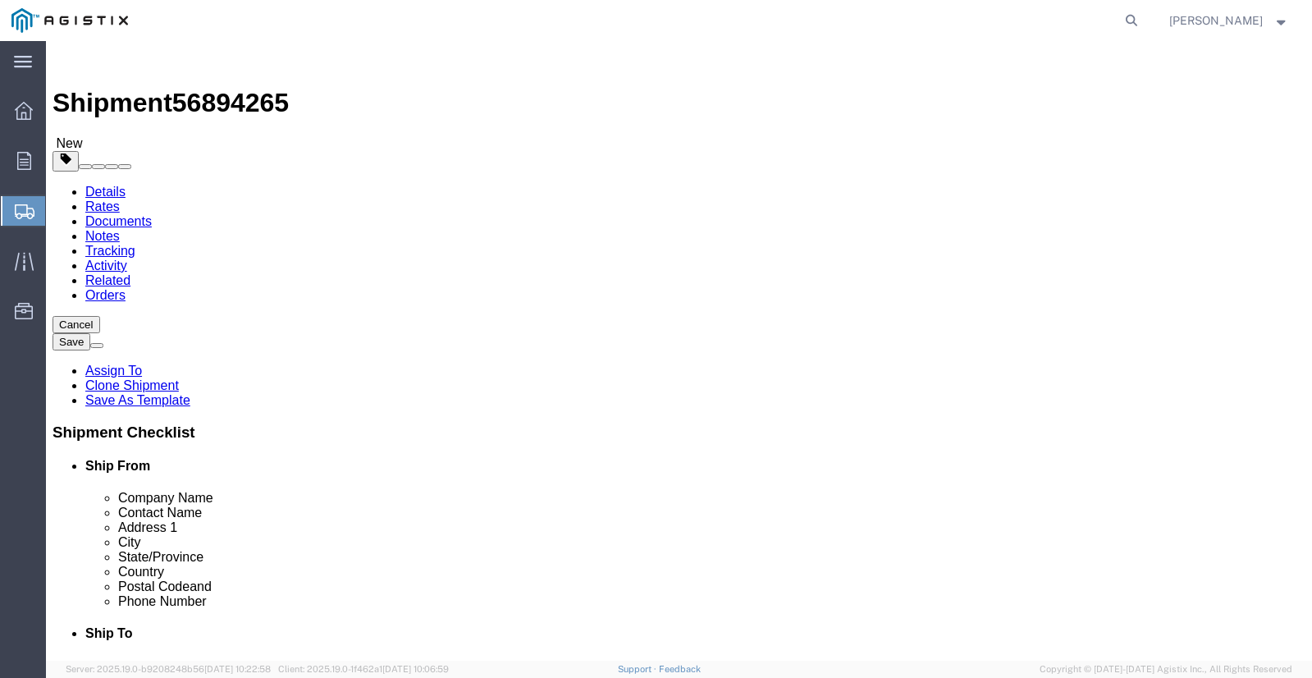
select select
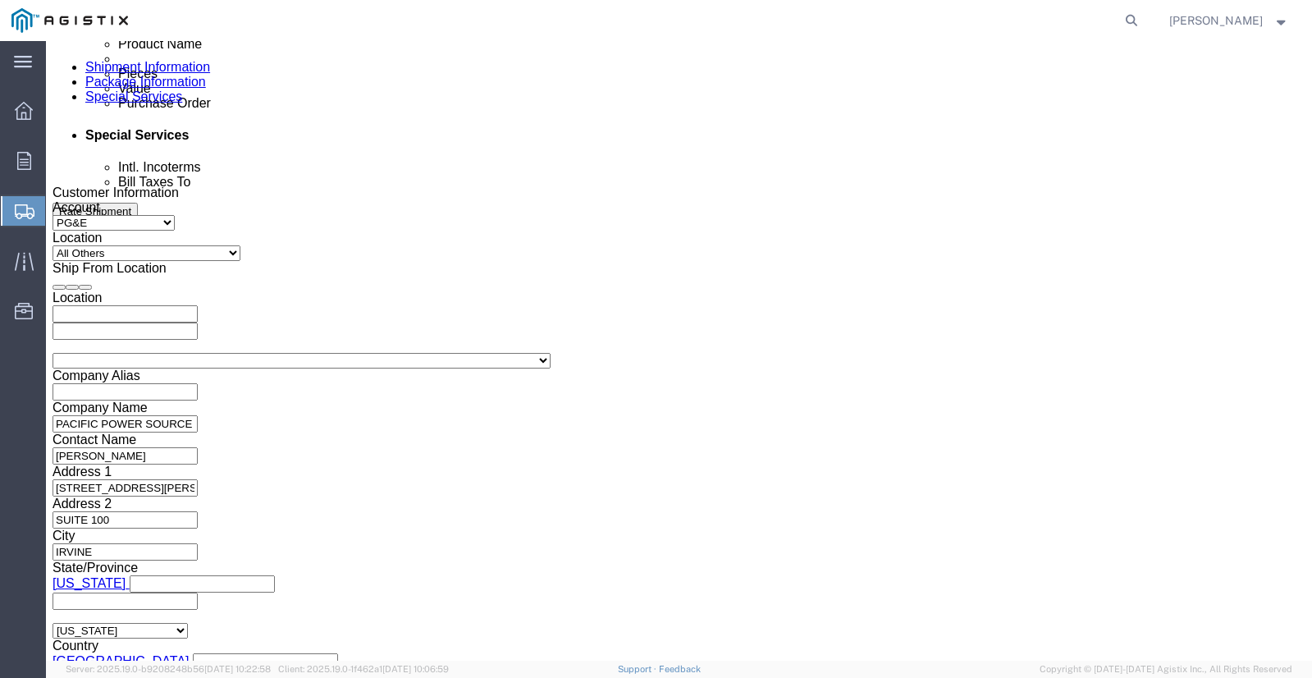
scroll to position [938, 0]
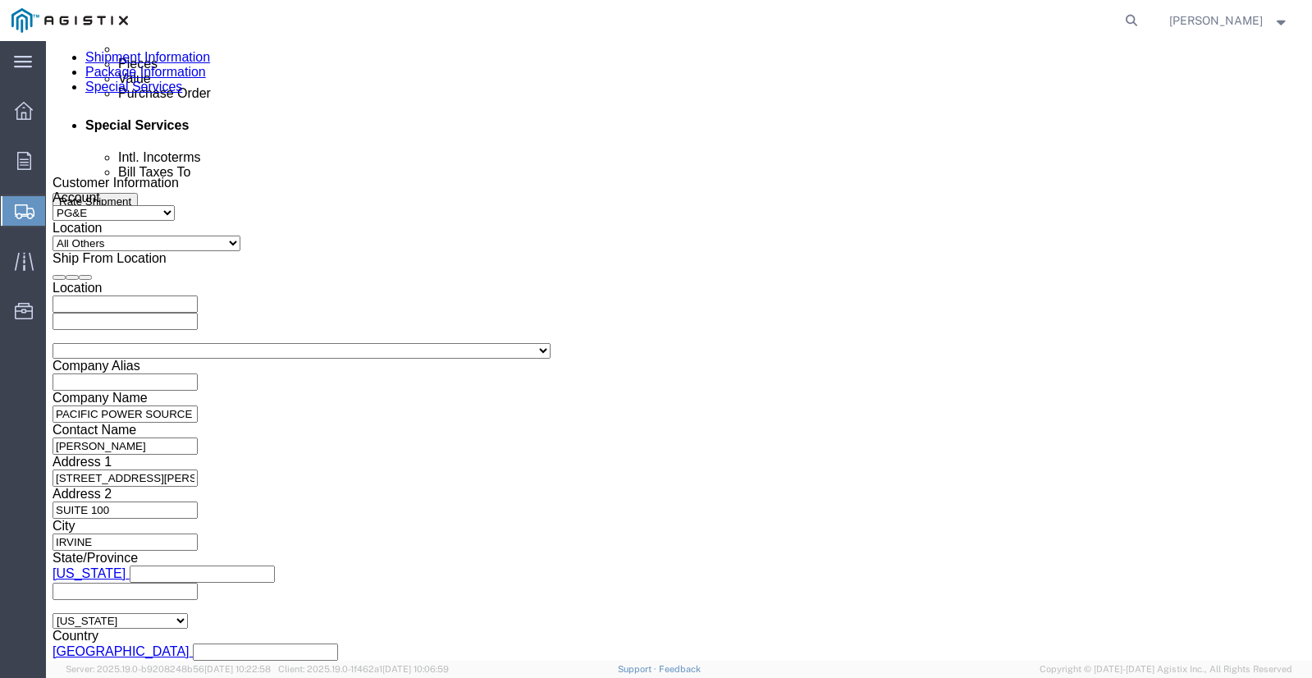
click button "Continue"
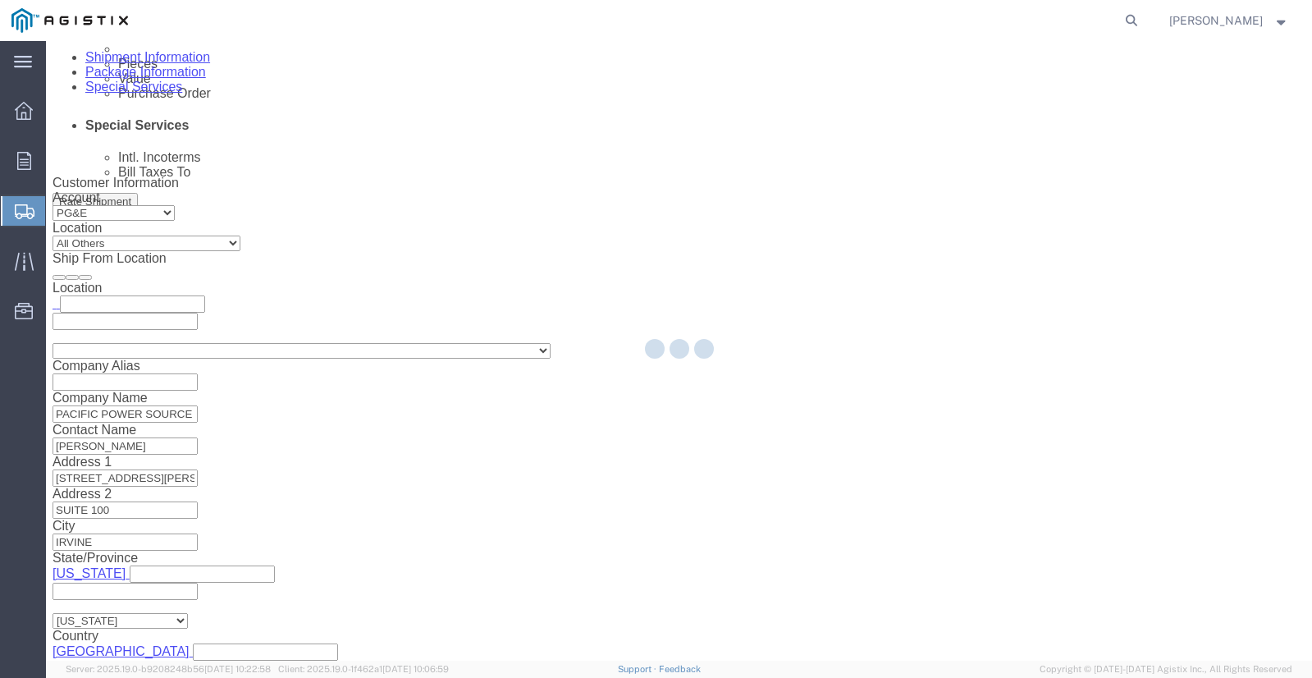
scroll to position [0, 0]
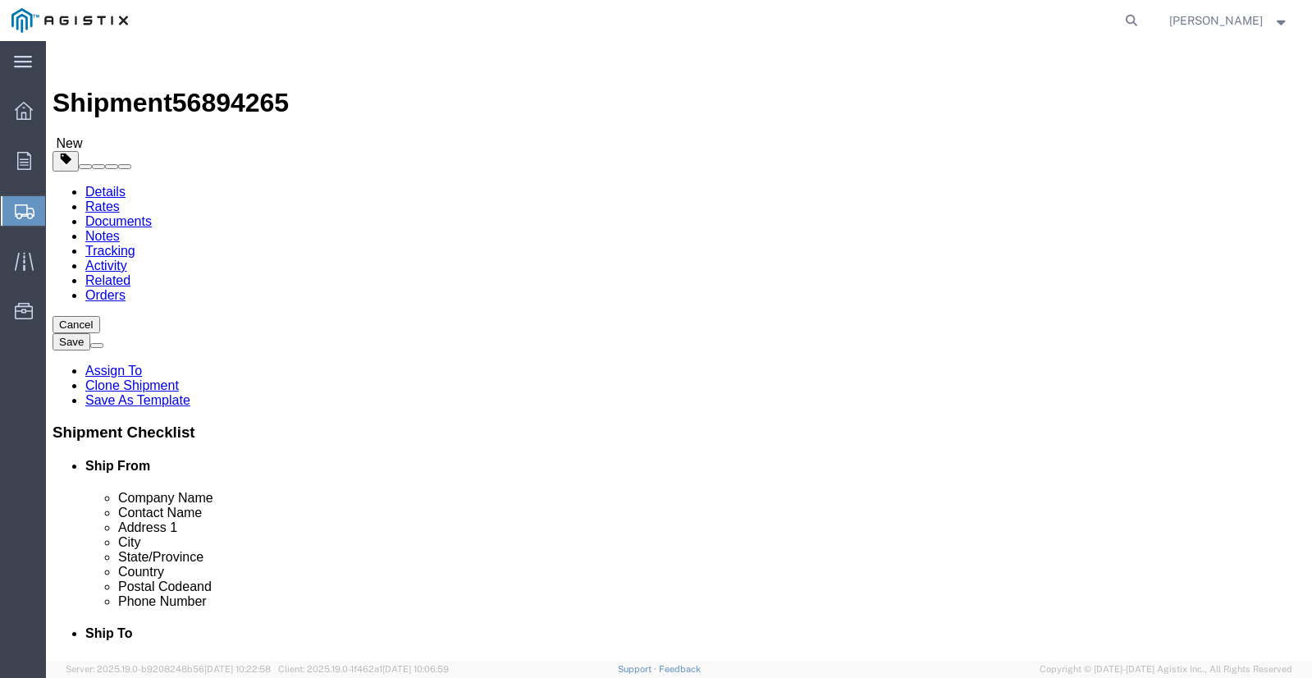
click input "1"
click input "40.00"
click link "Add Content"
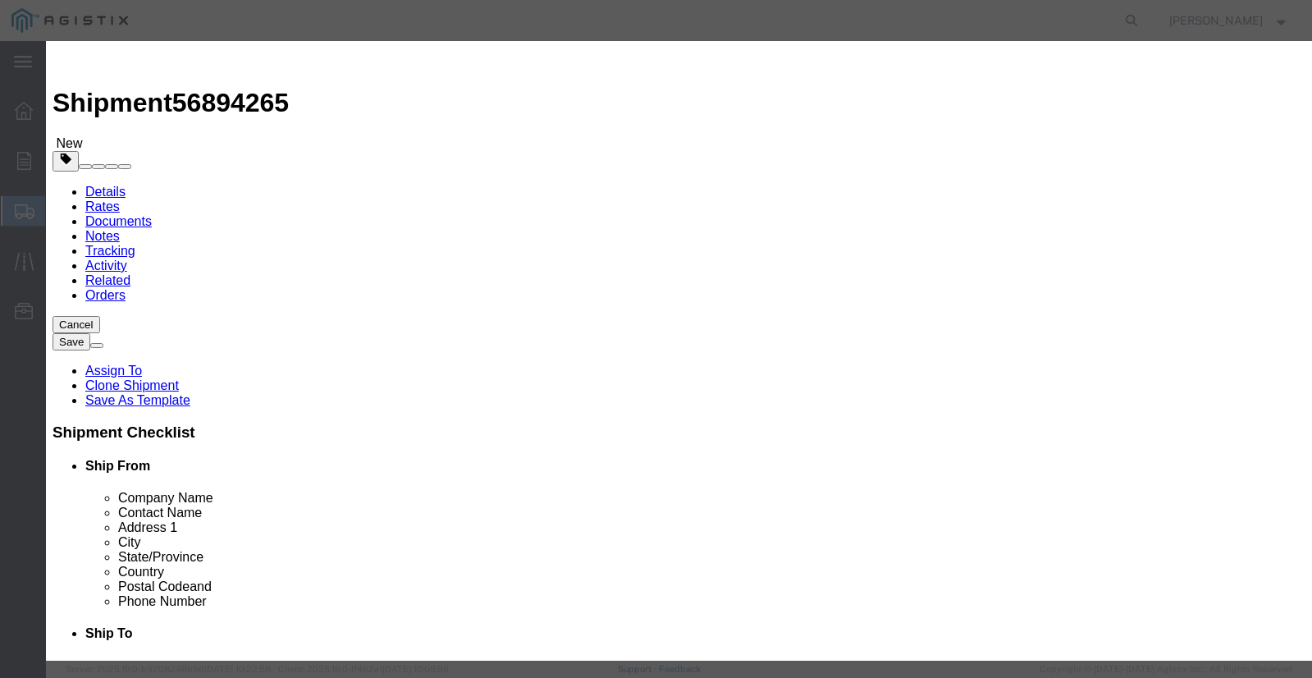
click input "text"
type input "p"
type input "POWER SOURCE"
click strong "POWER SOURCE"
select select
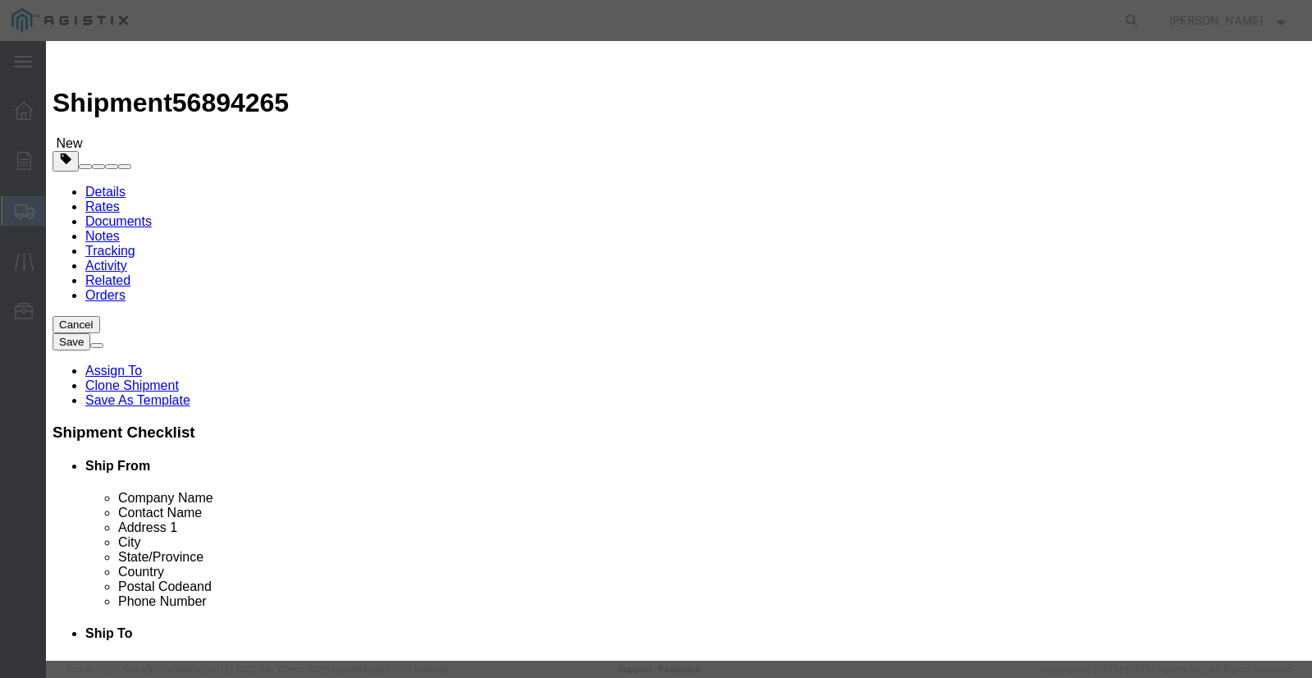
select select "USD"
type input "BATTERY NICAD POWER SOURCE"
type input "D747312"
type input "BATTERY NICAD POWER SOURCE"
click input "text"
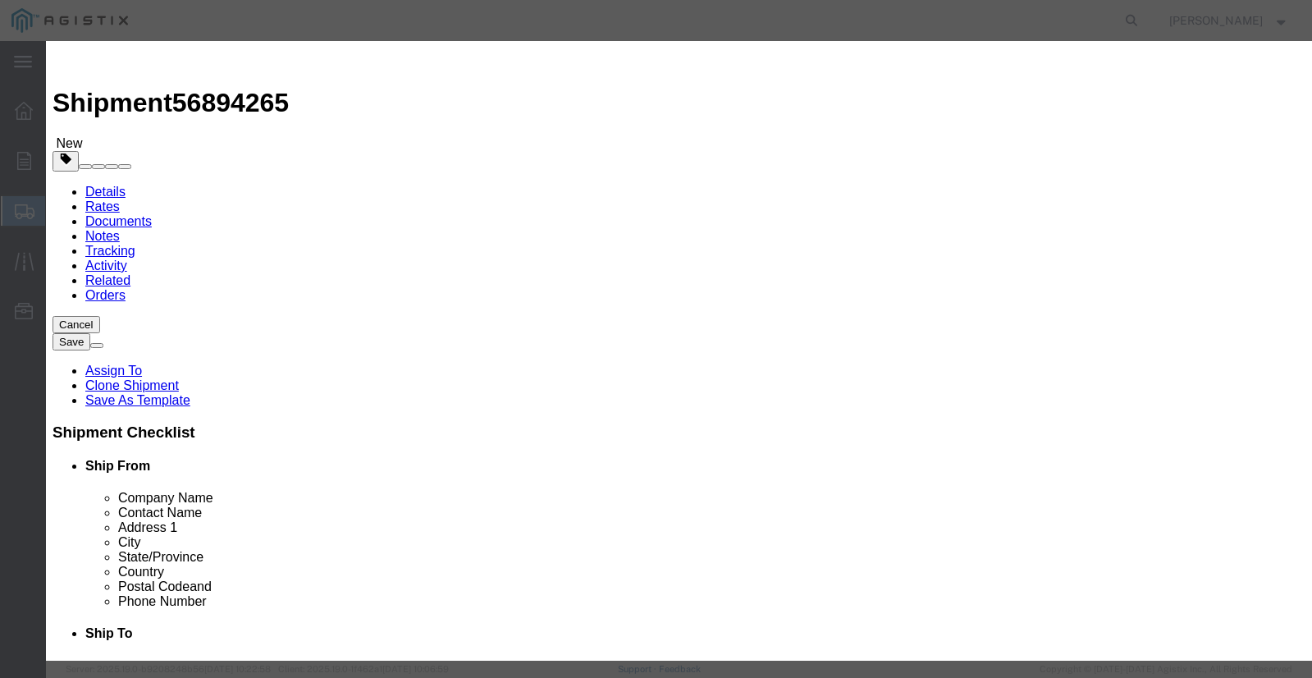
type input "1"
click select "Select Bag Barrels 100Board Feet Bottle Box Blister Pack Carats Can Capsule Car…"
select select "BOX"
click select "Select Bag Barrels 100Board Feet Bottle Box Blister Pack Carats Can Capsule Car…"
click input "text"
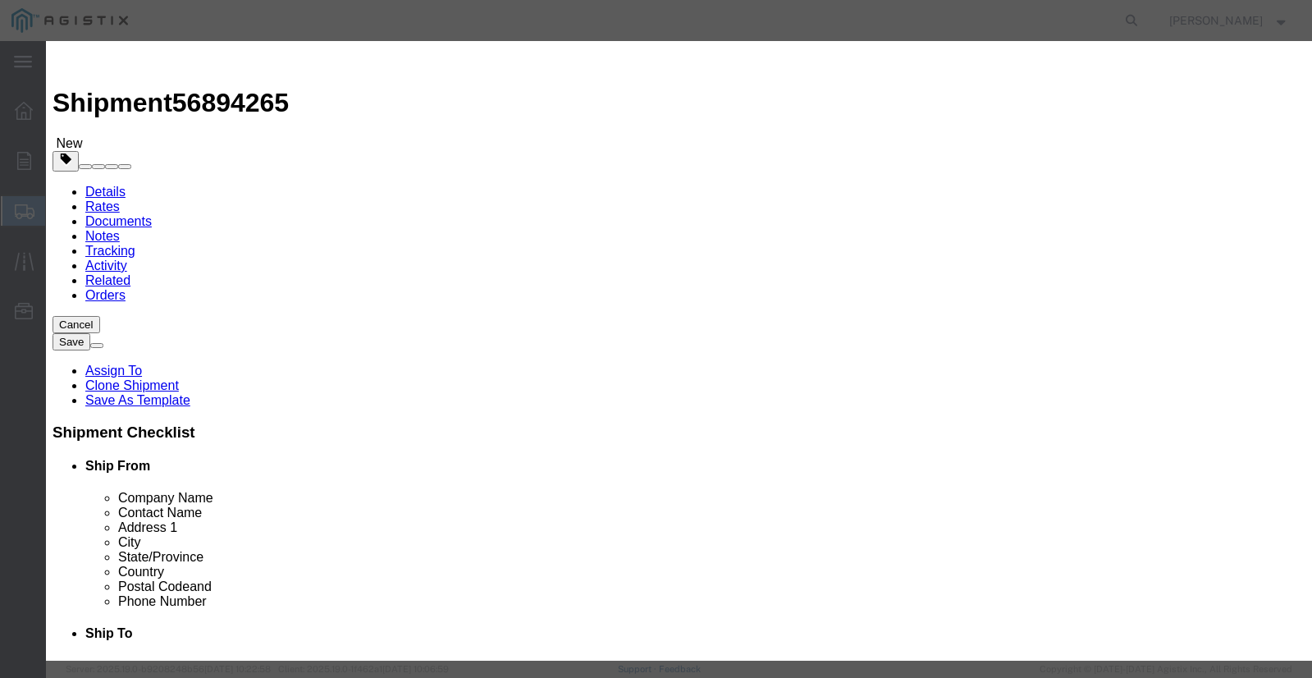
type input "29621.53"
click select "Select 50 55 60 65 70 85 92.5 100 125 175 250 300 400"
select select "100"
click select "Select 50 55 60 65 70 85 92.5 100 125 175 250 300 400"
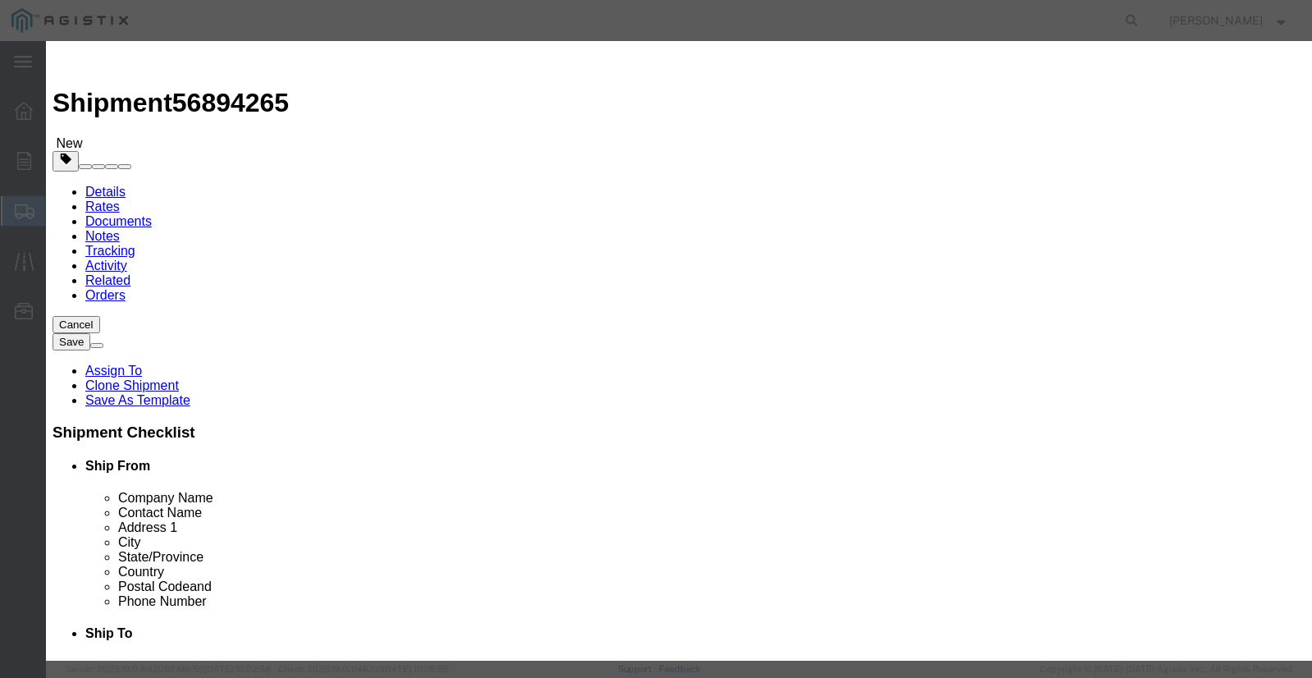
click input "text"
type input "63160"
drag, startPoint x: 442, startPoint y: 125, endPoint x: 276, endPoint y: 130, distance: 166.6
click div "Product Name BATTERY NICAD POWER SOURCE POWER SOURCE"
click input "POWER SOURCE"
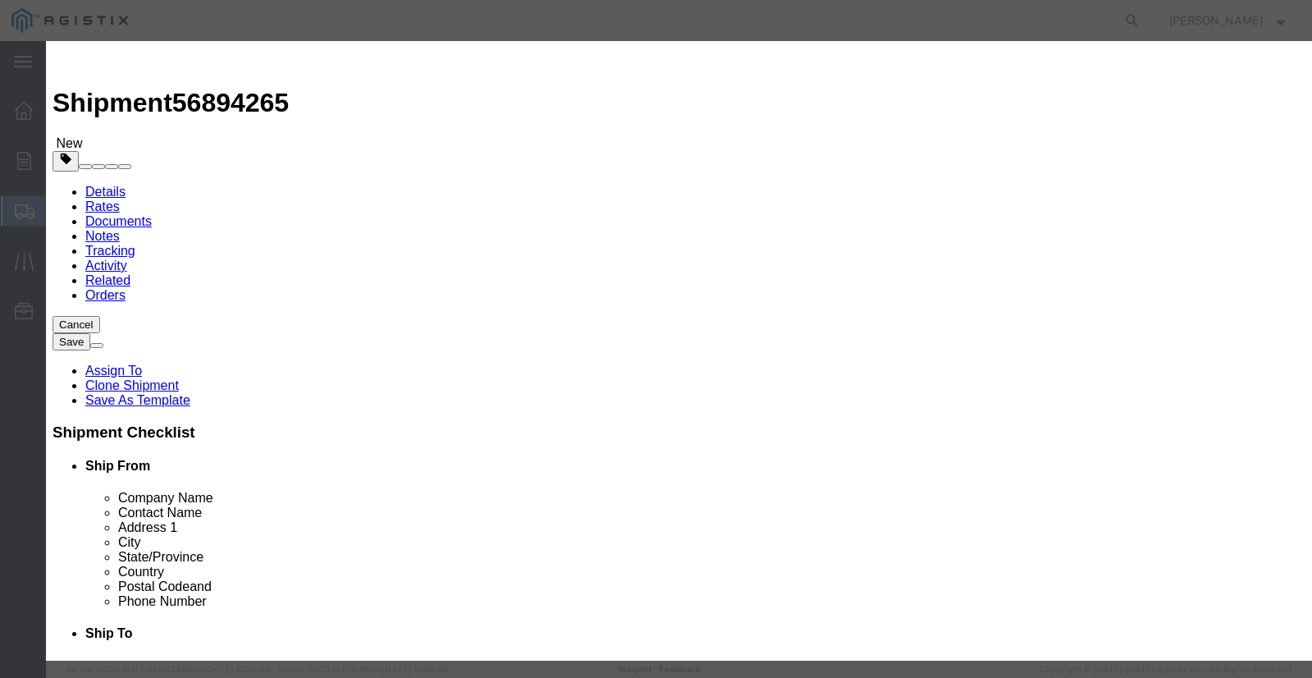
type input "POWER SOURCE"
click textarea
paste textarea "3120RLS-4UW"
type textarea "3120RLS-4UW"
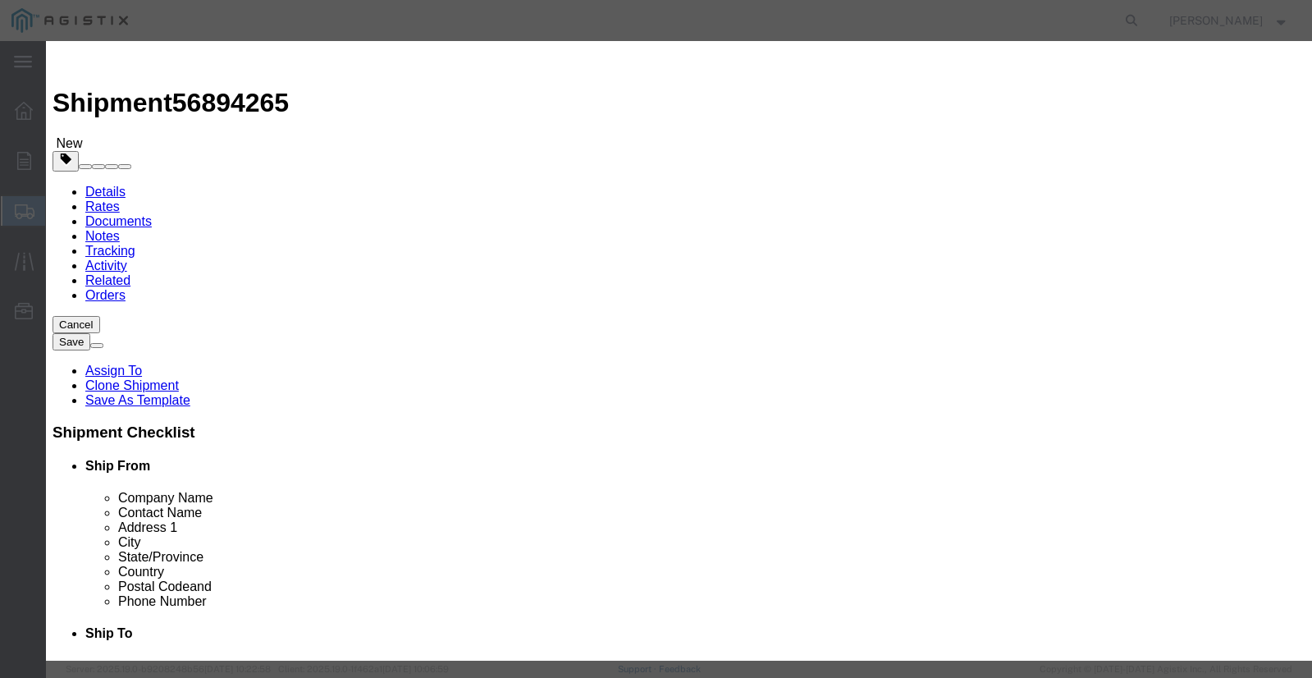
click select "Select"
drag, startPoint x: 1029, startPoint y: 171, endPoint x: 1054, endPoint y: 170, distance: 24.6
click select "Select"
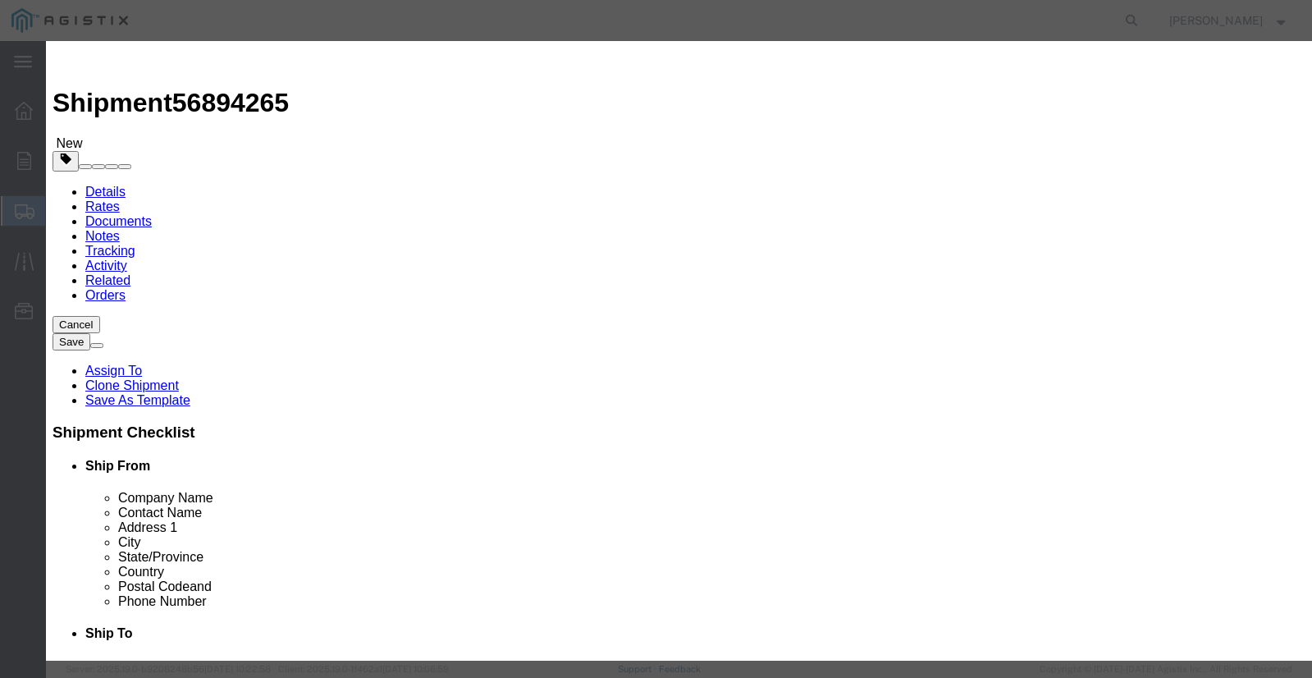
click select "Select [GEOGRAPHIC_DATA] [GEOGRAPHIC_DATA] [GEOGRAPHIC_DATA] [GEOGRAPHIC_DATA] …"
click button "Save & Close"
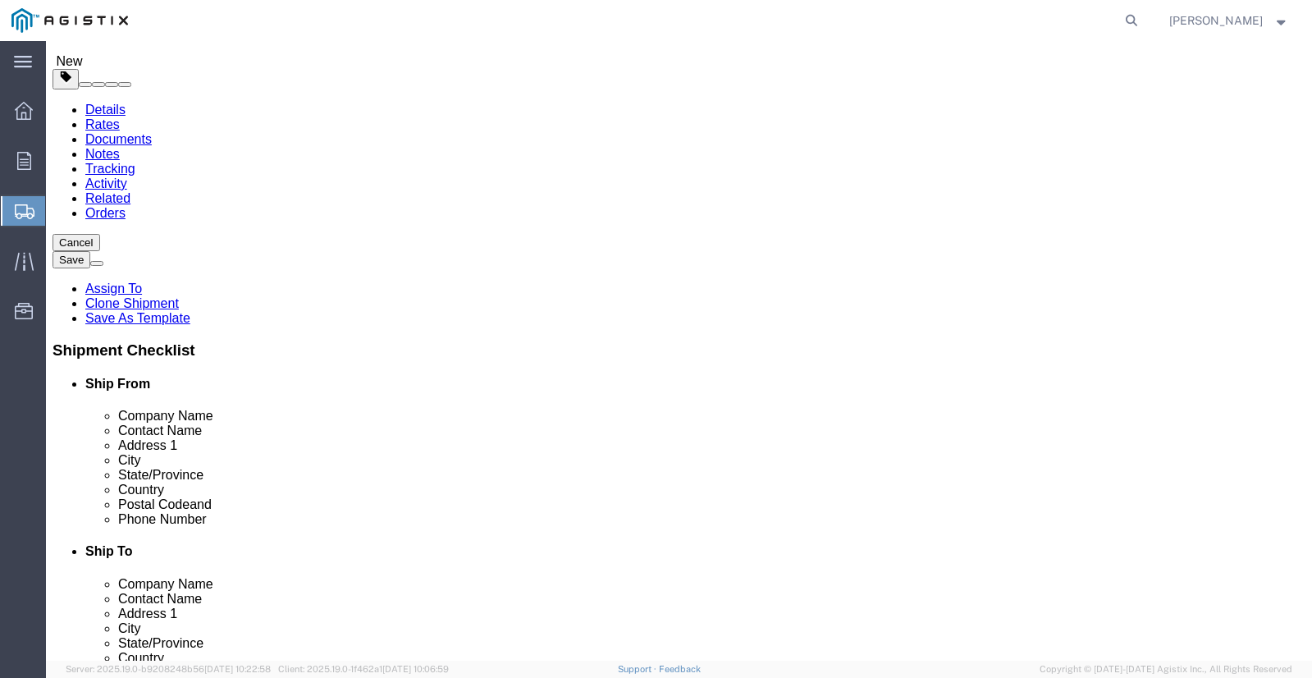
scroll to position [100, 0]
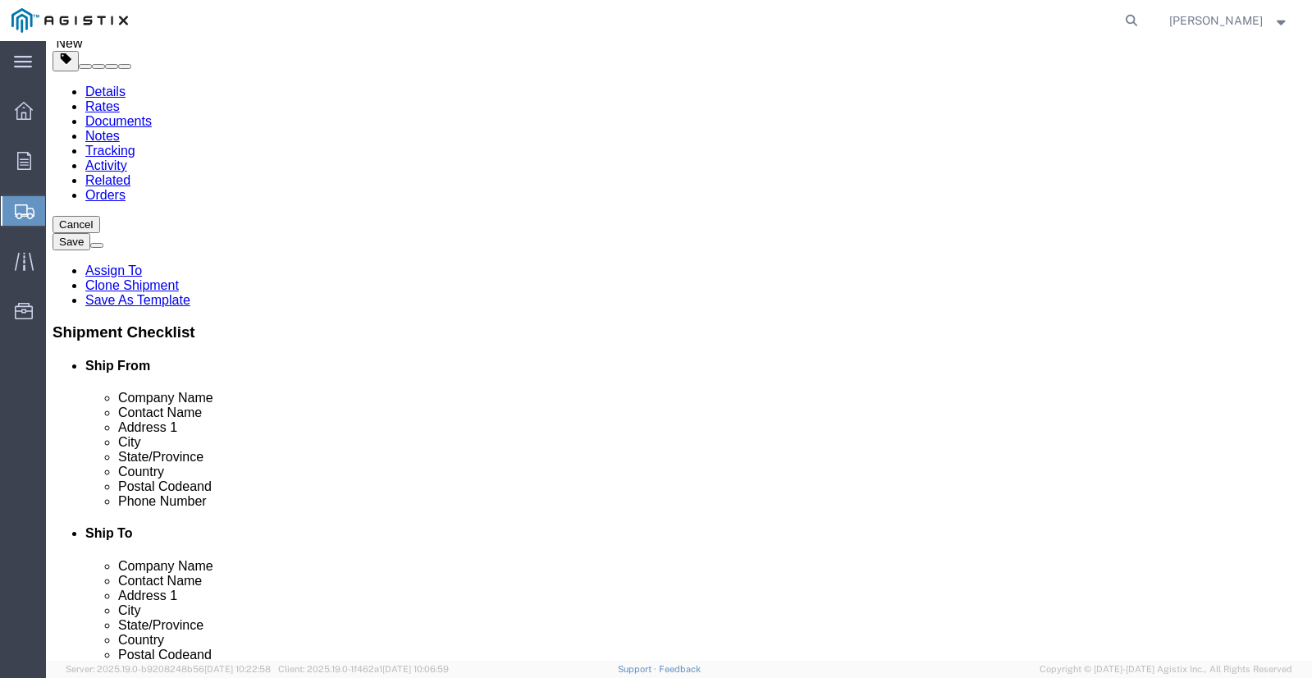
click button "Continue"
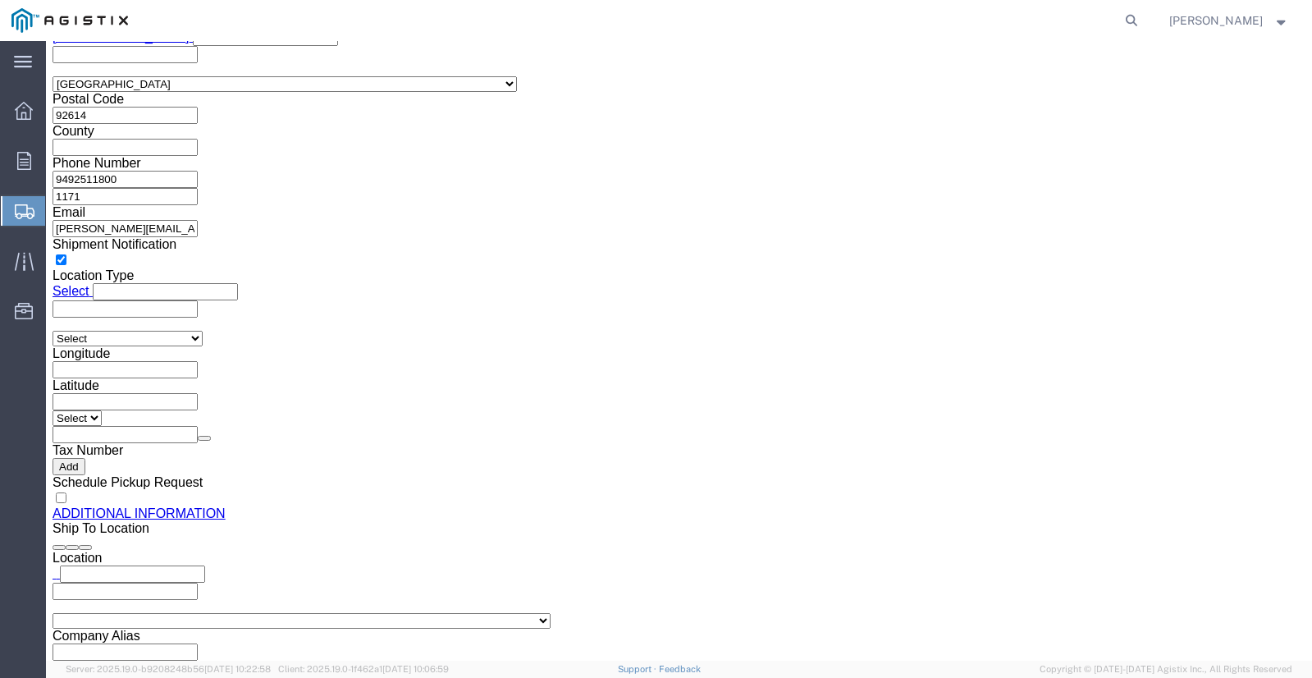
scroll to position [1622, 0]
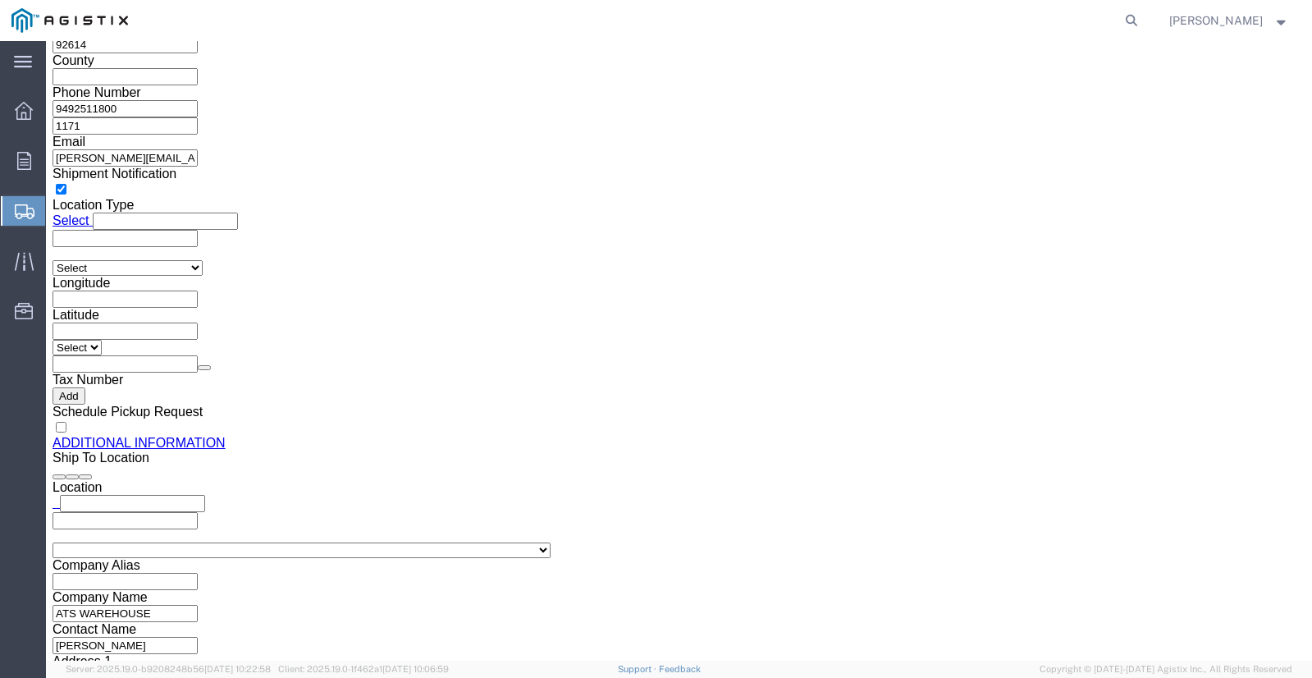
click button "Rate Shipment"
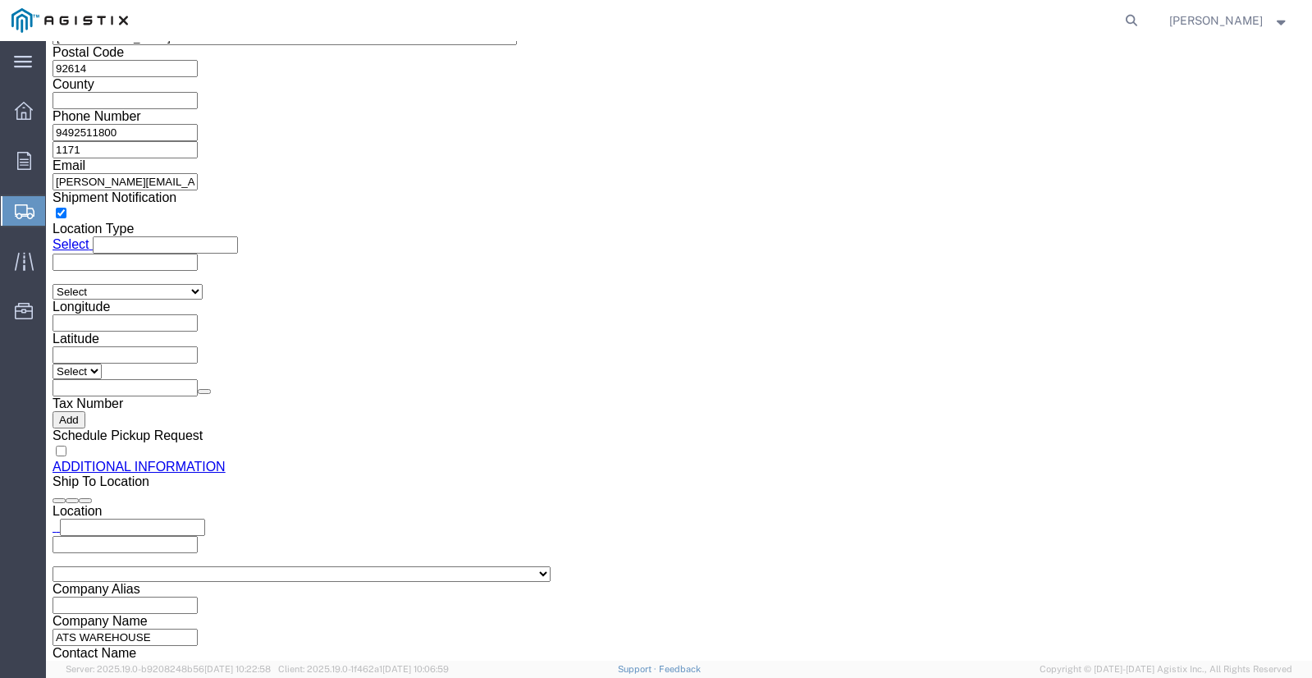
scroll to position [1764, 0]
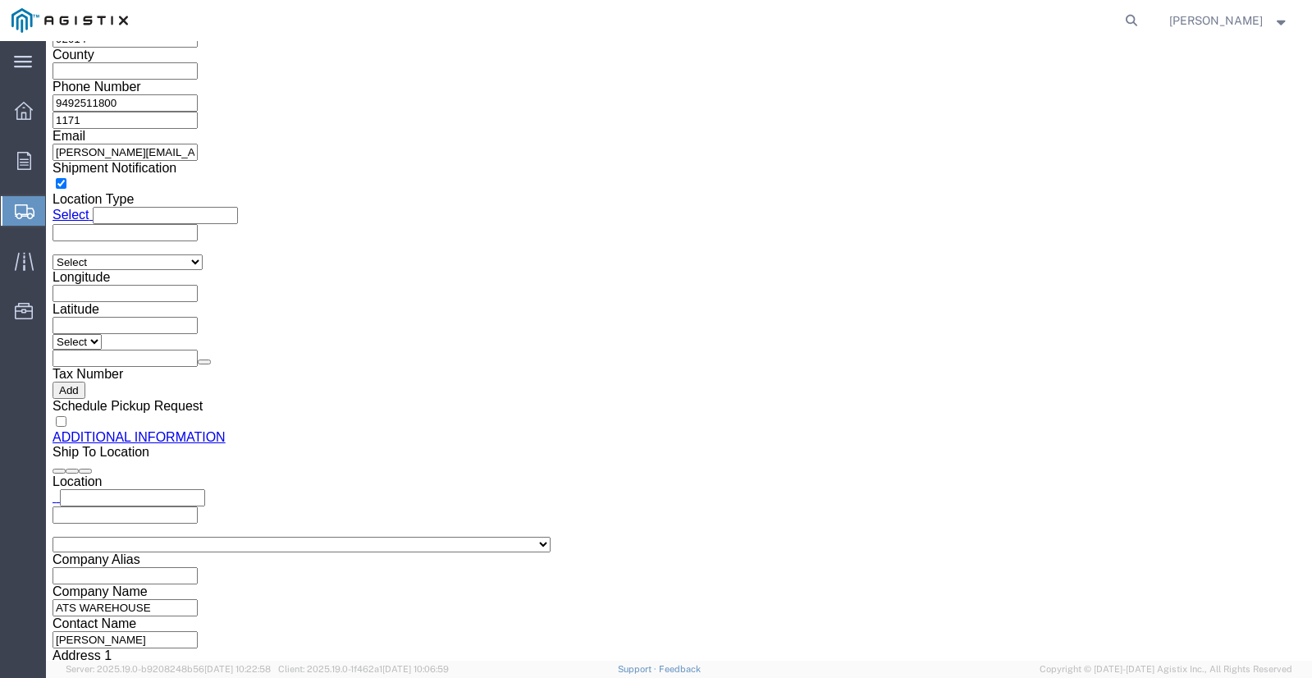
click button "Previous"
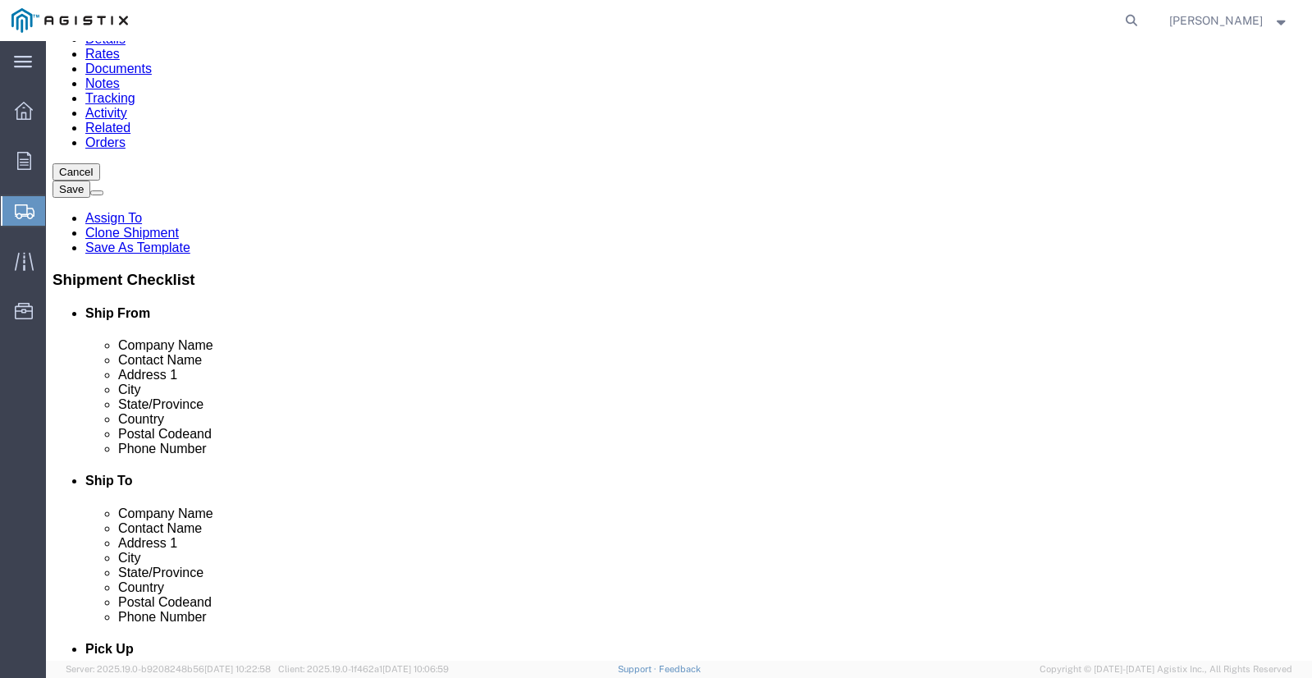
scroll to position [241, 0]
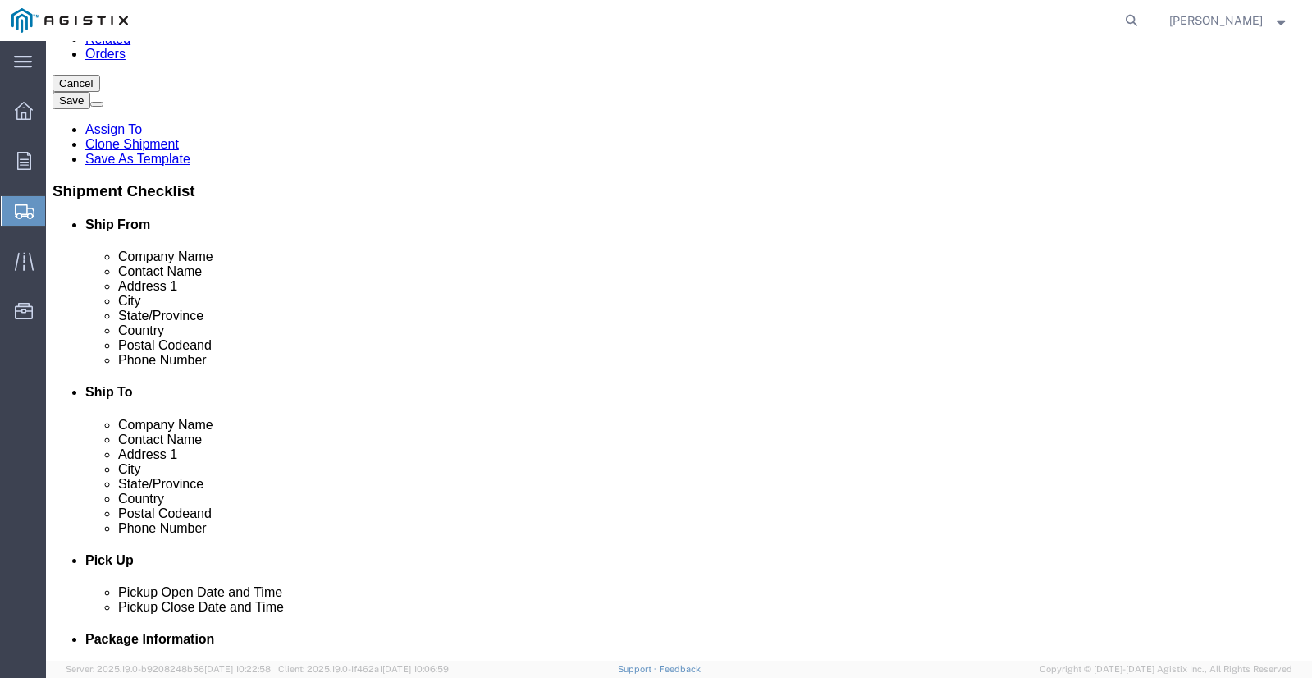
click button "Previous"
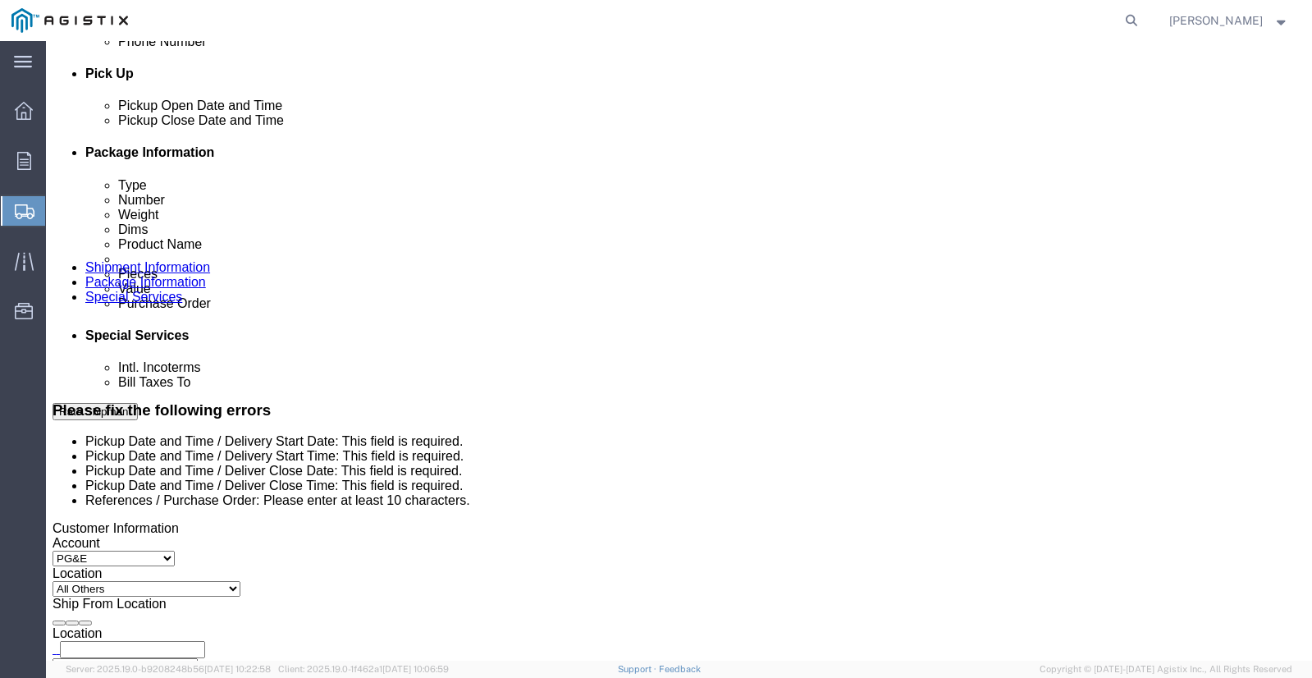
scroll to position [733, 0]
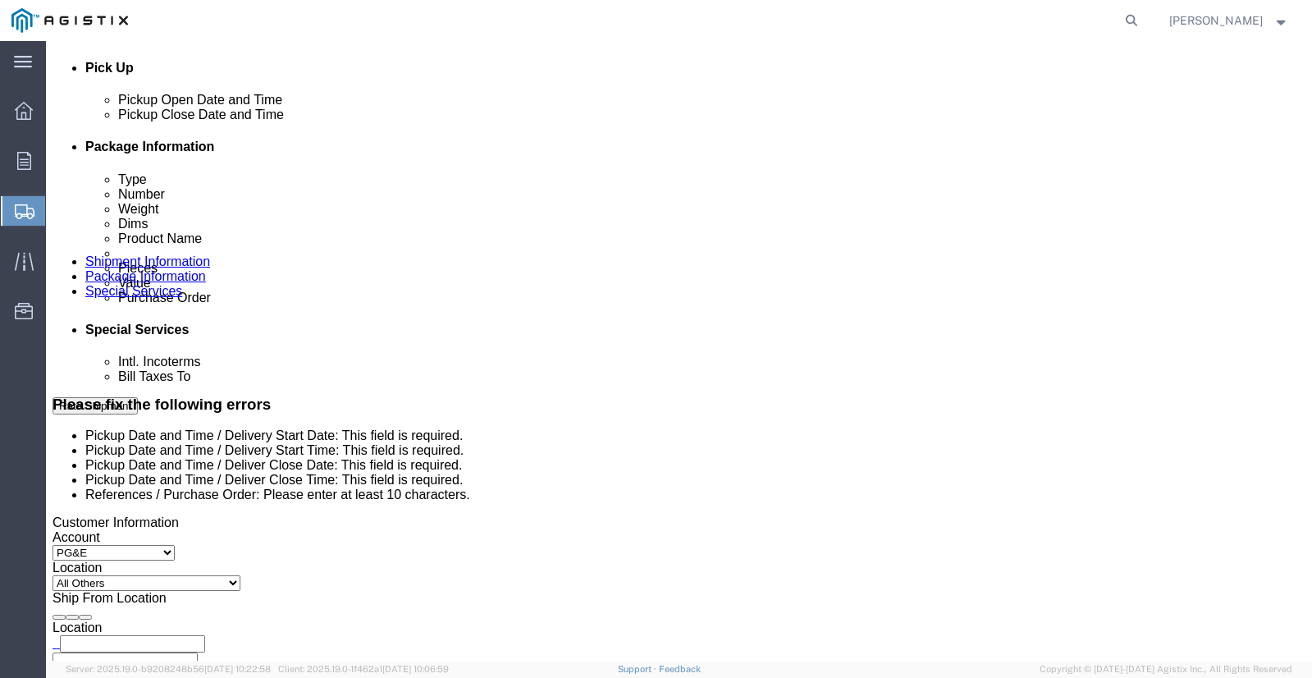
click div
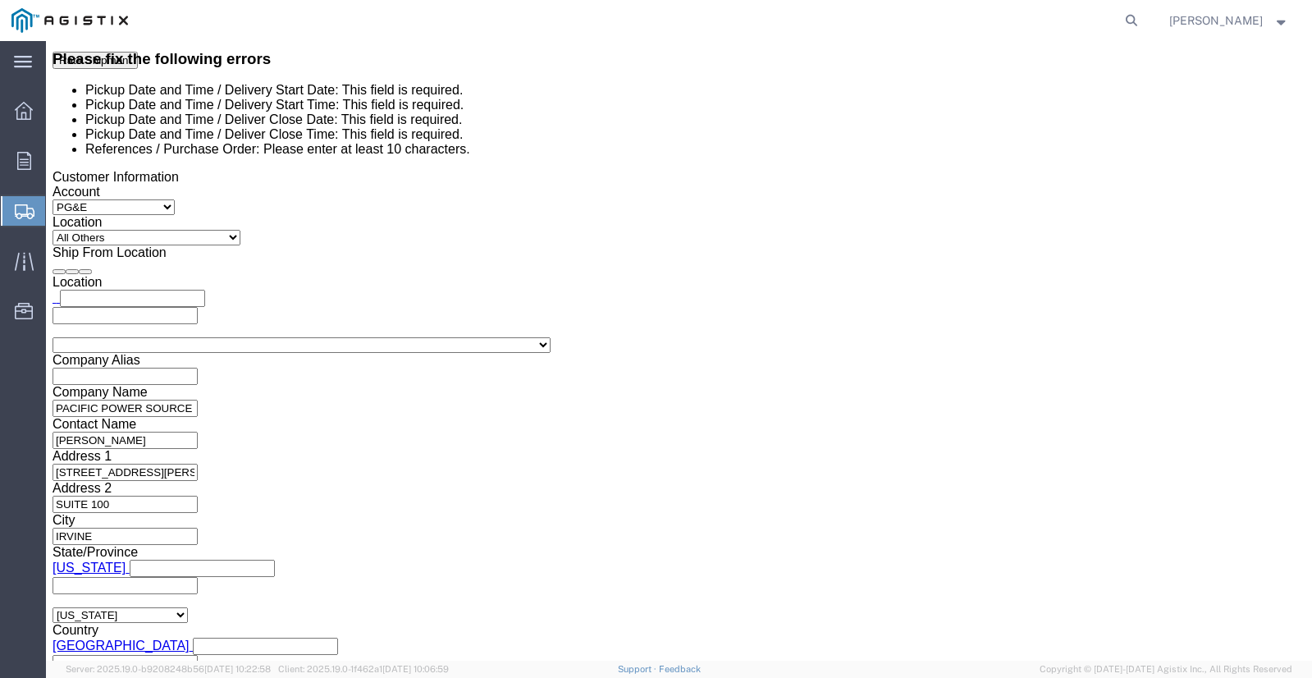
click button "Apply"
click select "Select Account Type Activity ID Airline Appointment Number ASN Batch Request # …"
click div "References Add reference"
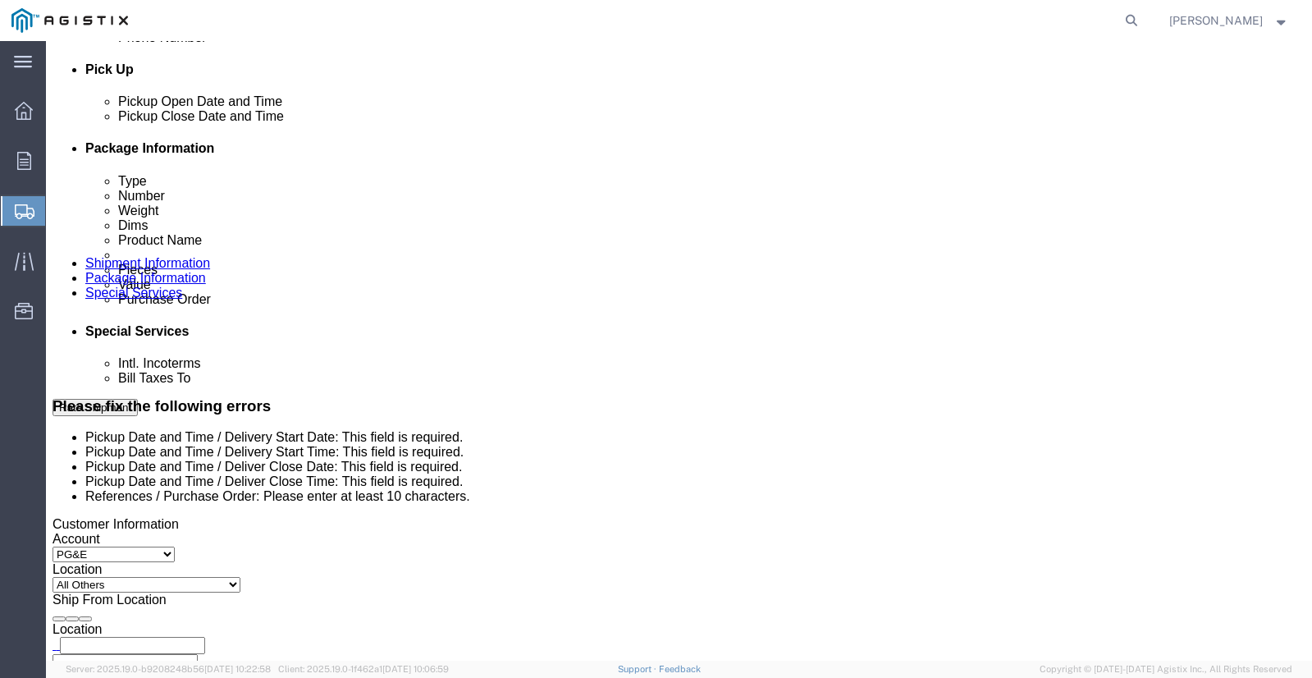
scroll to position [751, 0]
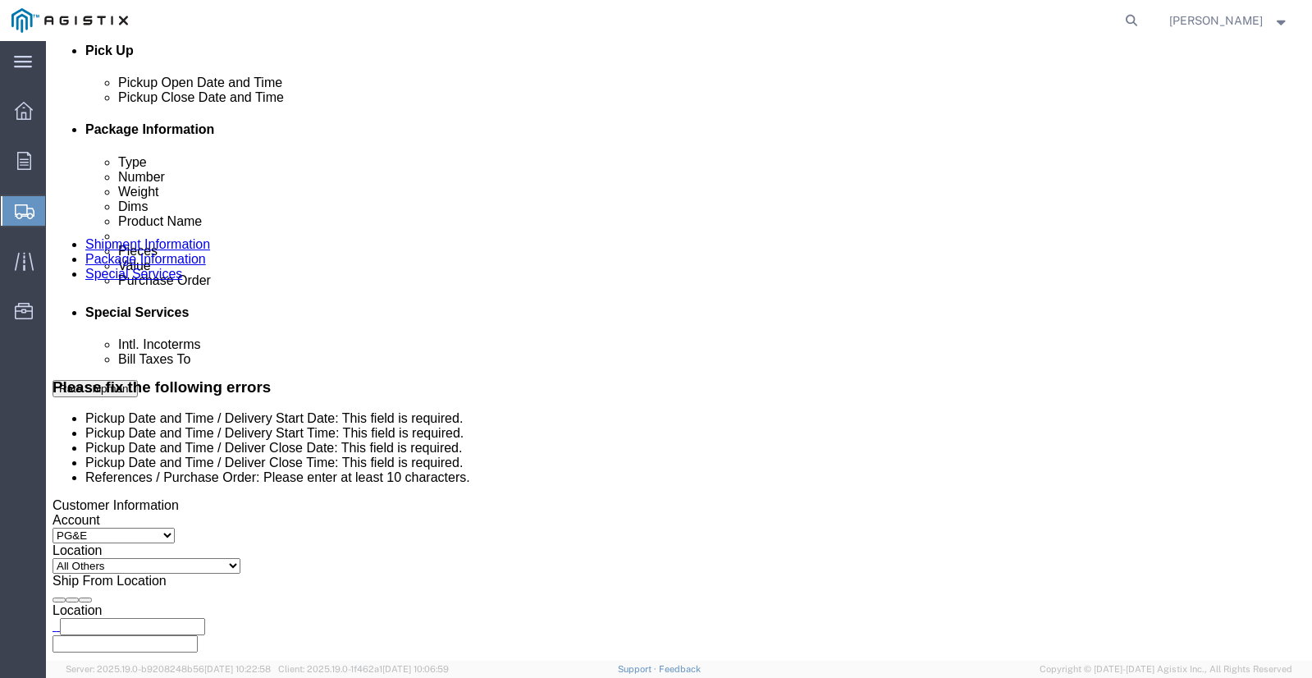
click button
click icon
click div
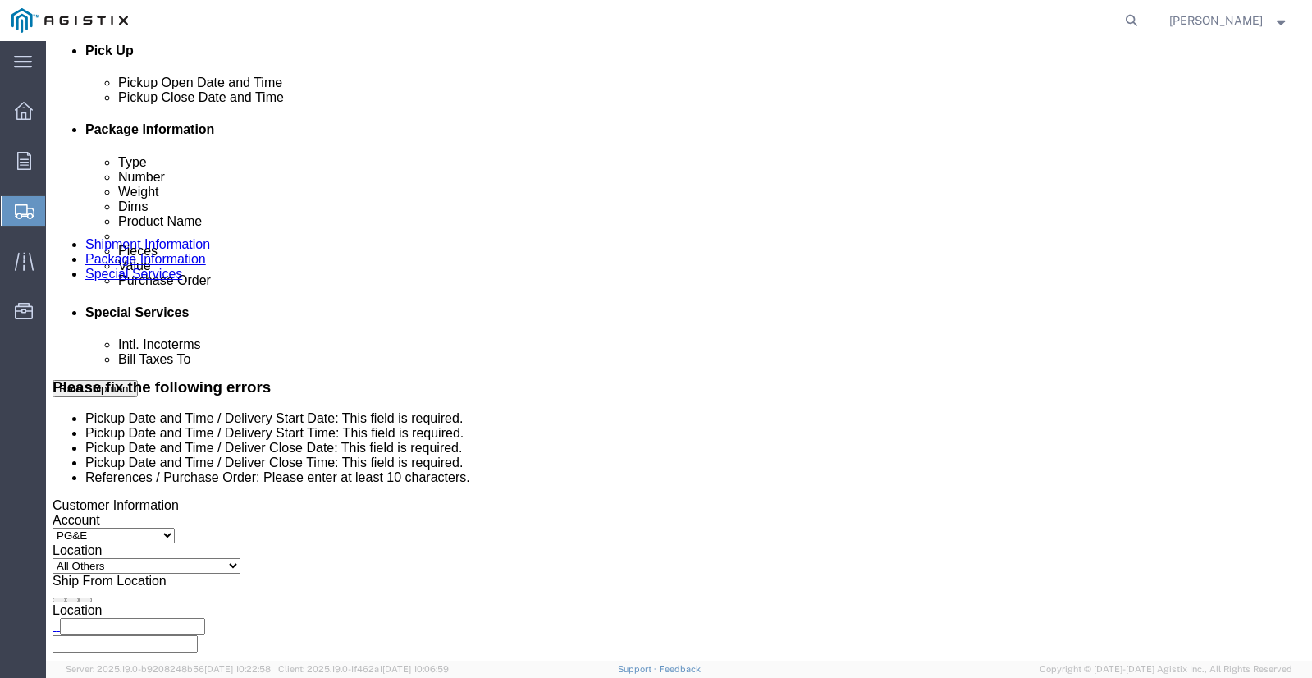
scroll to position [1079, 0]
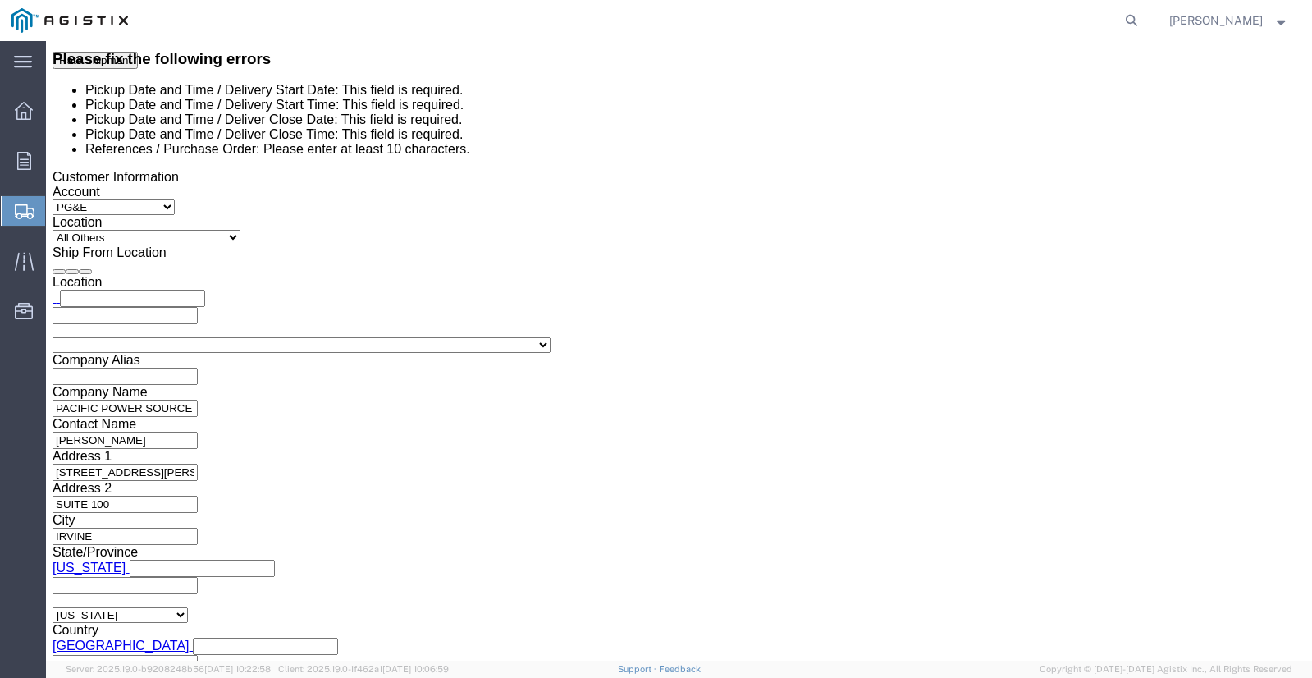
click div
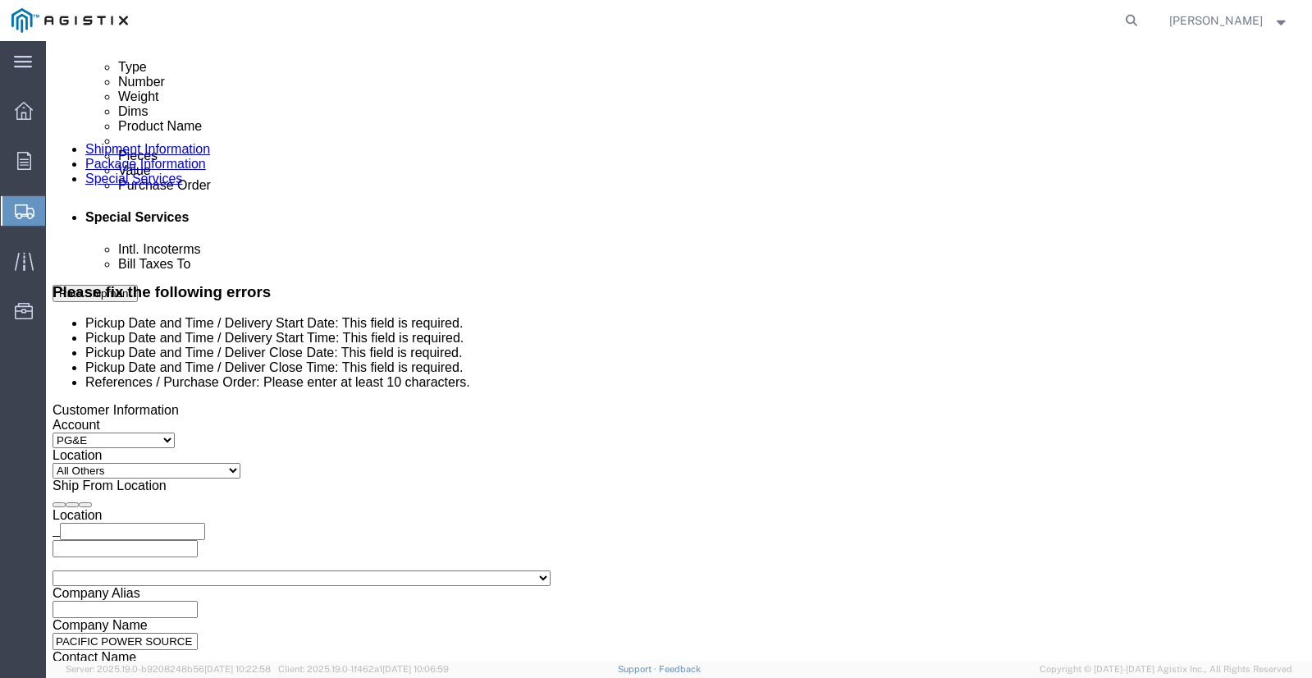
scroll to position [833, 0]
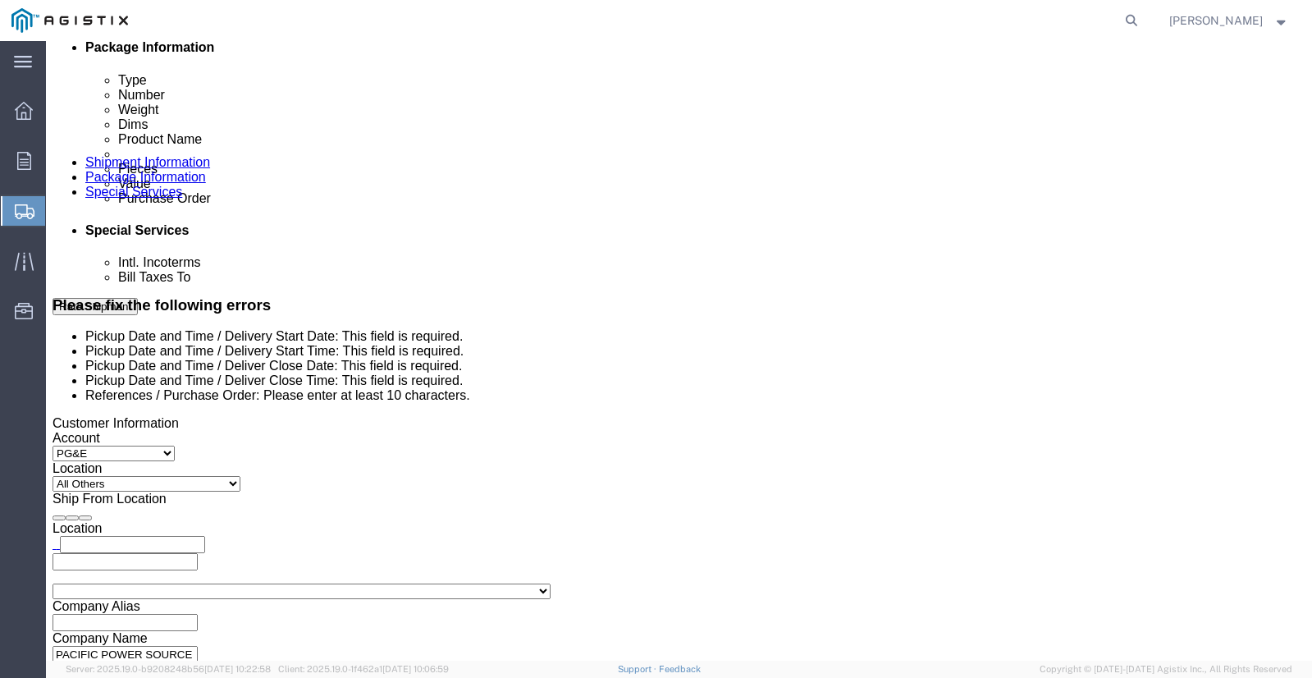
click icon
drag, startPoint x: 767, startPoint y: 308, endPoint x: 784, endPoint y: 310, distance: 17.3
click div
click div "[DATE] 5:00 PM"
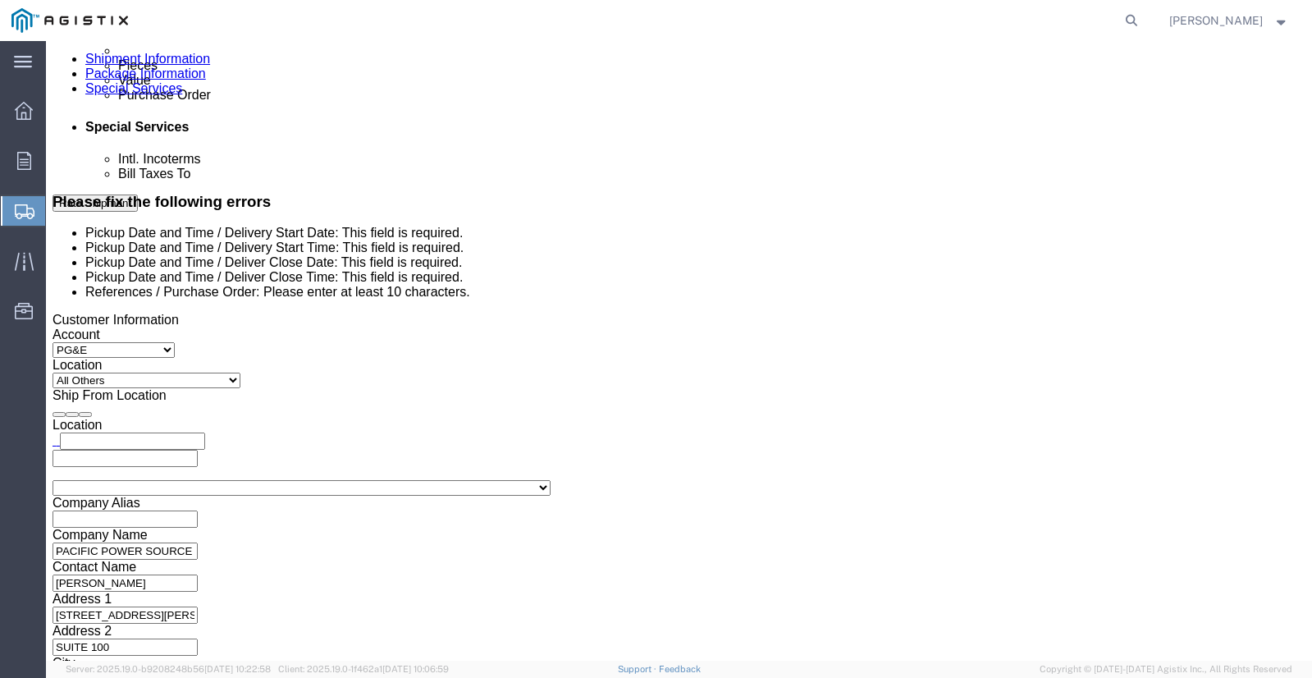
scroll to position [956, 0]
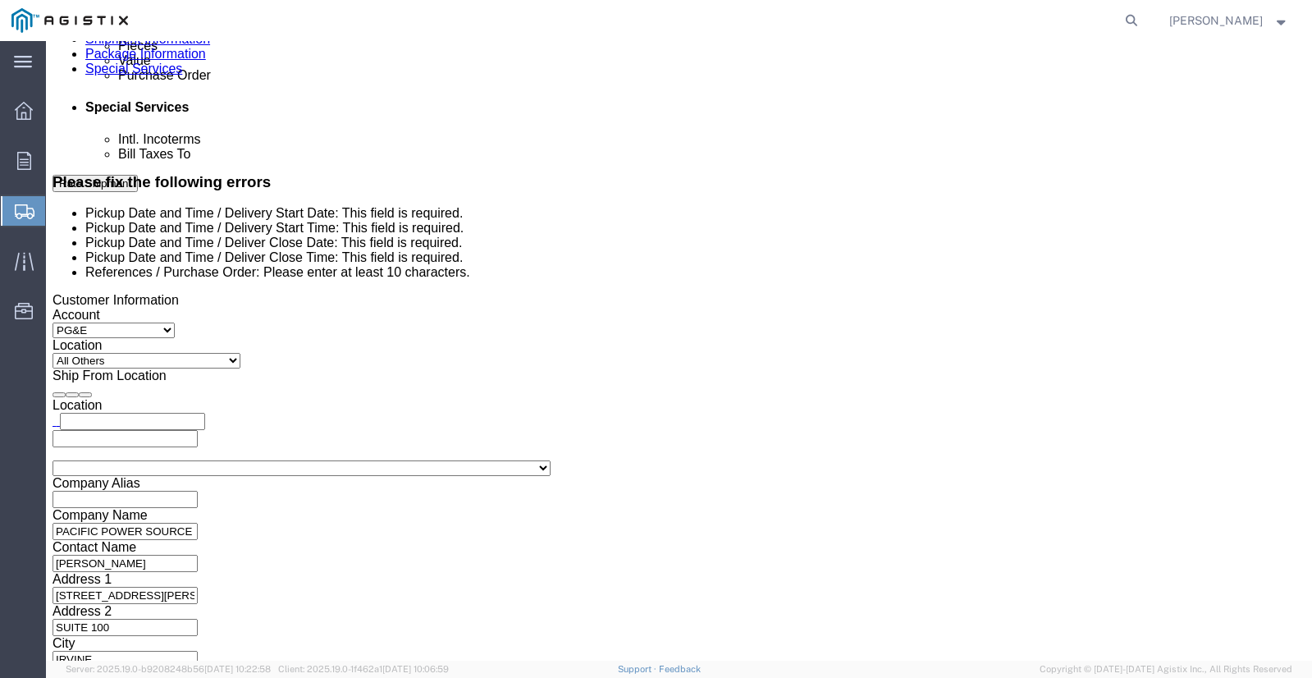
drag, startPoint x: 569, startPoint y: 607, endPoint x: 546, endPoint y: 607, distance: 23.0
click body "Shipment 56894265 New Details Rates Documents Notes Tracking Activity Related O…"
click input "5:00 PM"
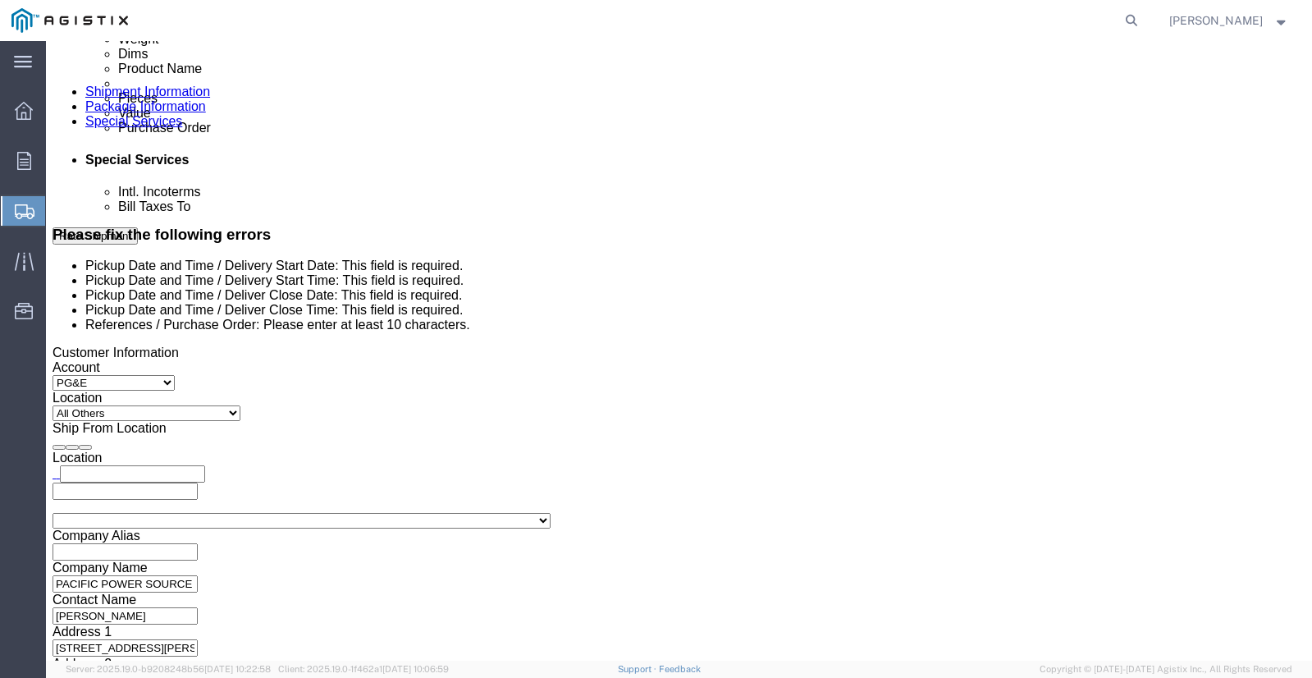
scroll to position [874, 0]
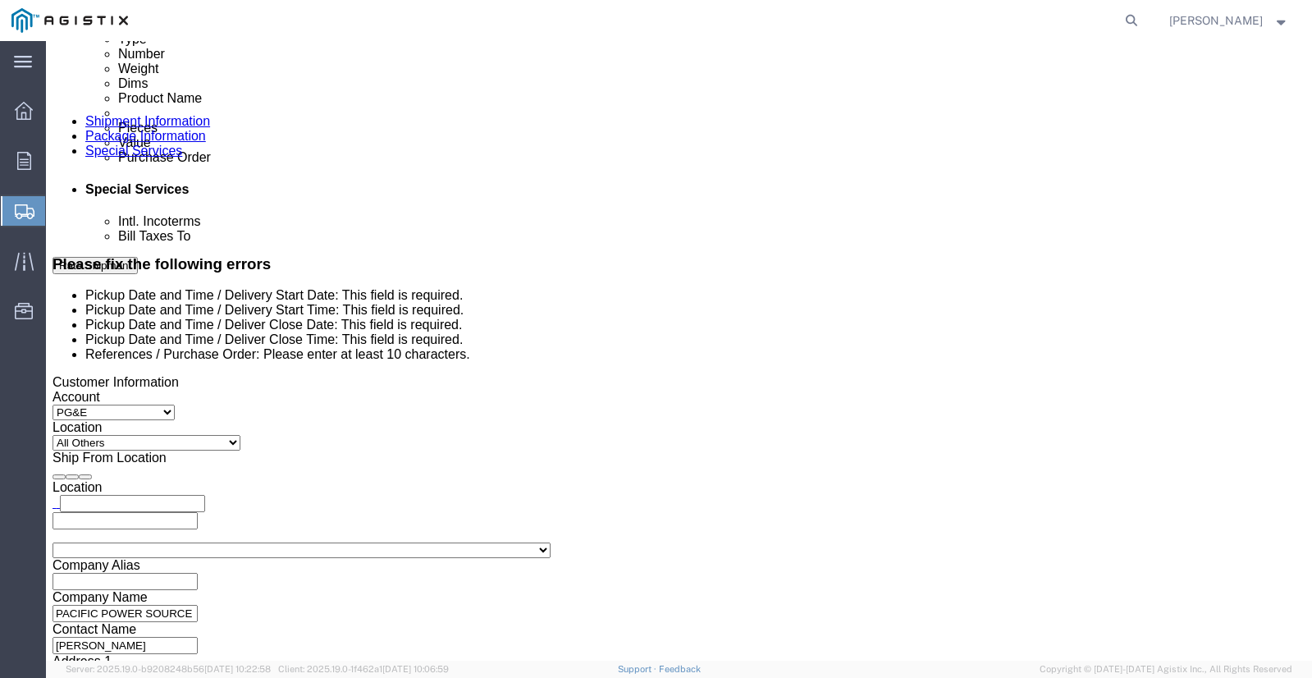
click input "5:00 PM"
click button "Apply"
click div "[DATE] 3:00 PM"
click input "3:00 PM"
click input "3:00 AM"
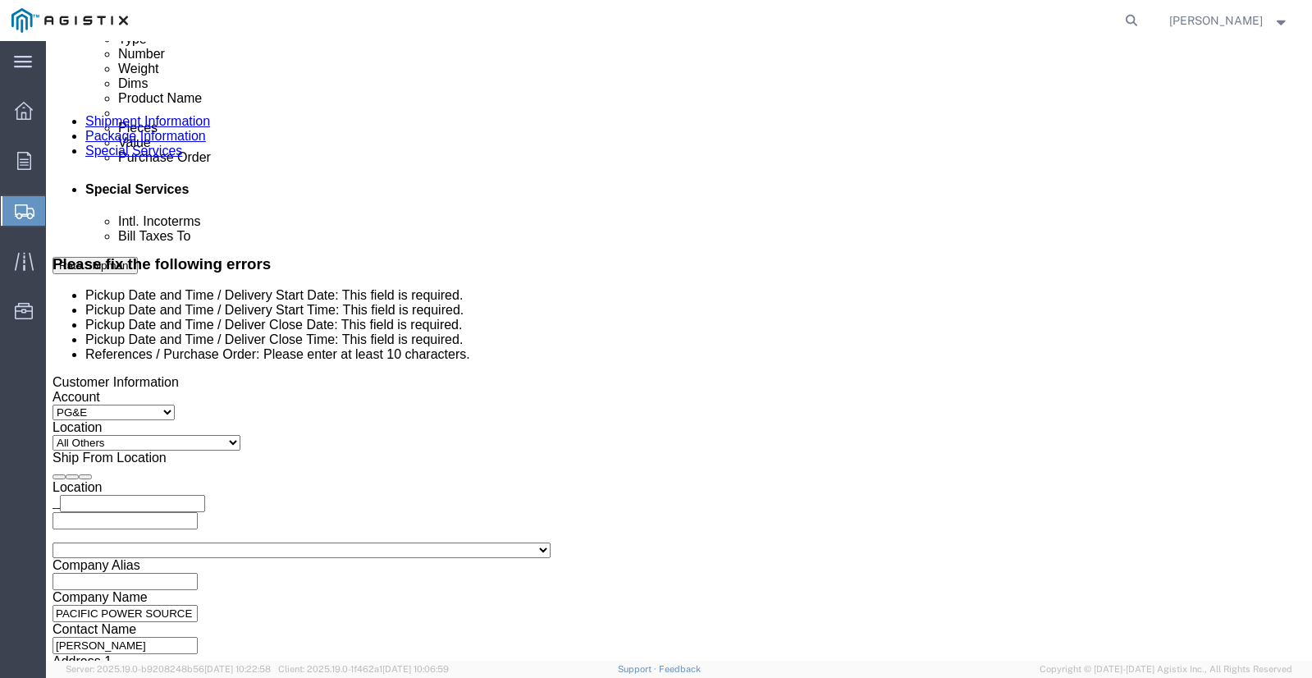
type input "10:00 AM"
click button "Apply"
click div
click input "6:00 PM"
type input "3:00 PM"
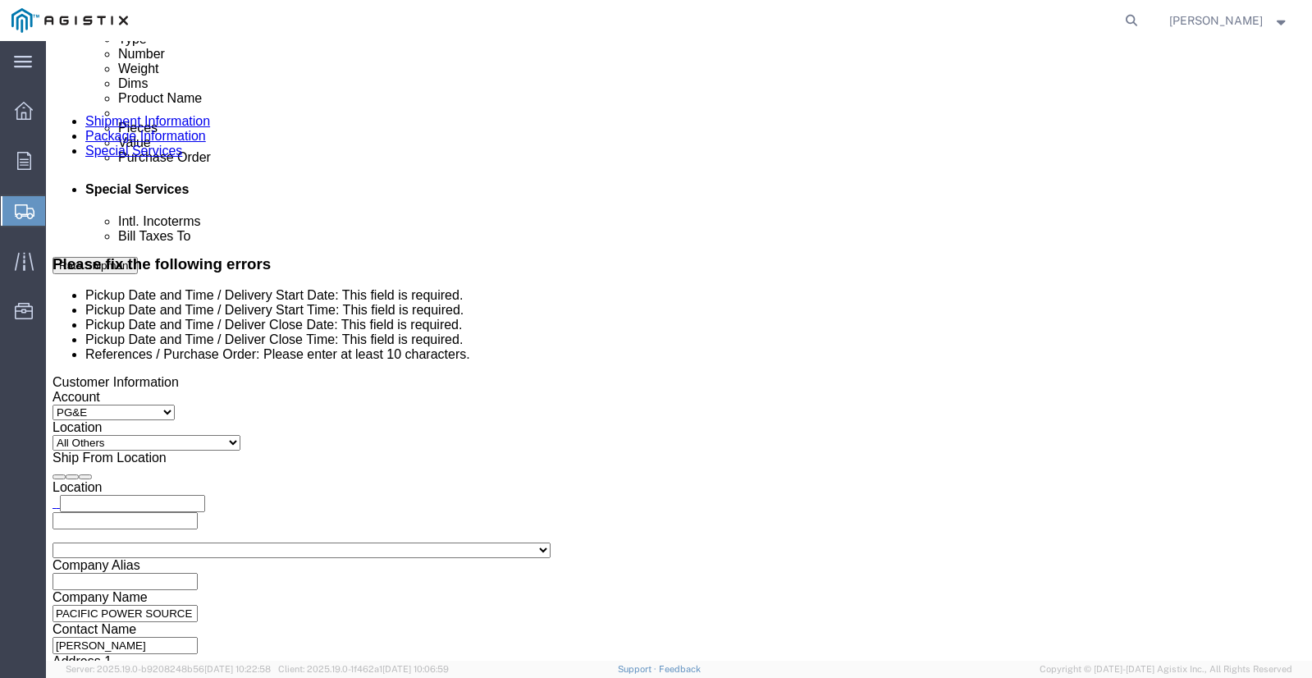
click button "Apply"
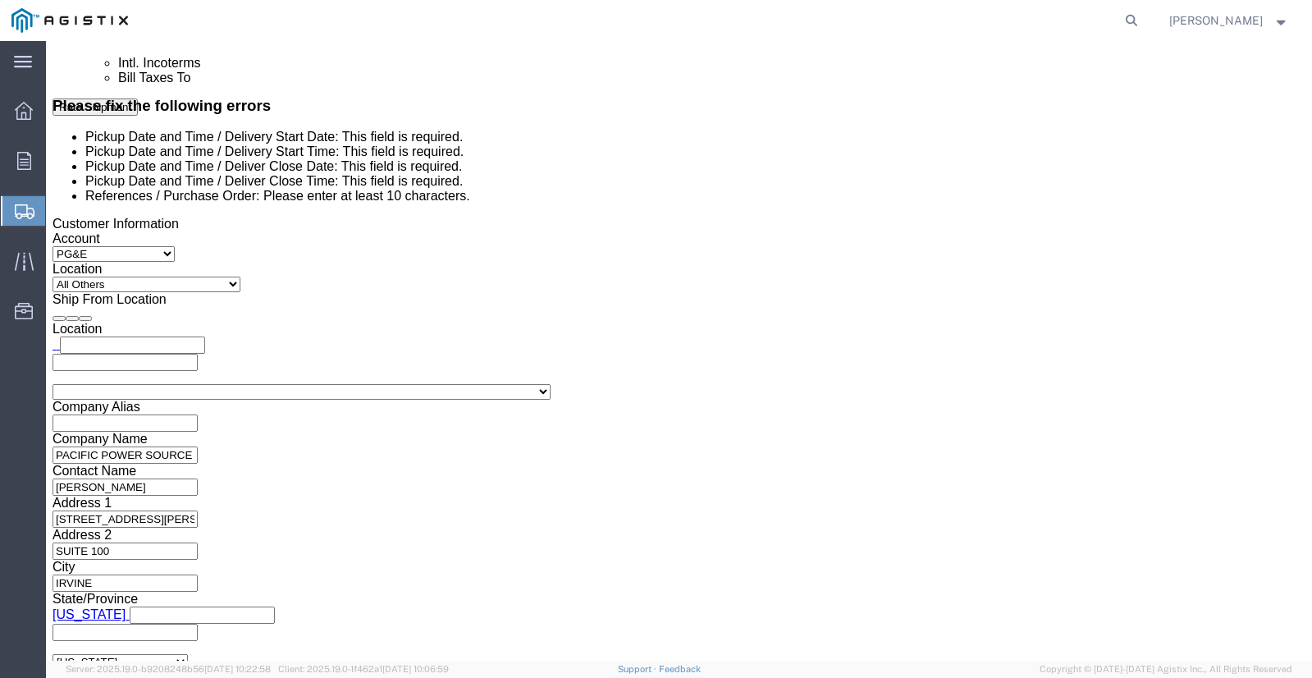
scroll to position [1079, 0]
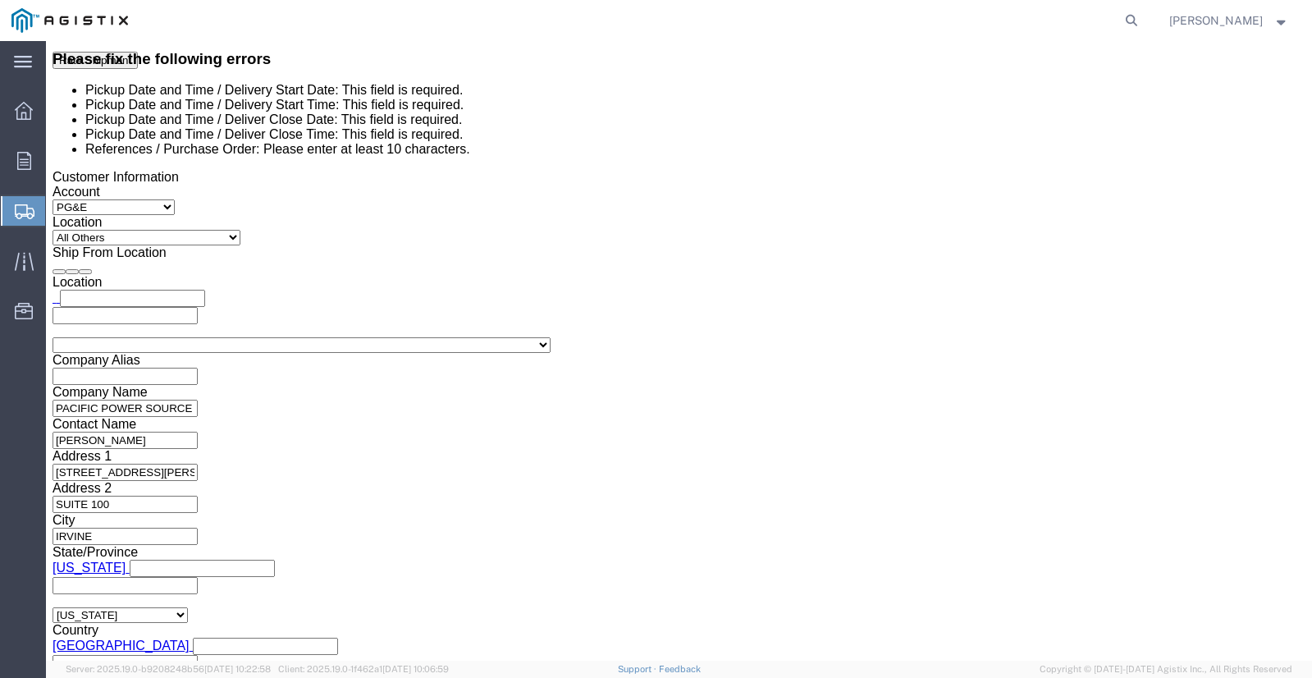
click button "Continue"
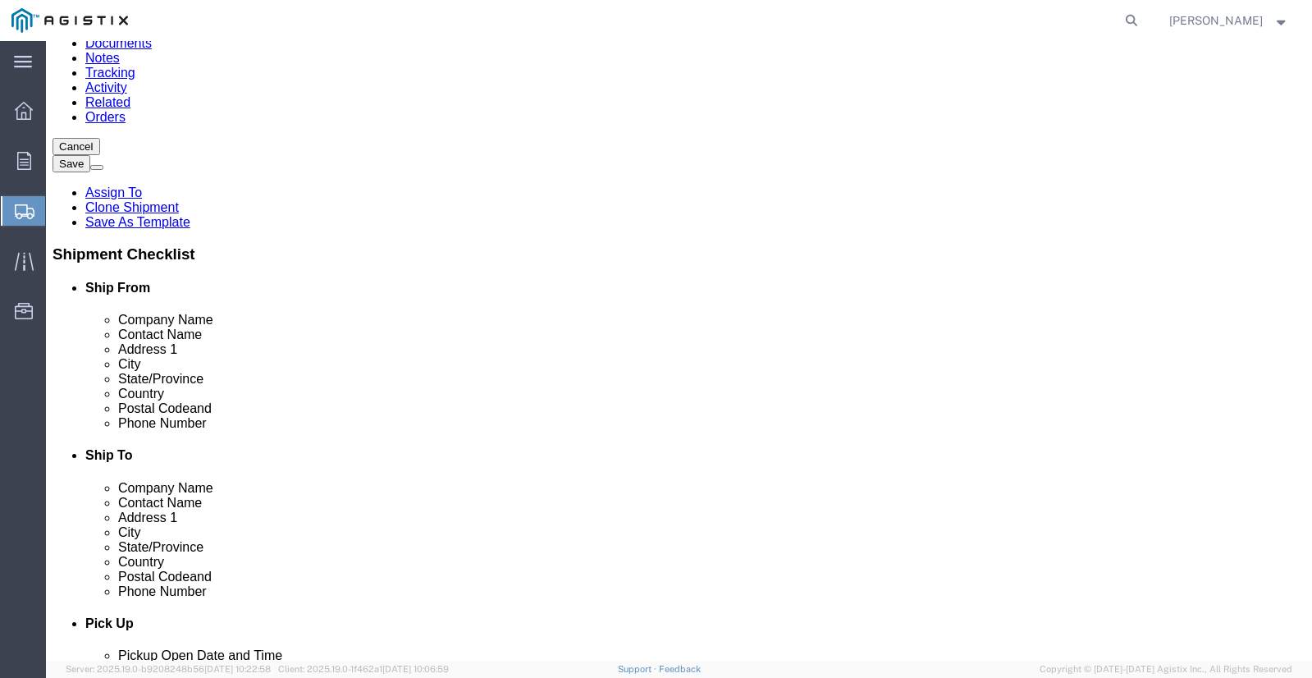
scroll to position [241, 0]
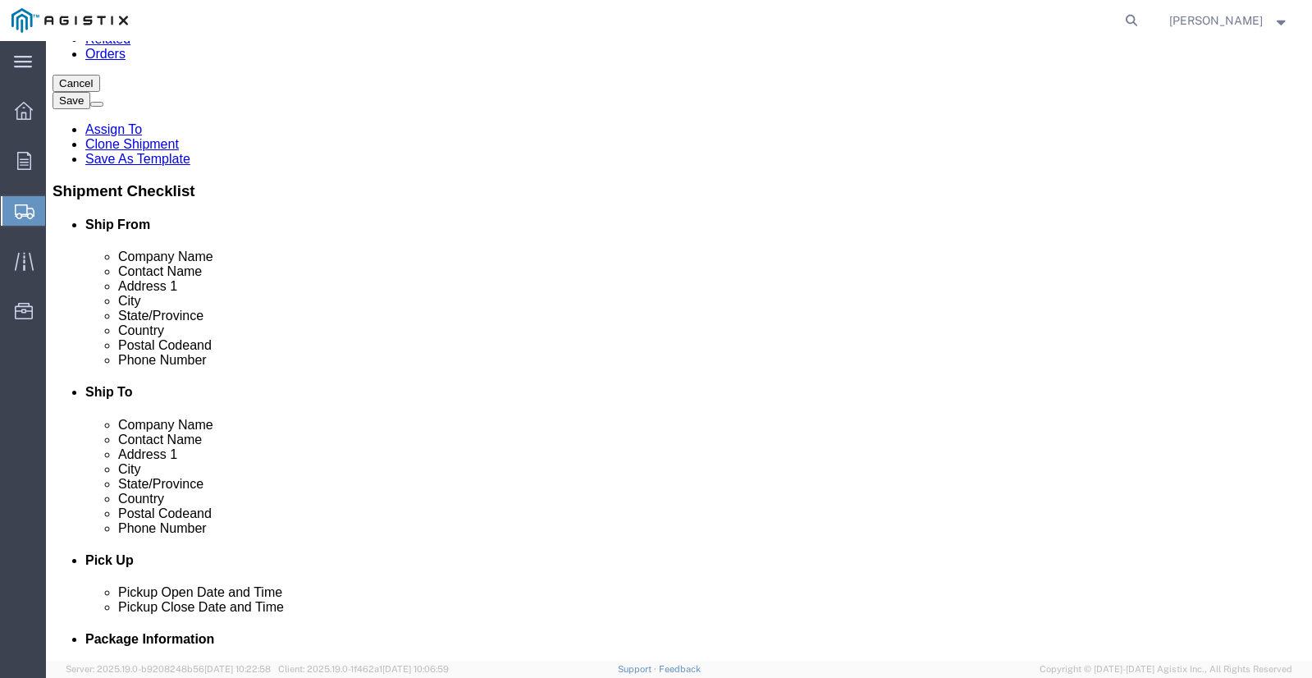
click icon
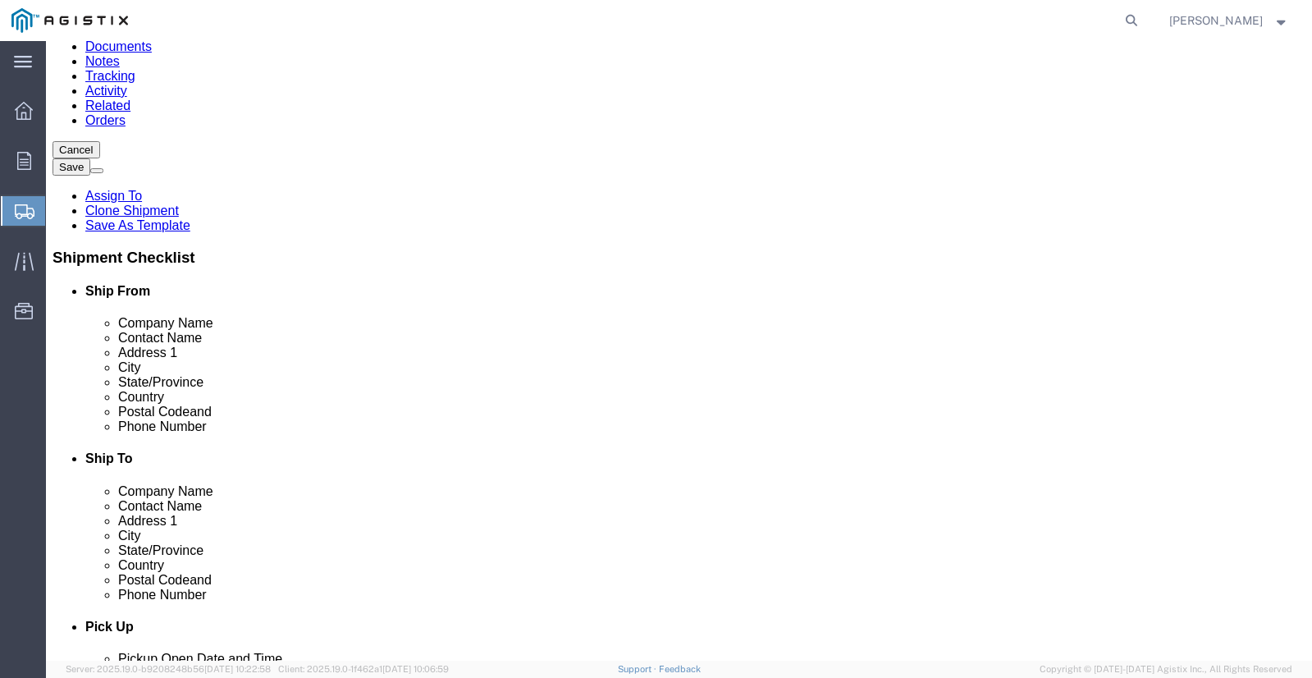
click icon
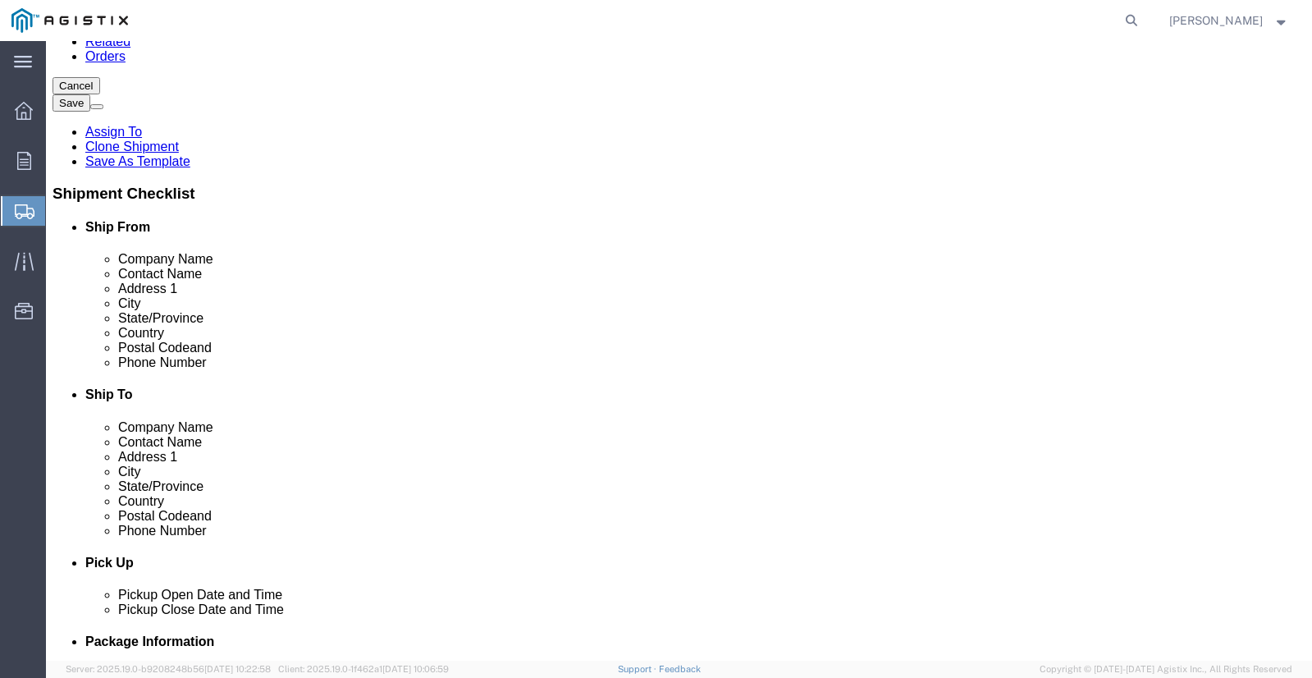
scroll to position [241, 0]
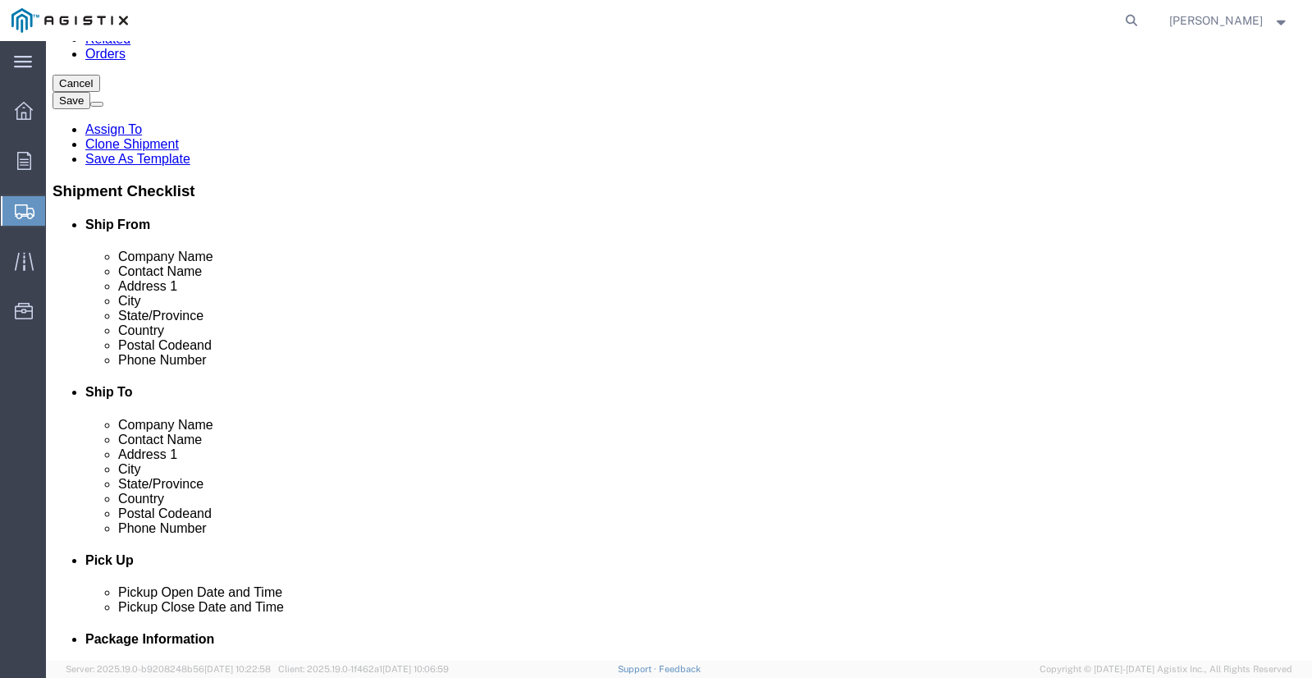
click icon
click div "Previous Continue"
click button "Continue"
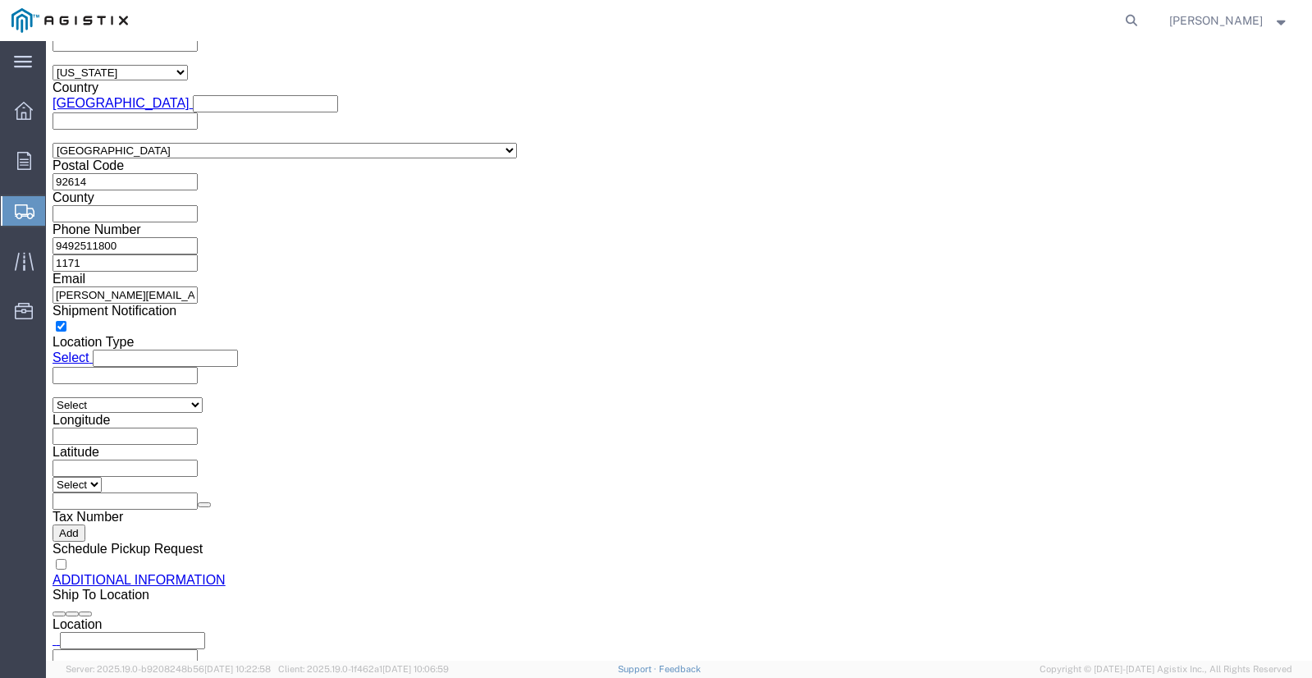
scroll to position [1764, 0]
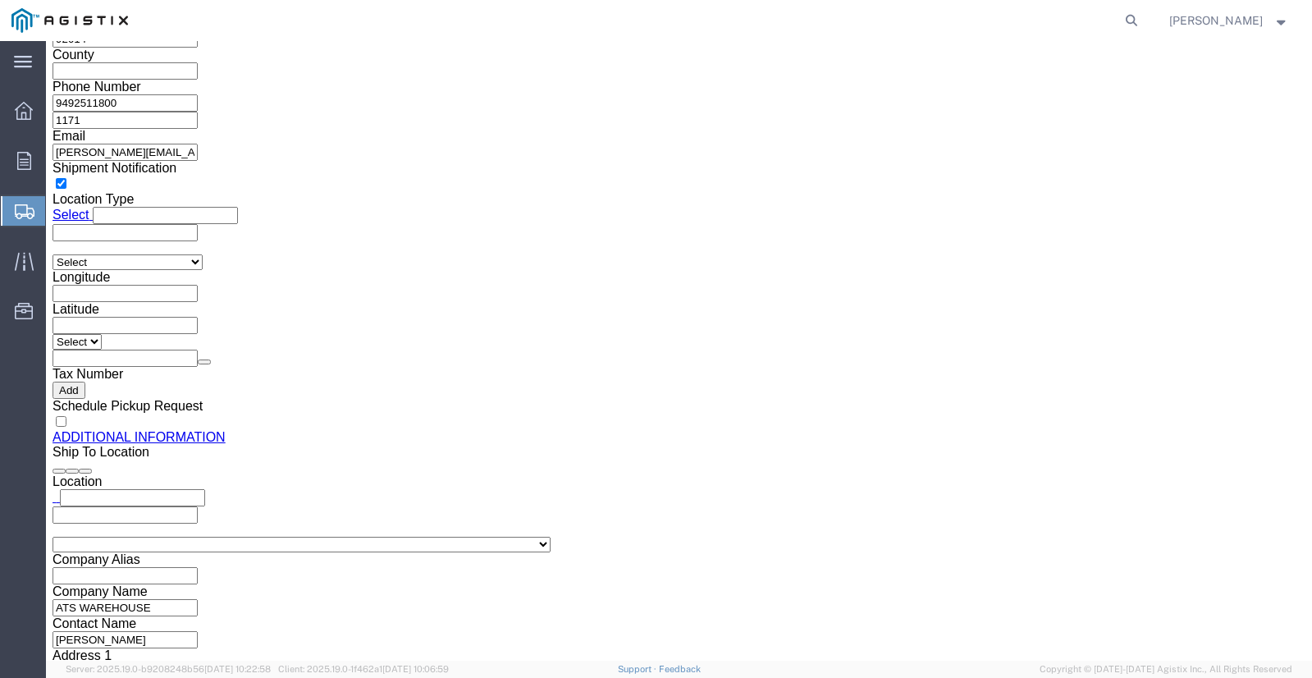
click button "Rate Shipment"
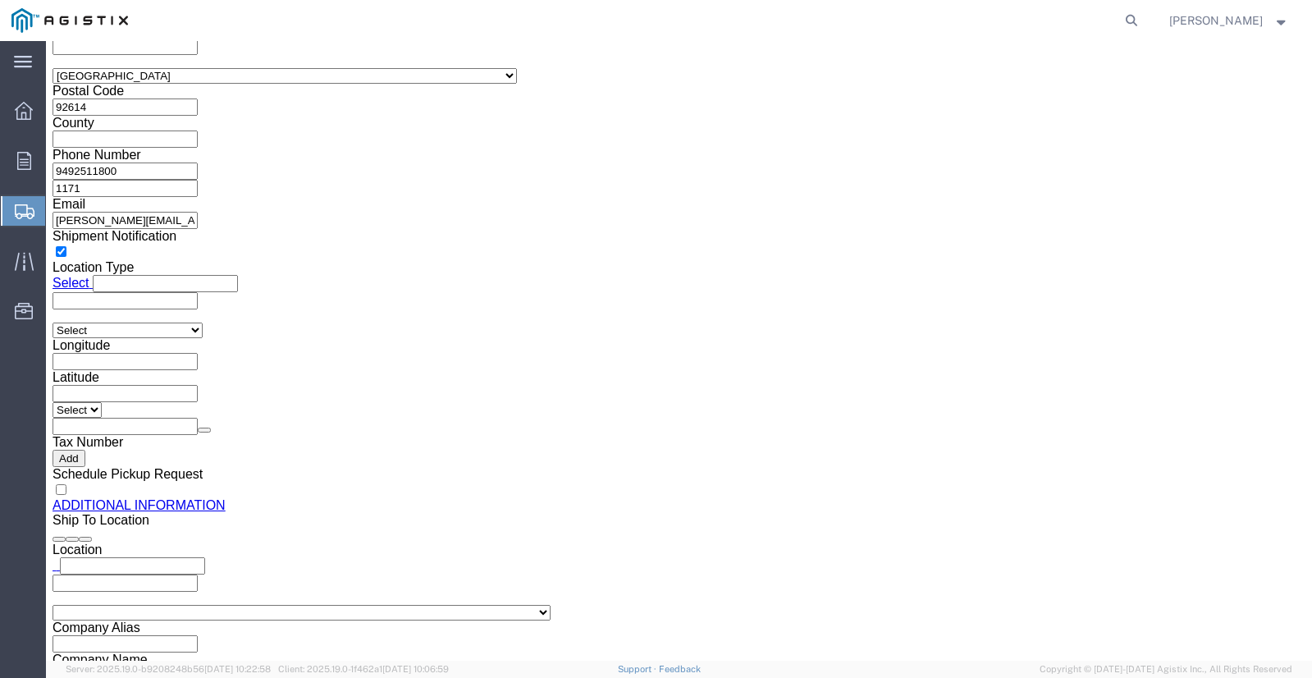
scroll to position [1691, 0]
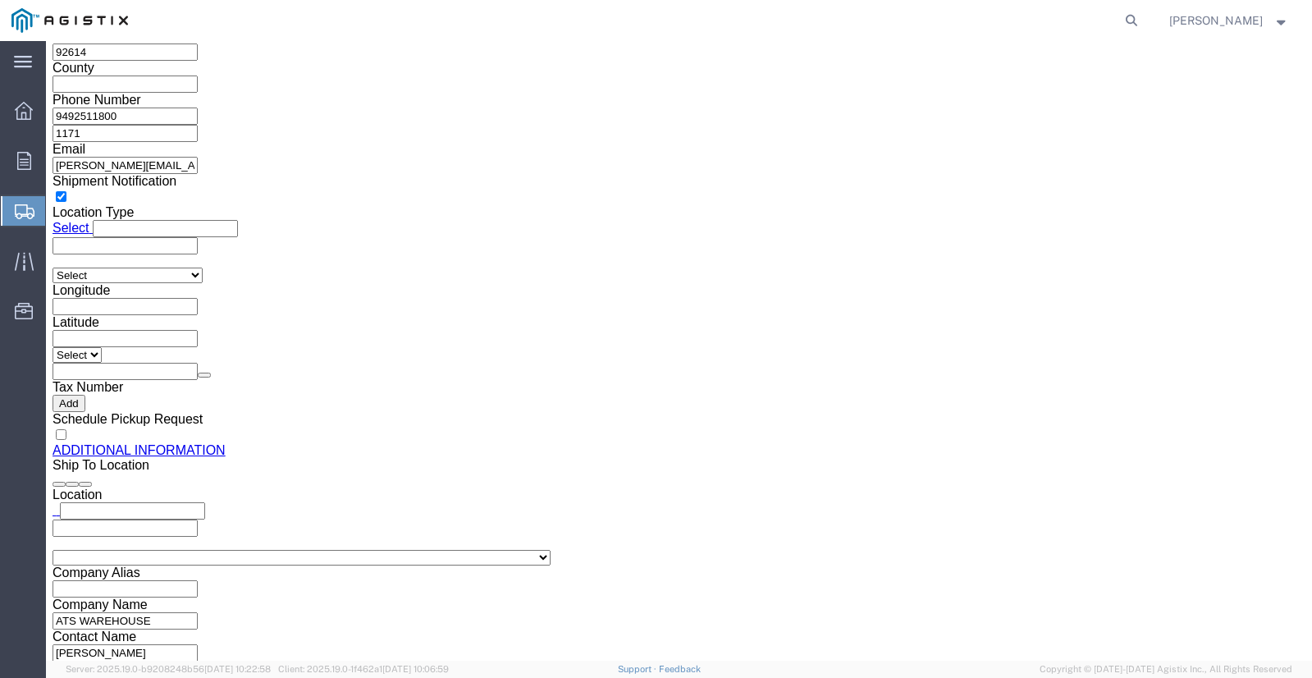
click button "Previous"
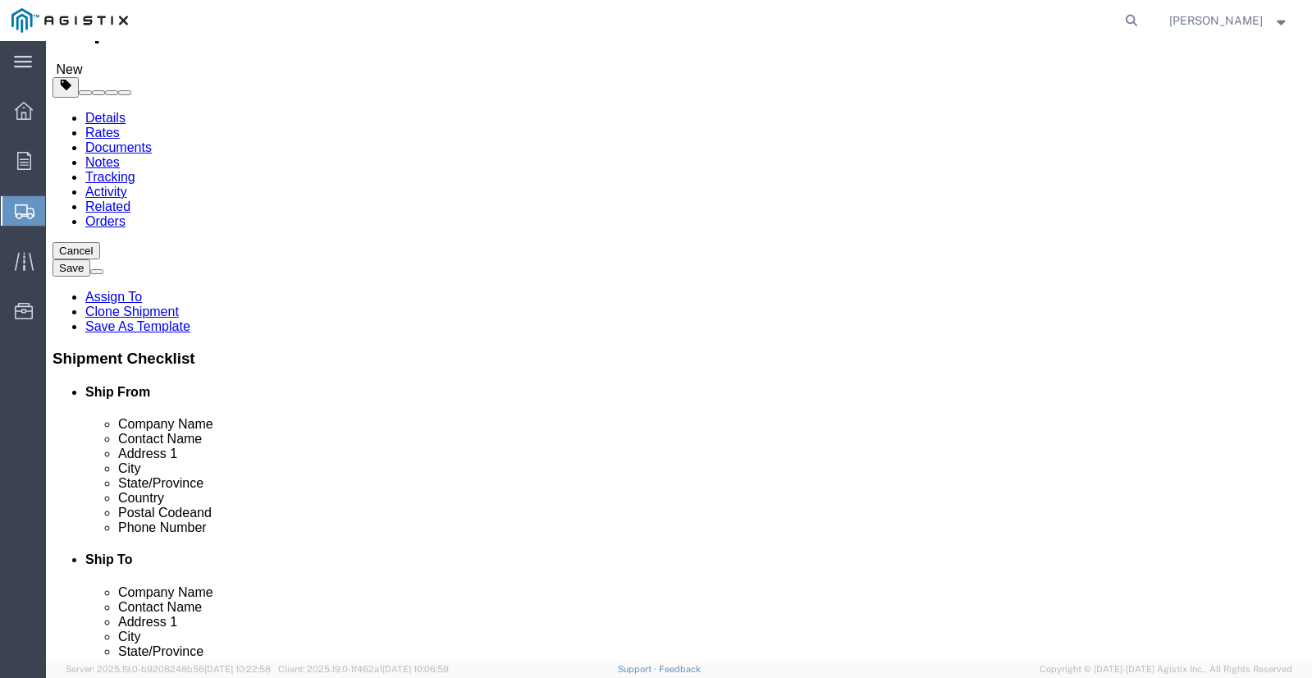
scroll to position [169, 0]
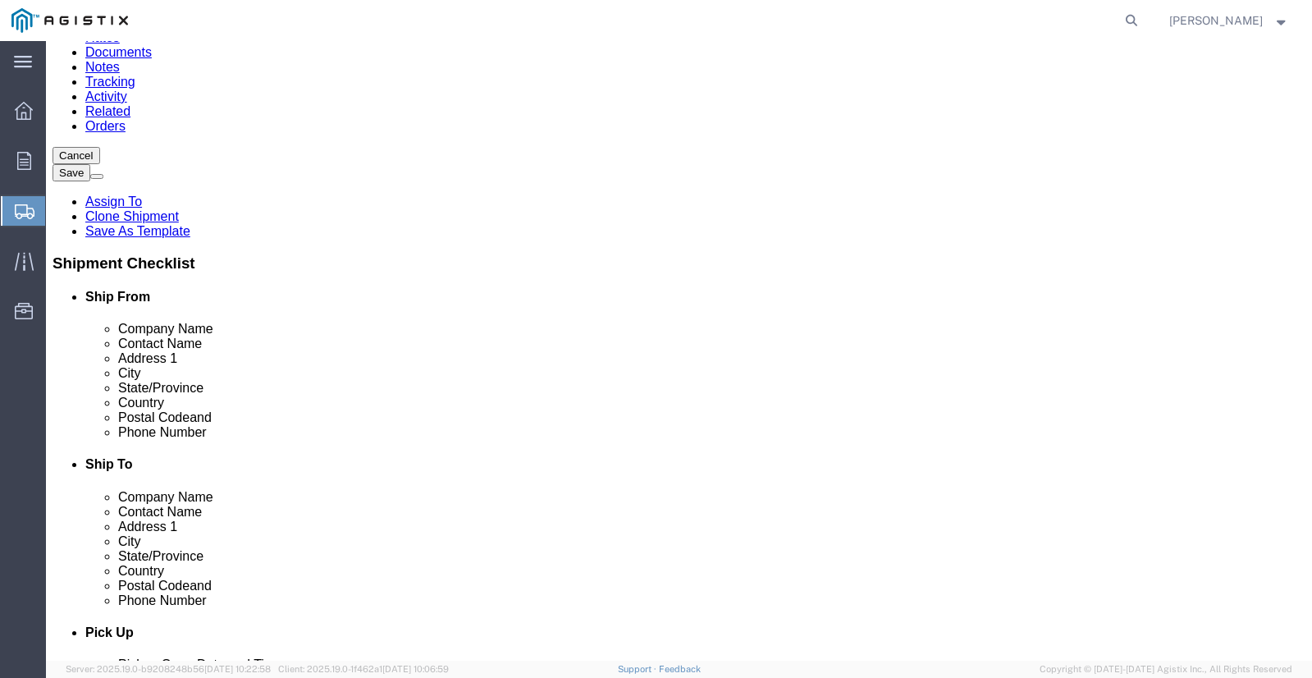
click button "Previous"
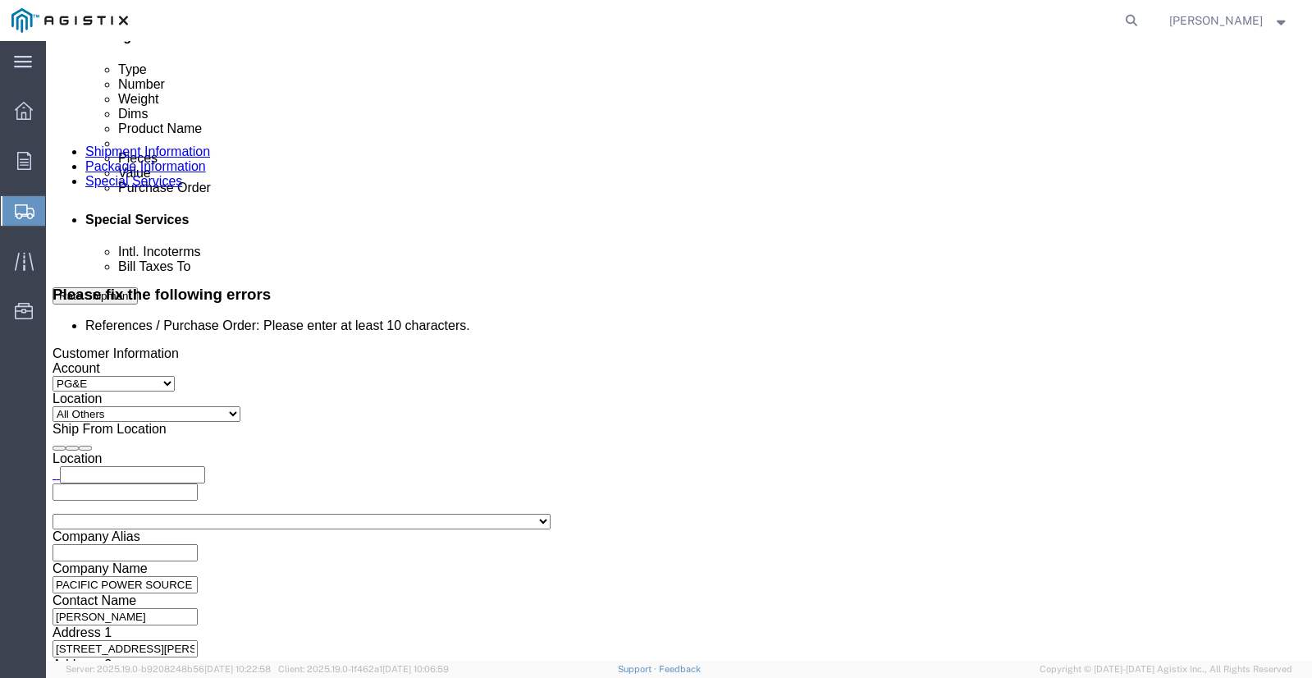
scroll to position [842, 0]
click select "Select Account Type Activity ID Airline Appointment Number ASN Batch Request # …"
click input "2701242776"
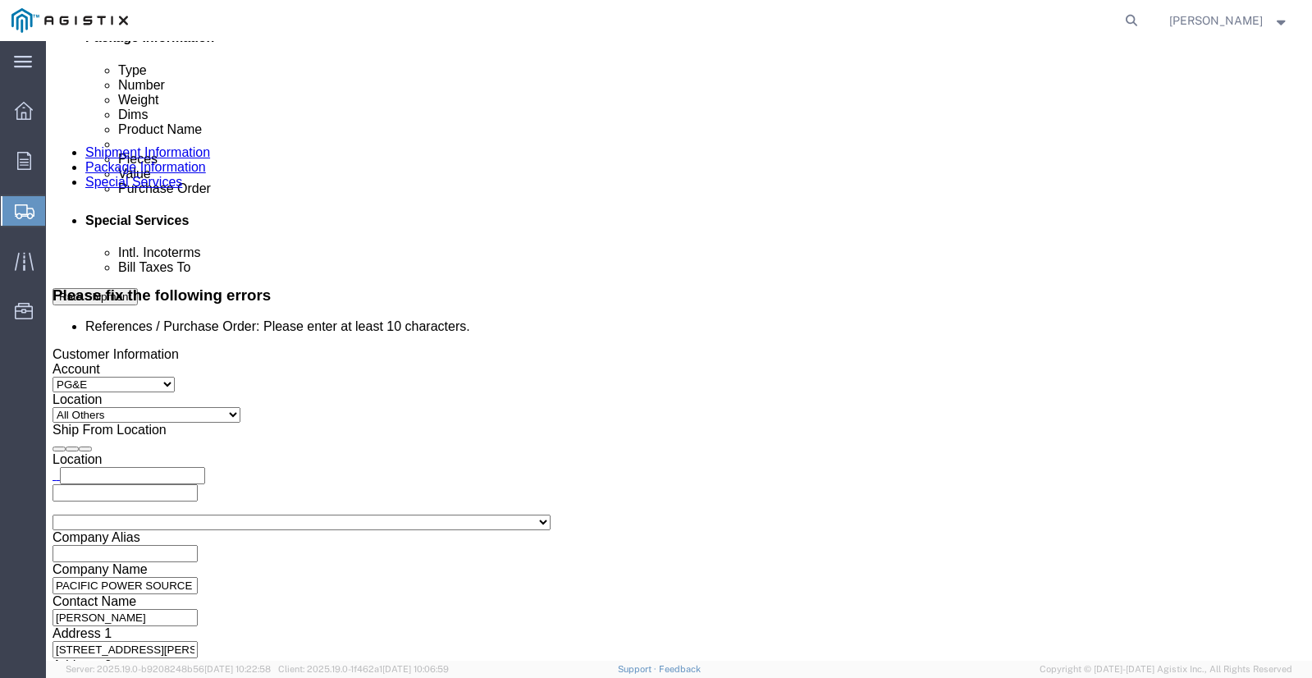
drag, startPoint x: 549, startPoint y: 386, endPoint x: 469, endPoint y: 384, distance: 79.6
click input "2701242776"
drag, startPoint x: 481, startPoint y: 384, endPoint x: 148, endPoint y: 387, distance: 332.2
click select "Select Account Type Activity ID Airline Appointment Number ASN Batch Request # …"
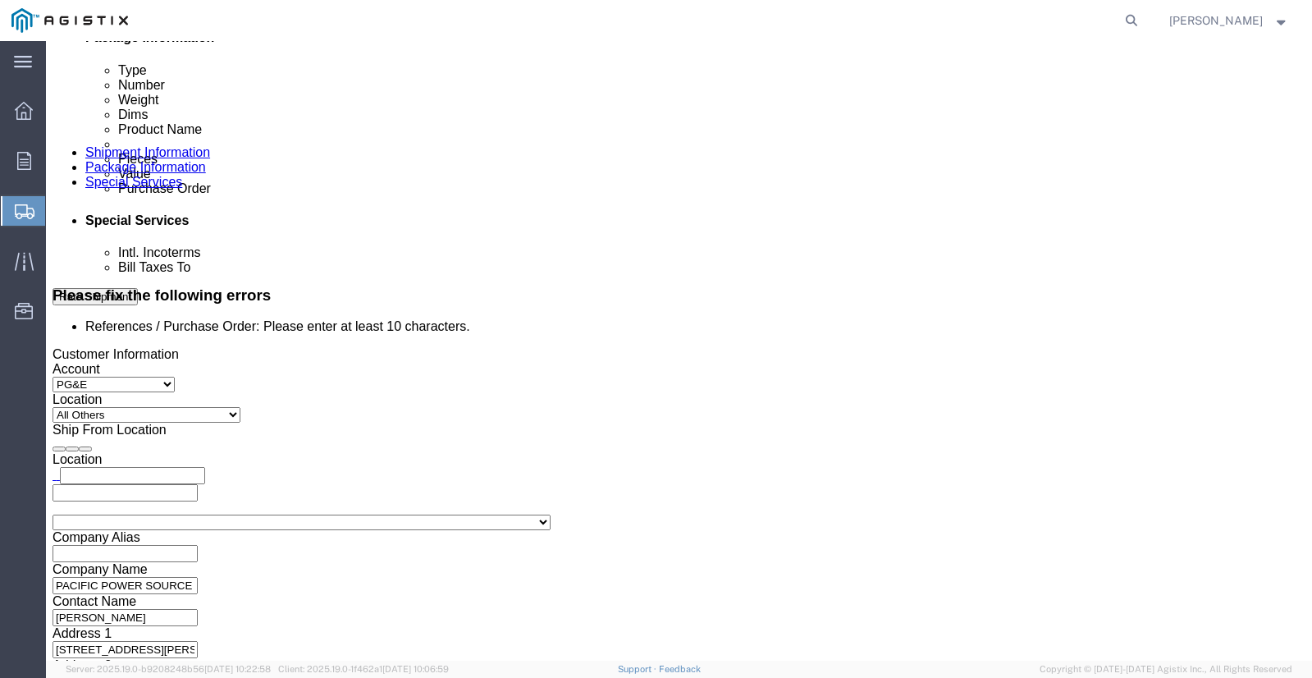
drag, startPoint x: 214, startPoint y: 380, endPoint x: 163, endPoint y: 381, distance: 50.9
click div "Select Account Type Activity ID Airline Appointment Number ASN Batch Request # …"
paste input "2701242776"
type input "2701242776"
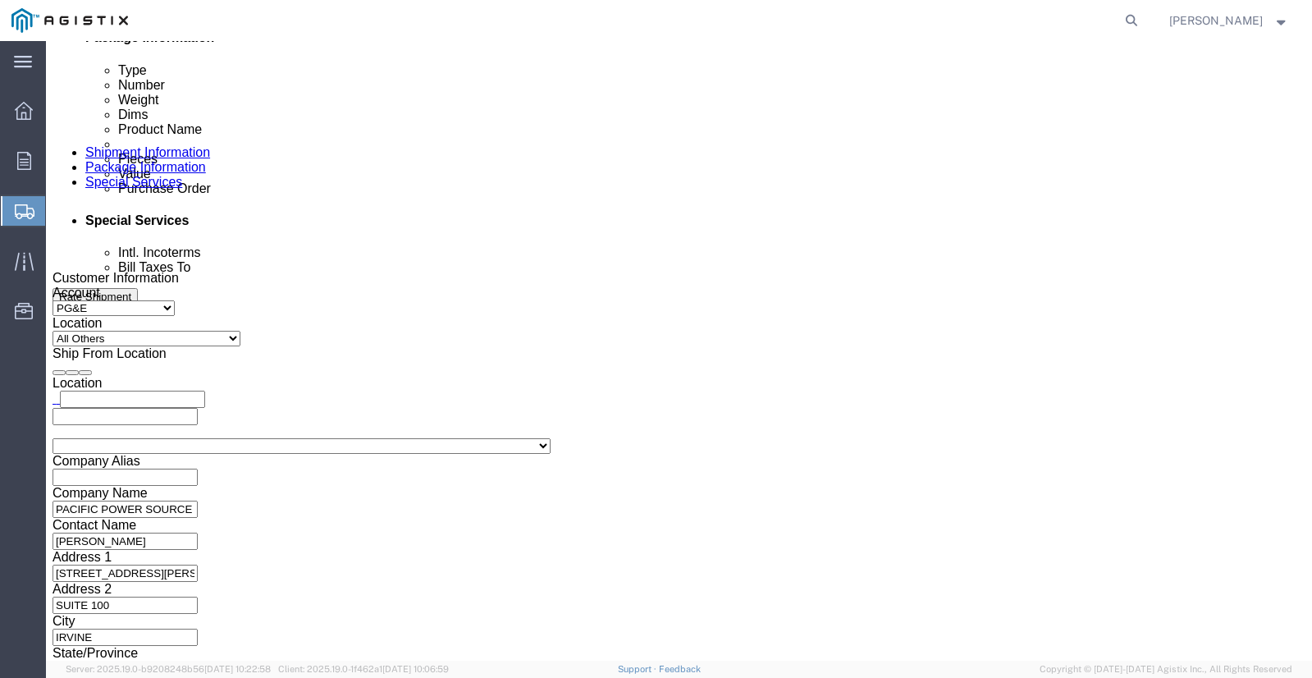
scroll to position [773, 0]
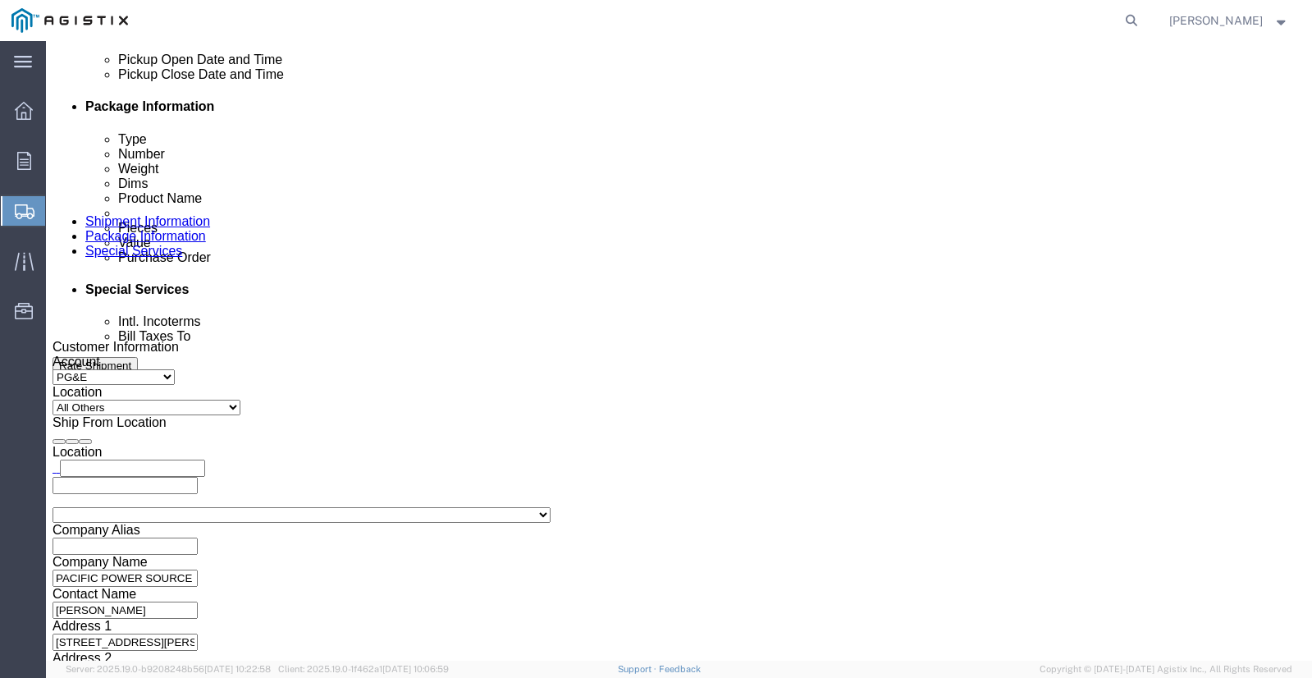
drag, startPoint x: 448, startPoint y: 387, endPoint x: 420, endPoint y: 385, distance: 28.0
click div "Select Account Type Activity ID Airline Appointment Number ASN Batch Request # …"
type input "014727"
click select "Select Account Type Activity ID Airline Appointment Number ASN Batch Request # …"
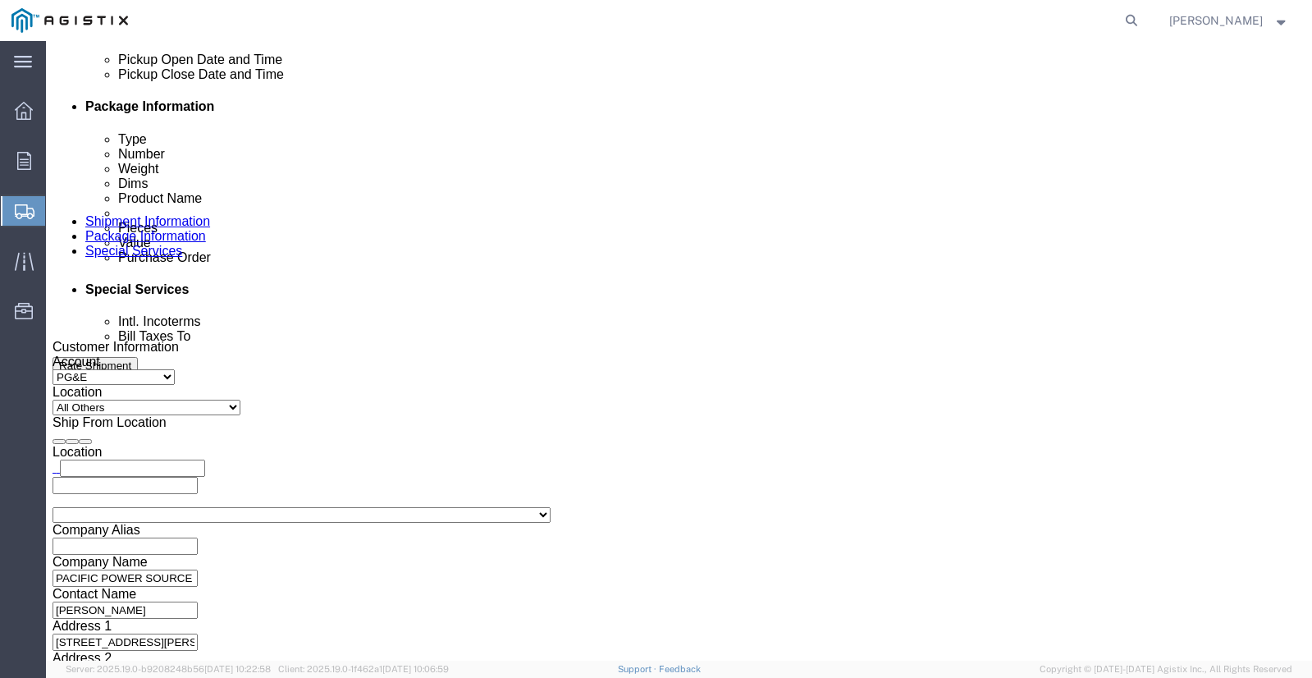
click select "Select Account Type Activity ID Airline Appointment Number ASN Batch Request # …"
select select "CUSTREF"
click select "Select Account Type Activity ID Airline Appointment Number ASN Batch Request # …"
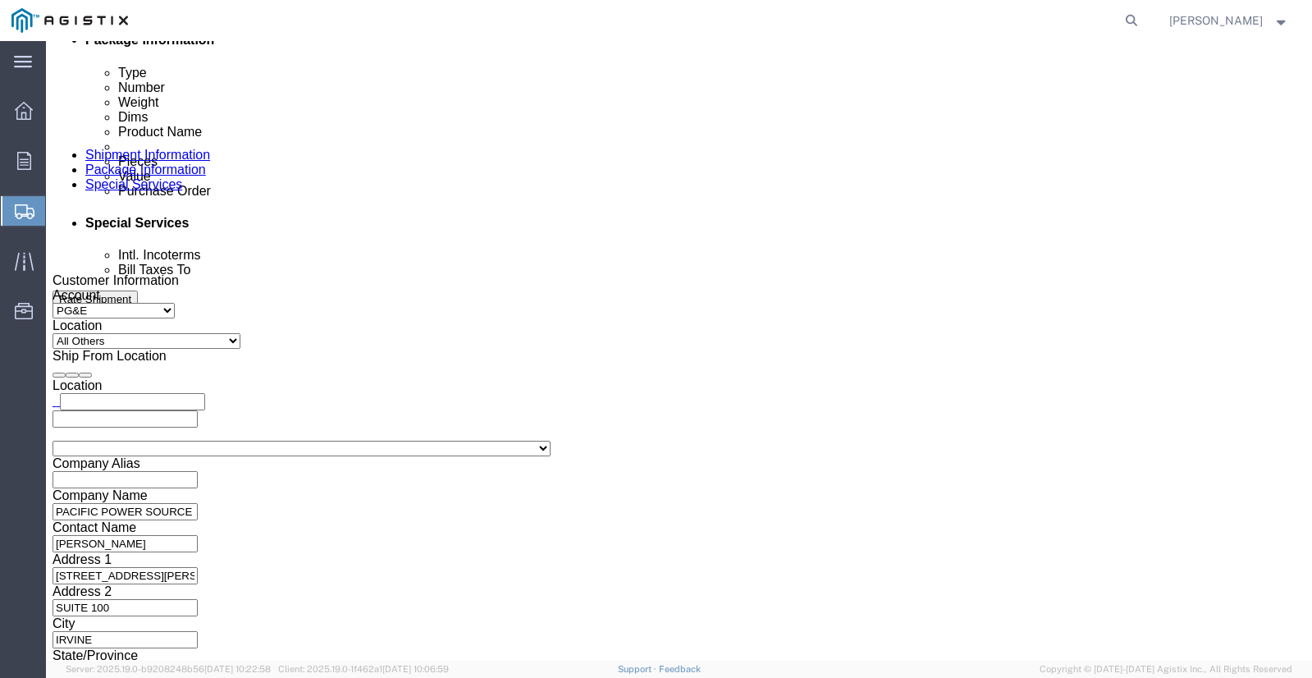
scroll to position [938, 0]
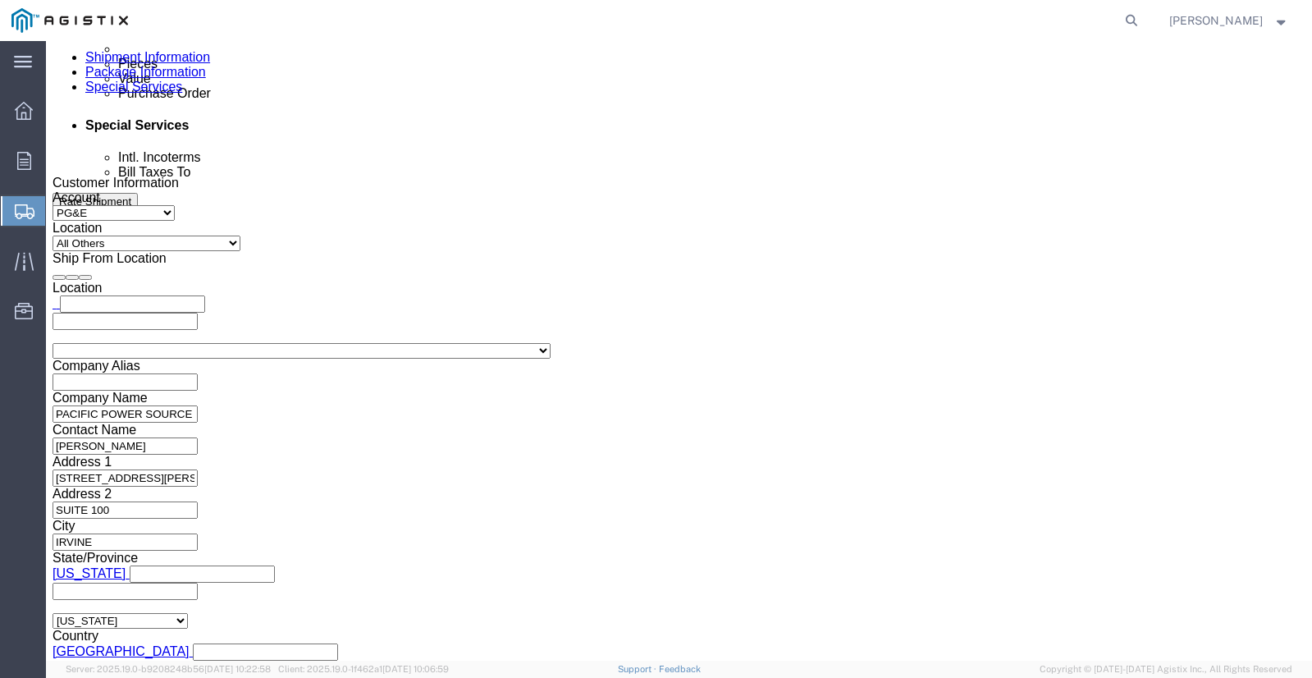
click button "Continue"
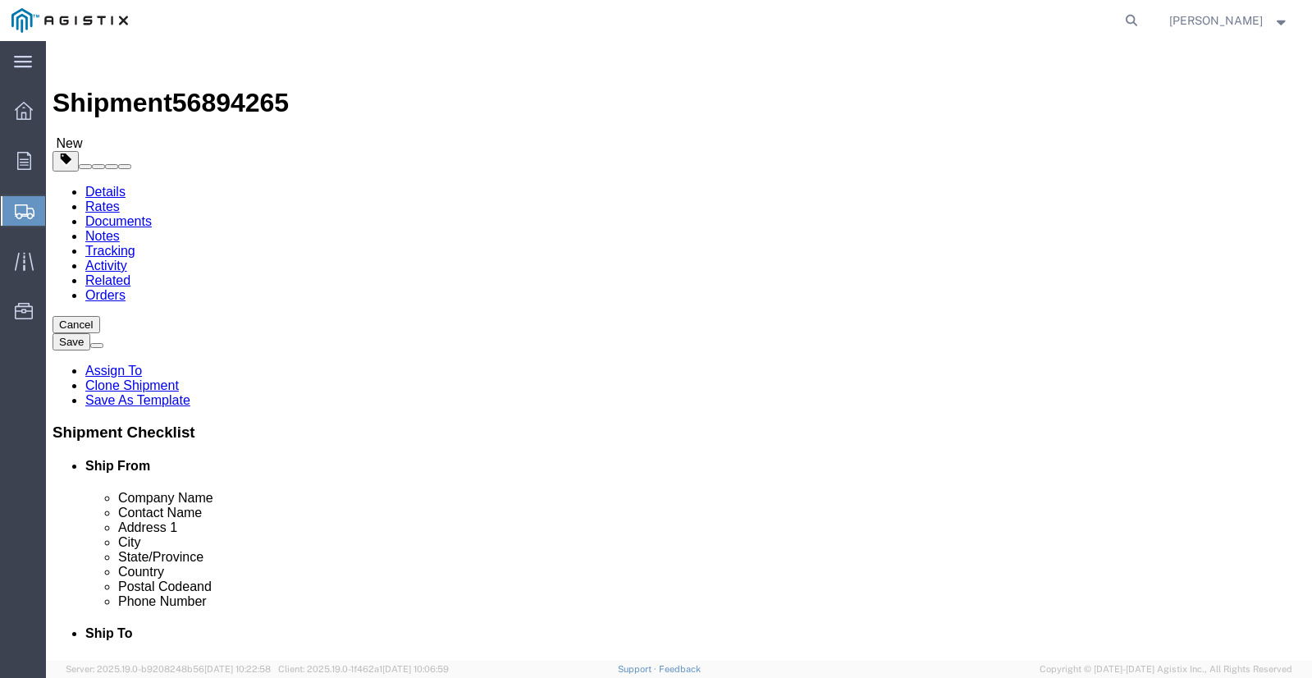
click button "Rate Shipment"
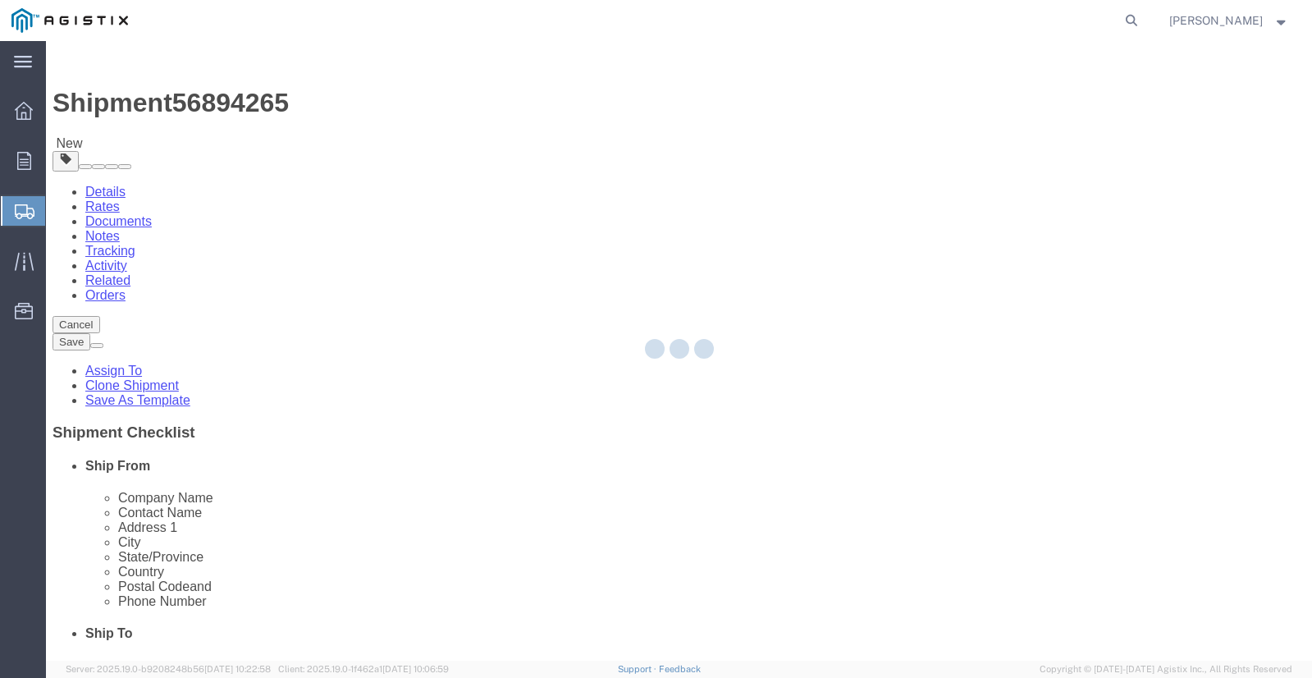
click at [536, 167] on div at bounding box center [679, 350] width 1266 height 619
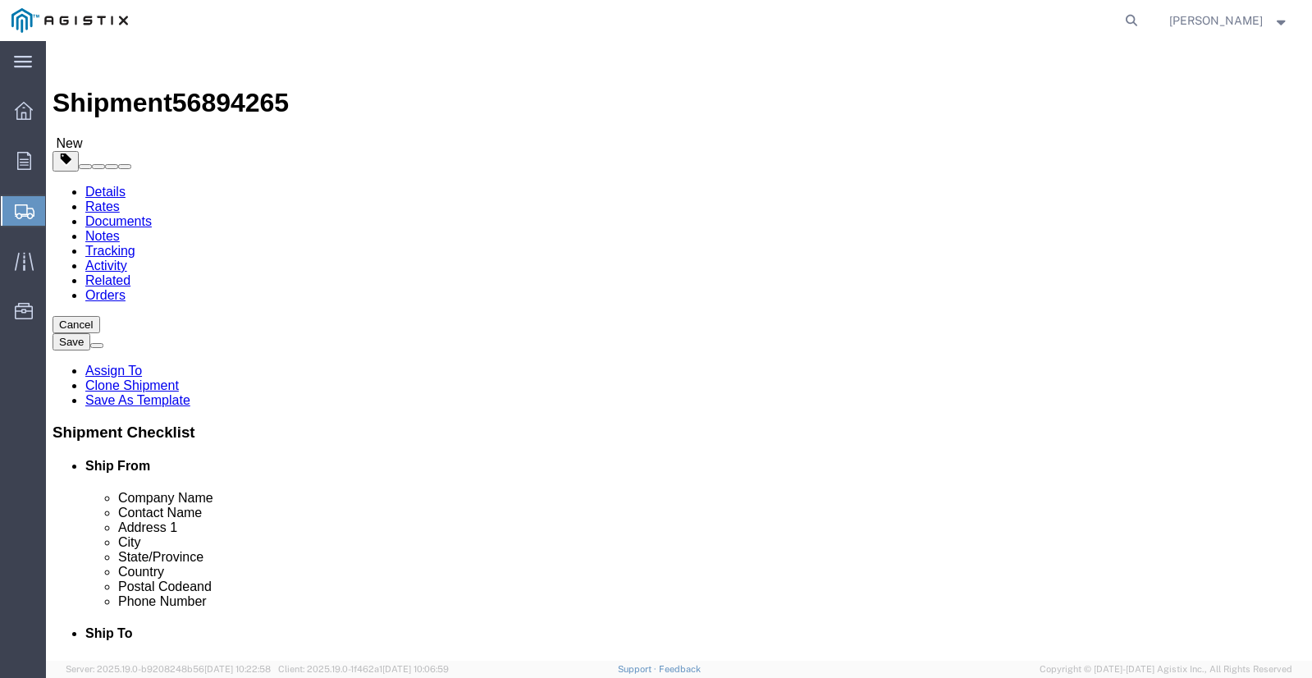
click at [103, 343] on button at bounding box center [96, 345] width 13 height 5
click at [142, 363] on link "Assign To" at bounding box center [113, 370] width 57 height 14
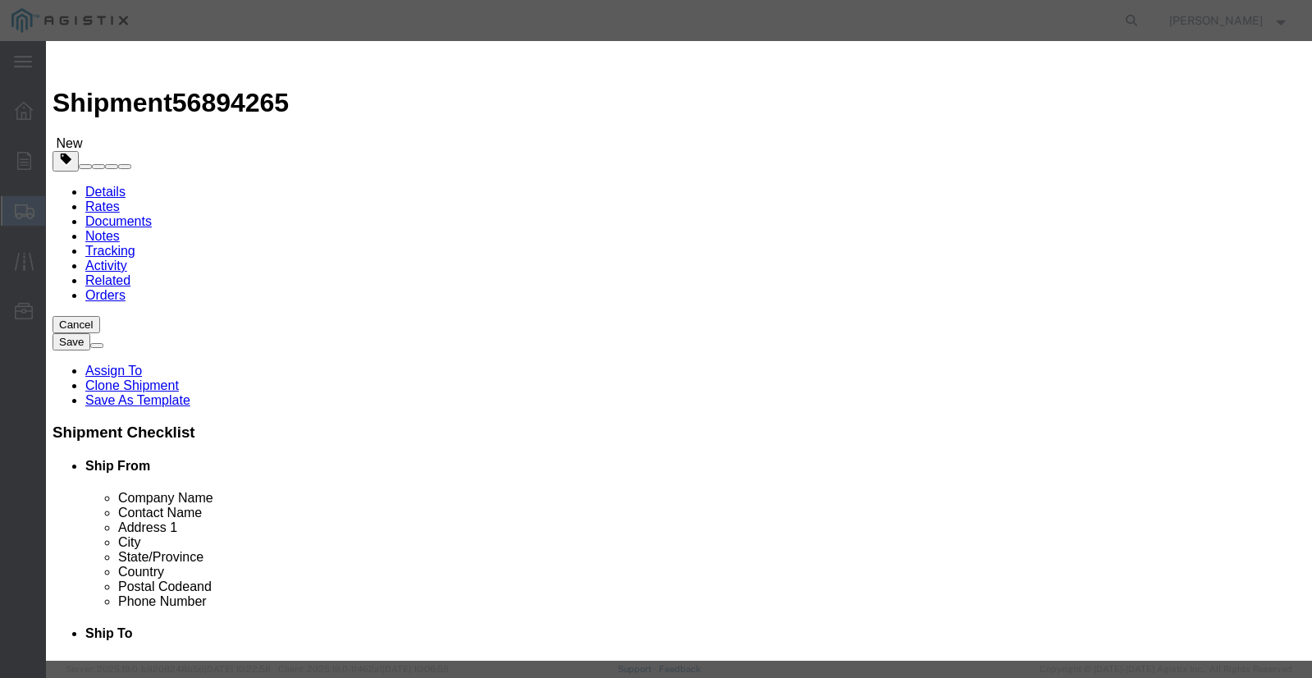
select select
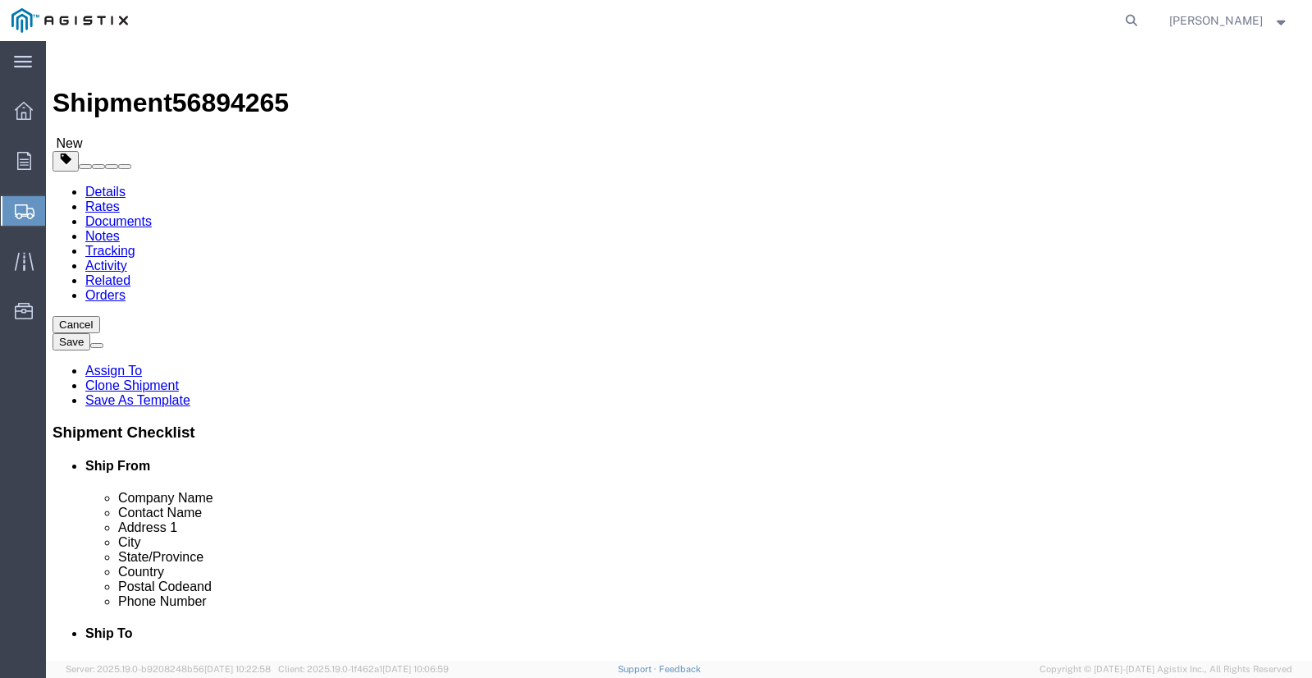
click at [90, 333] on button "Save" at bounding box center [71, 341] width 38 height 17
click at [96, 185] on link "Details" at bounding box center [105, 192] width 40 height 14
click link "Orders"
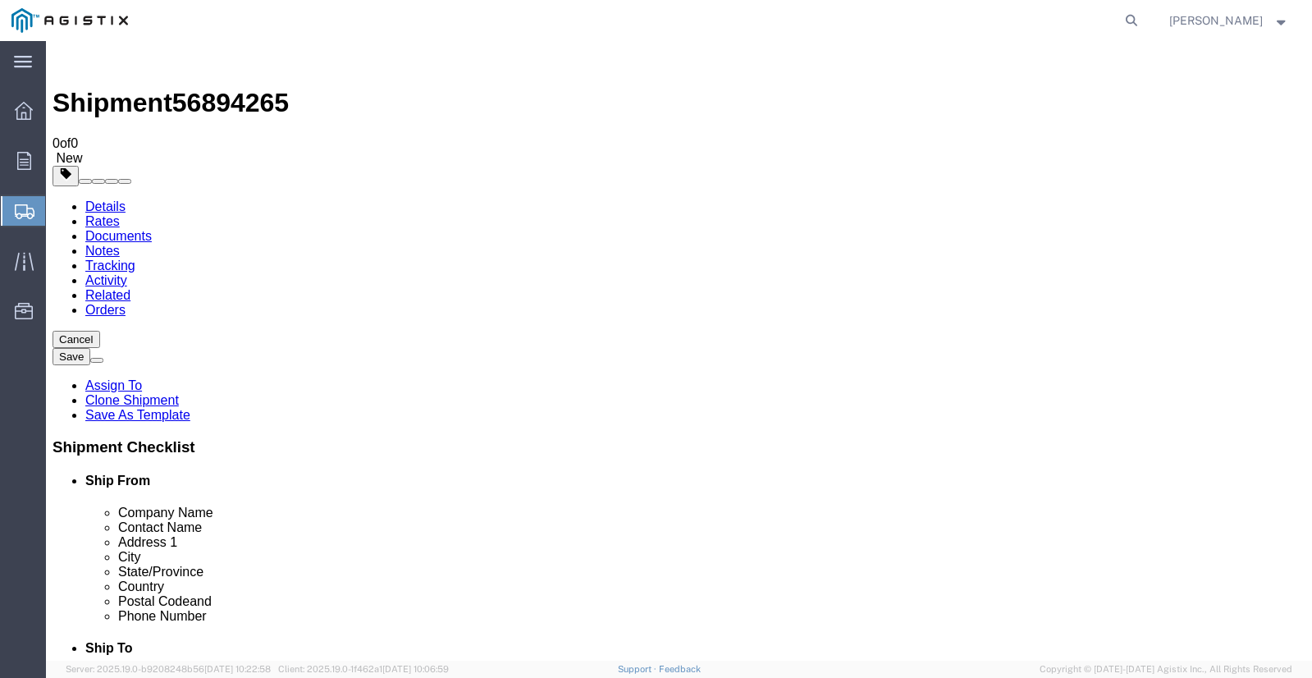
click at [111, 199] on link "Details" at bounding box center [105, 206] width 40 height 14
click h1 "Shipment 56894265"
click img
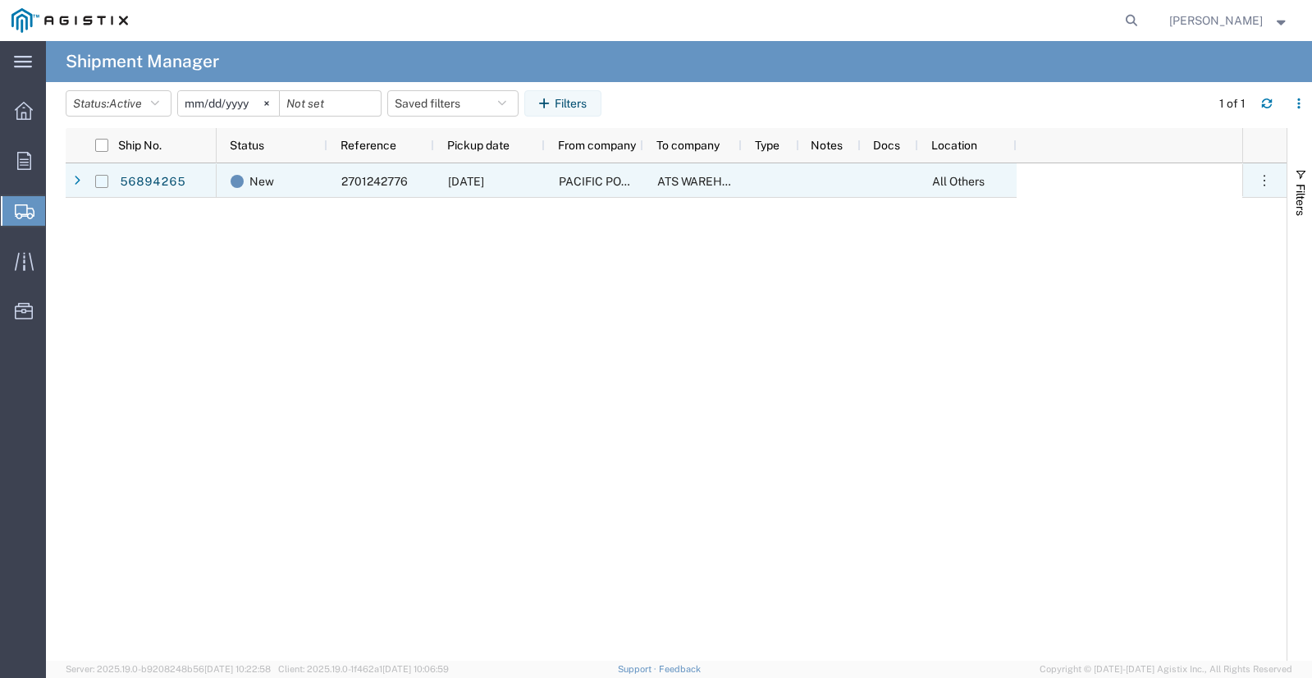
click at [106, 180] on input "Press Space to toggle row selection (unchecked)" at bounding box center [101, 181] width 13 height 13
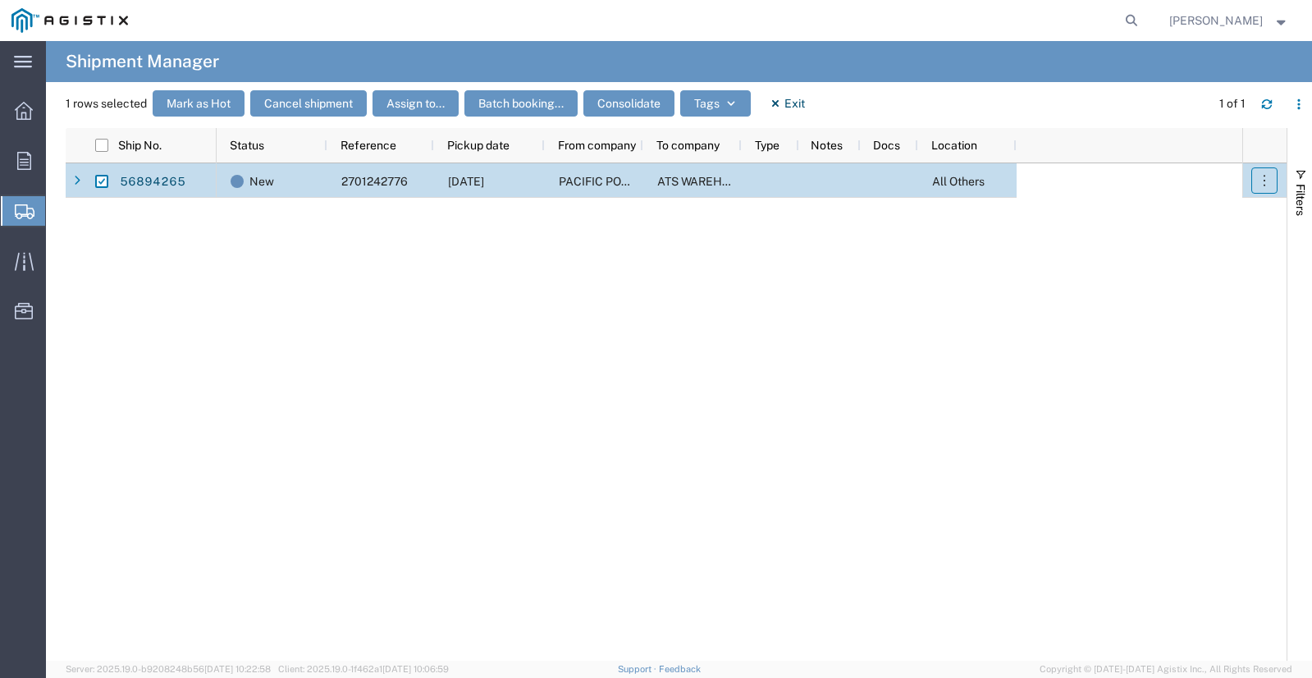
click at [1261, 180] on icon "button" at bounding box center [1264, 180] width 16 height 16
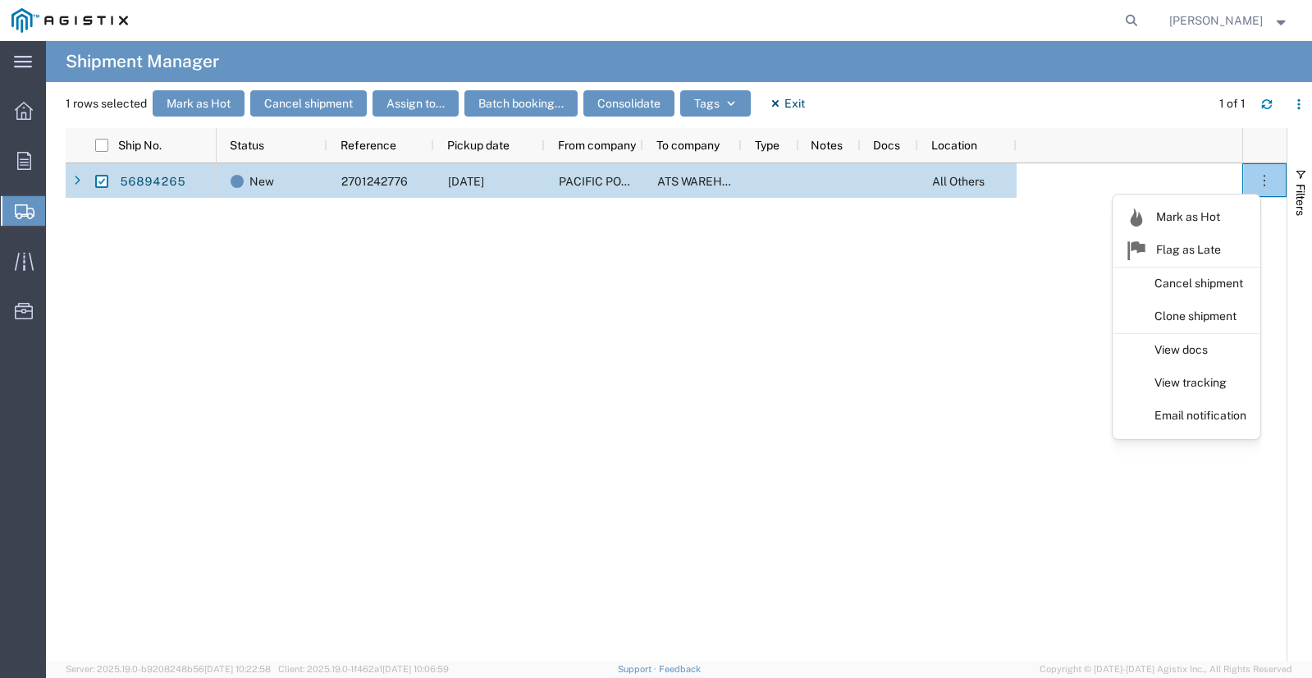
click at [711, 467] on div "New 2701242776 [DATE] PACIFIC POWER SOURCE ATS WAREHOUSE All Others" at bounding box center [729, 411] width 1025 height 497
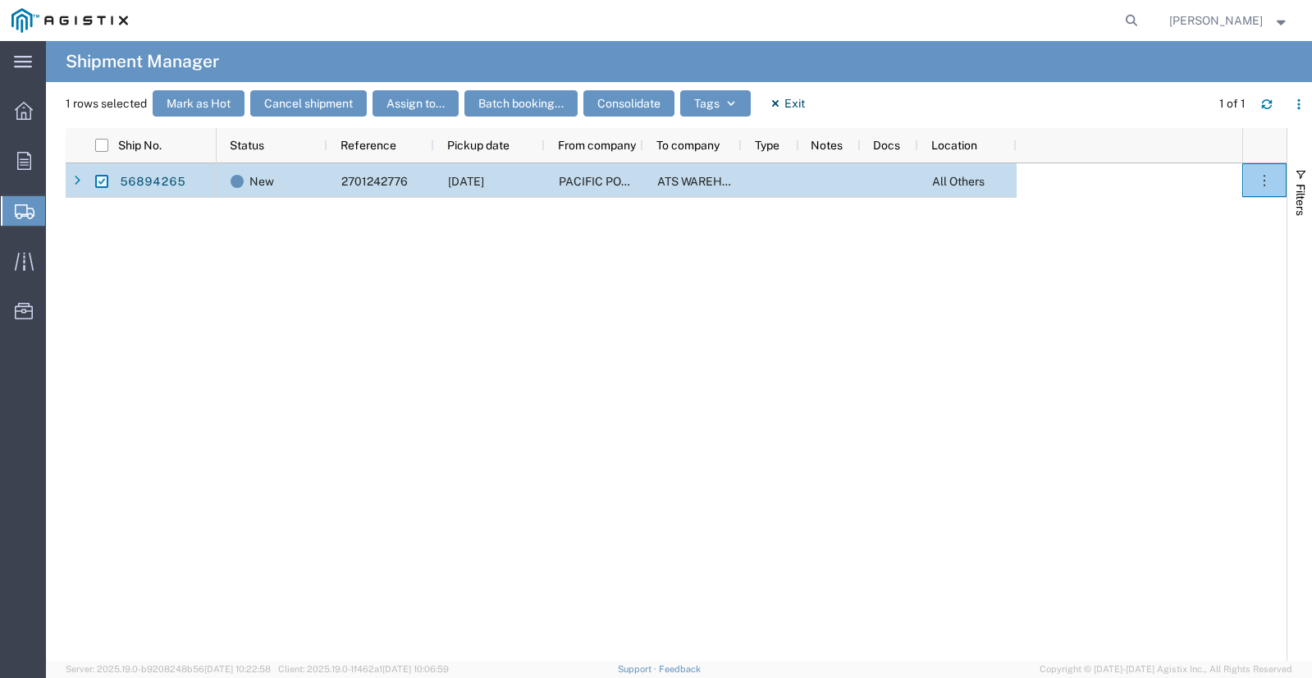
click at [102, 182] on input "Press Space to toggle row selection (checked)" at bounding box center [101, 181] width 13 height 13
checkbox input "false"
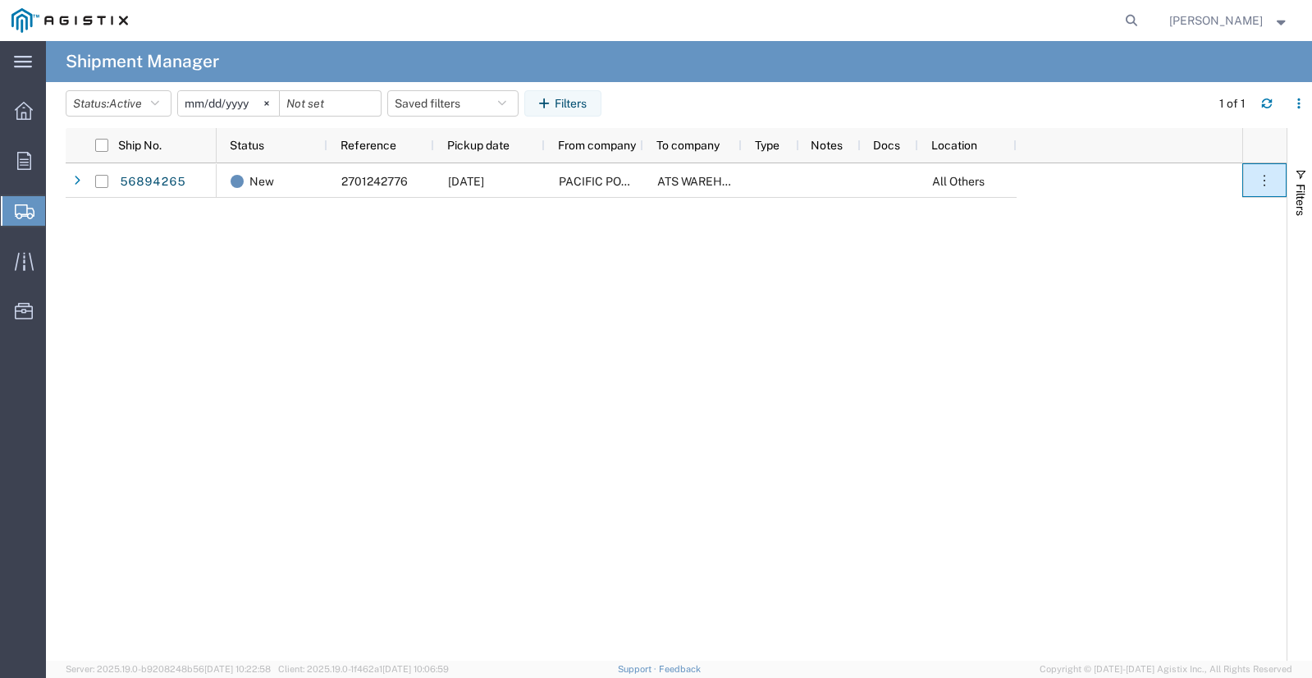
click at [359, 434] on div "New 2701242776 [DATE] PACIFIC POWER SOURCE ATS WAREHOUSE All Others" at bounding box center [729, 411] width 1025 height 497
drag, startPoint x: 251, startPoint y: 185, endPoint x: 848, endPoint y: 464, distance: 659.4
click at [848, 464] on div "New 2701242776 [DATE] PACIFIC POWER SOURCE ATS WAREHOUSE All Others" at bounding box center [729, 411] width 1025 height 497
click at [209, 350] on div "56894265 New 2701242776 [DATE] PACIFIC POWER SOURCE ATS WAREHOUSE All Others" at bounding box center [676, 411] width 1221 height 497
click at [159, 94] on button "Status: Active" at bounding box center [119, 103] width 106 height 26
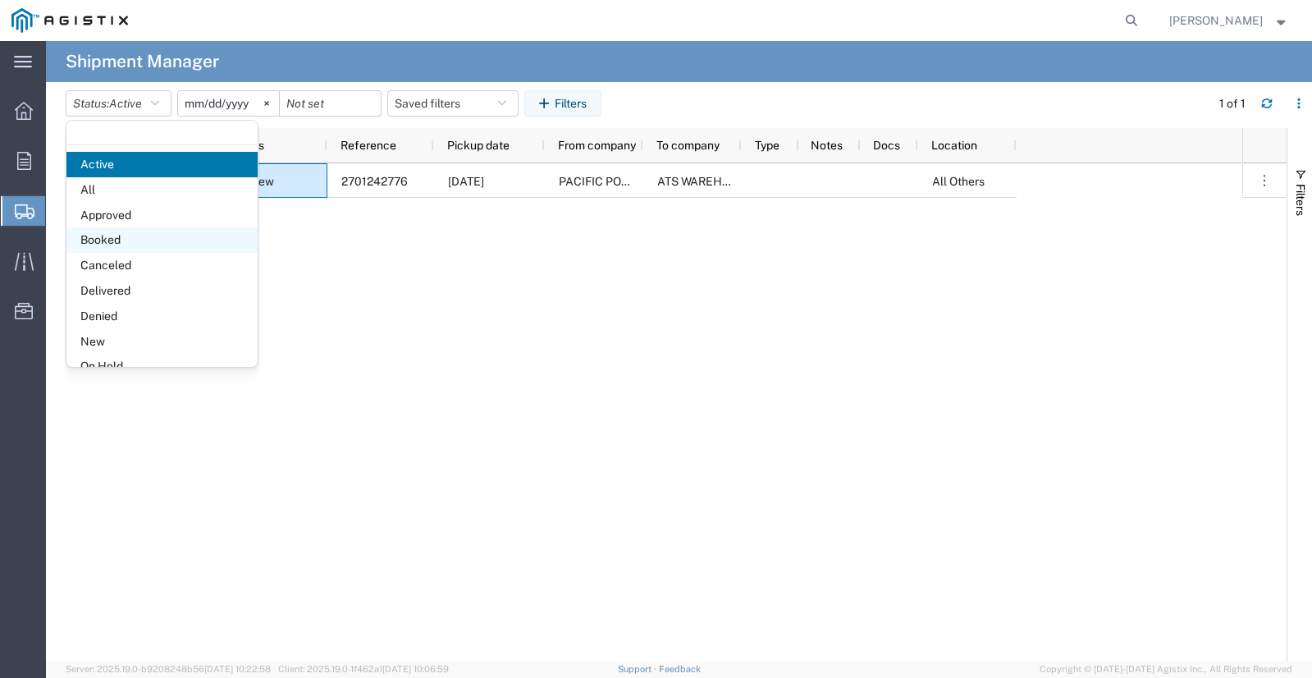
click at [132, 240] on span "Booked" at bounding box center [161, 239] width 191 height 25
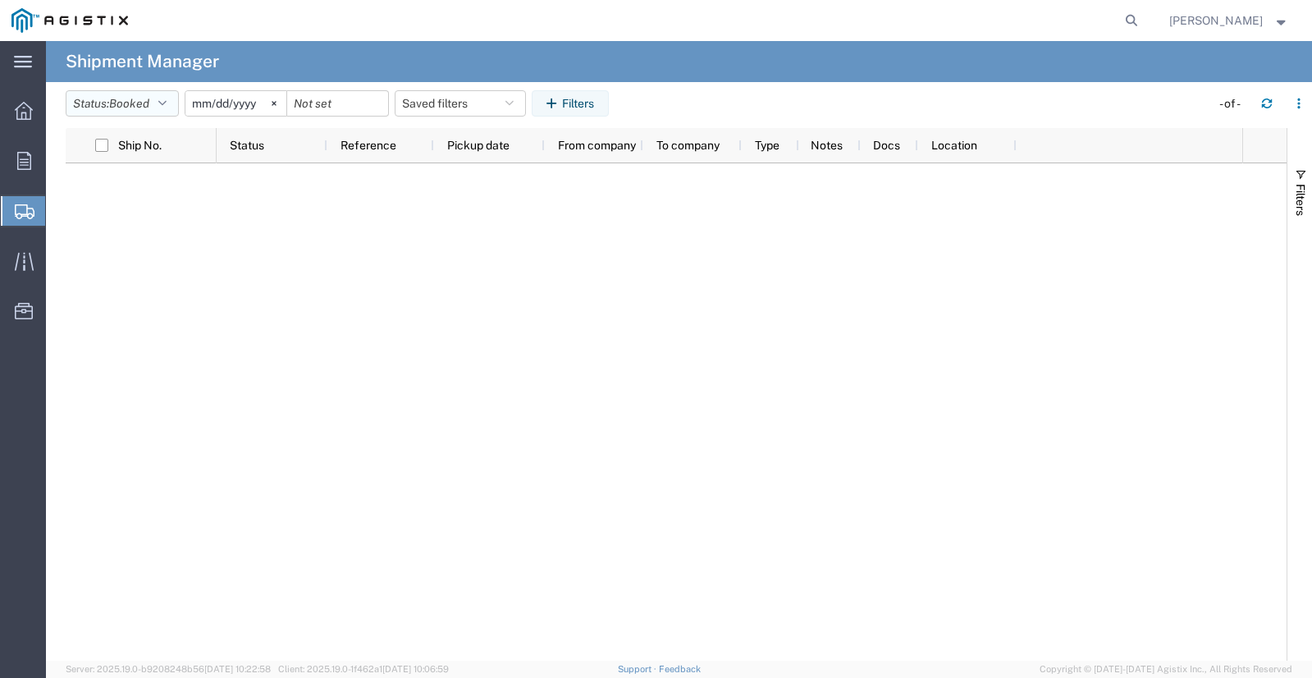
click at [167, 99] on icon "button" at bounding box center [162, 103] width 8 height 11
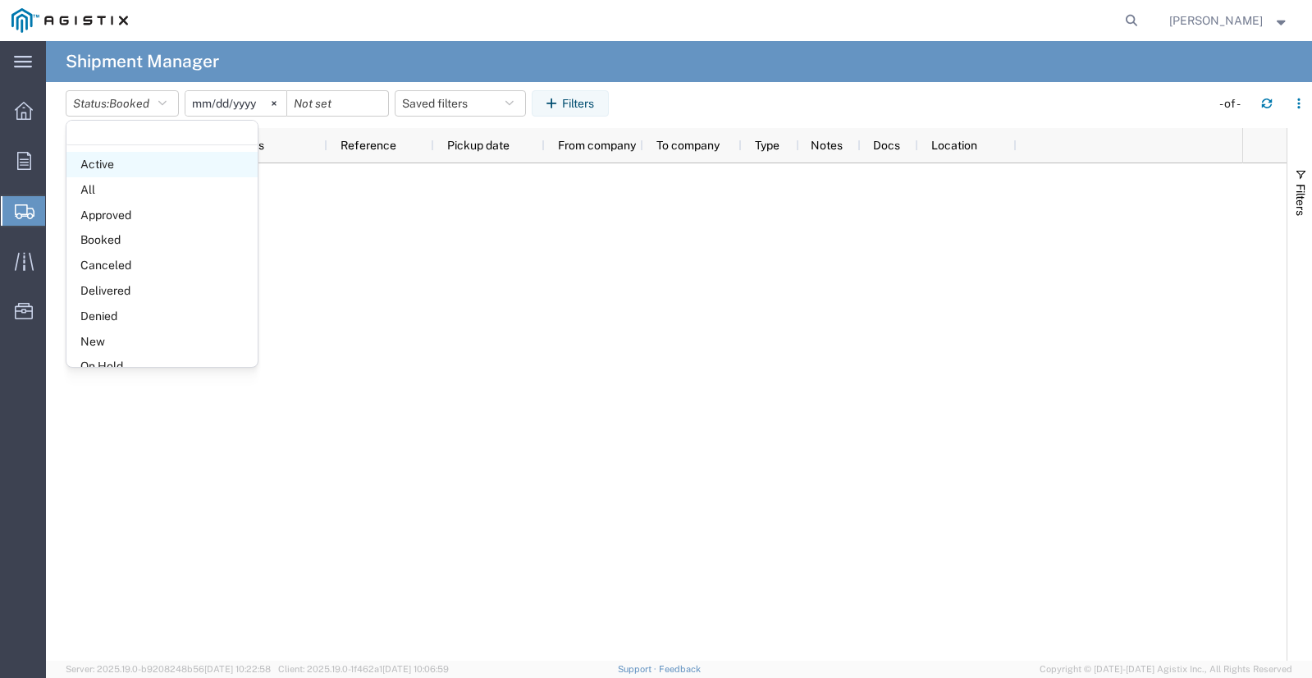
click at [121, 169] on span "Active" at bounding box center [161, 164] width 191 height 25
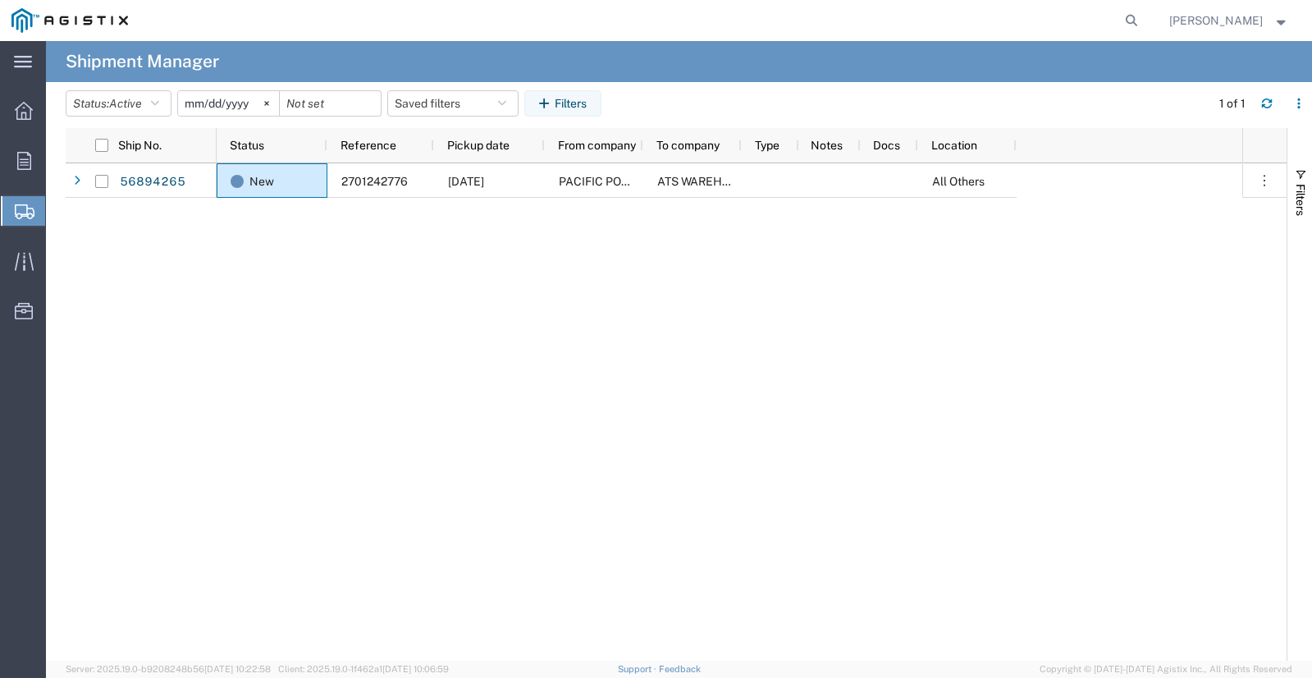
click at [1273, 315] on div "56894265 New 2701242776 [DATE] PACIFIC POWER SOURCE ATS WAREHOUSE All Others [P…" at bounding box center [676, 411] width 1221 height 497
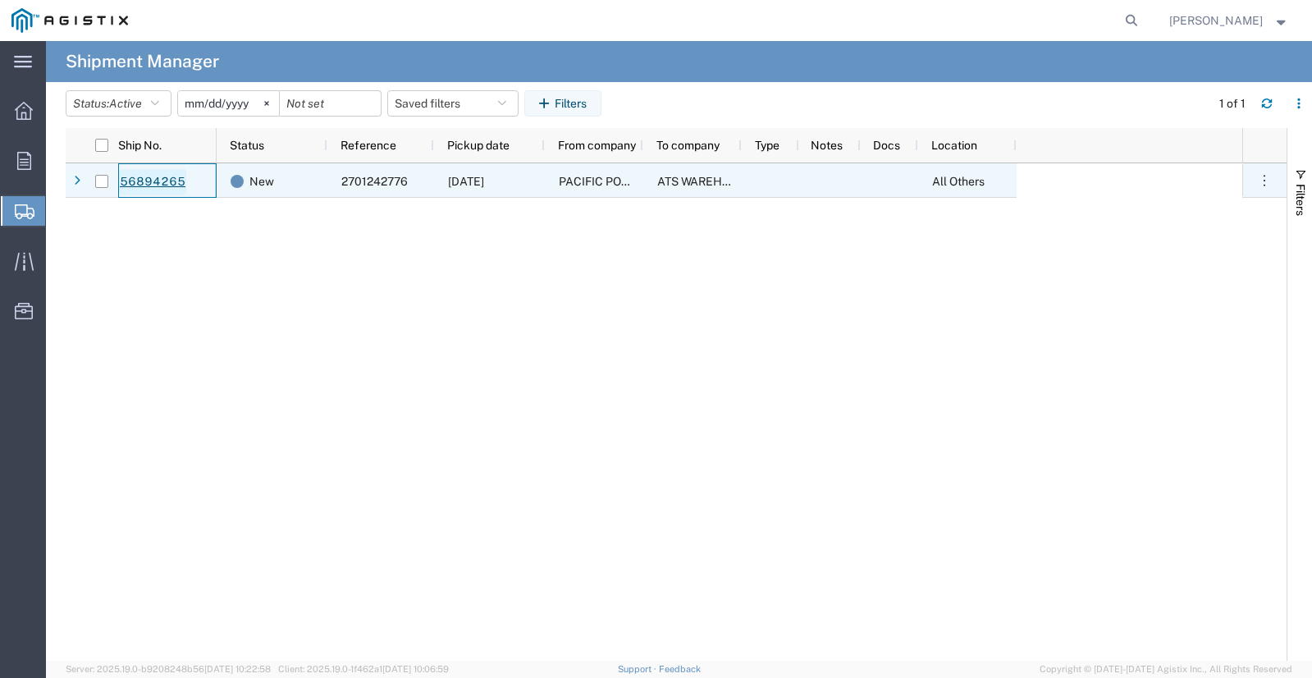
click at [137, 185] on link "56894265" at bounding box center [152, 182] width 67 height 26
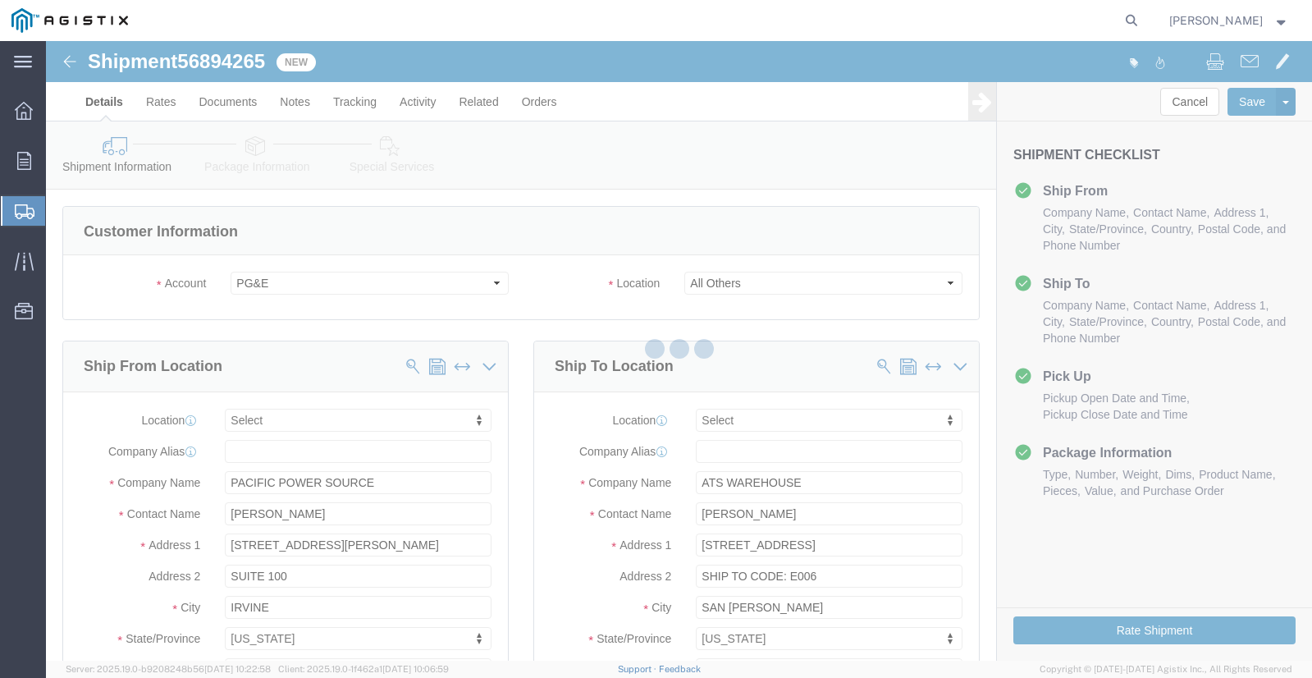
select select
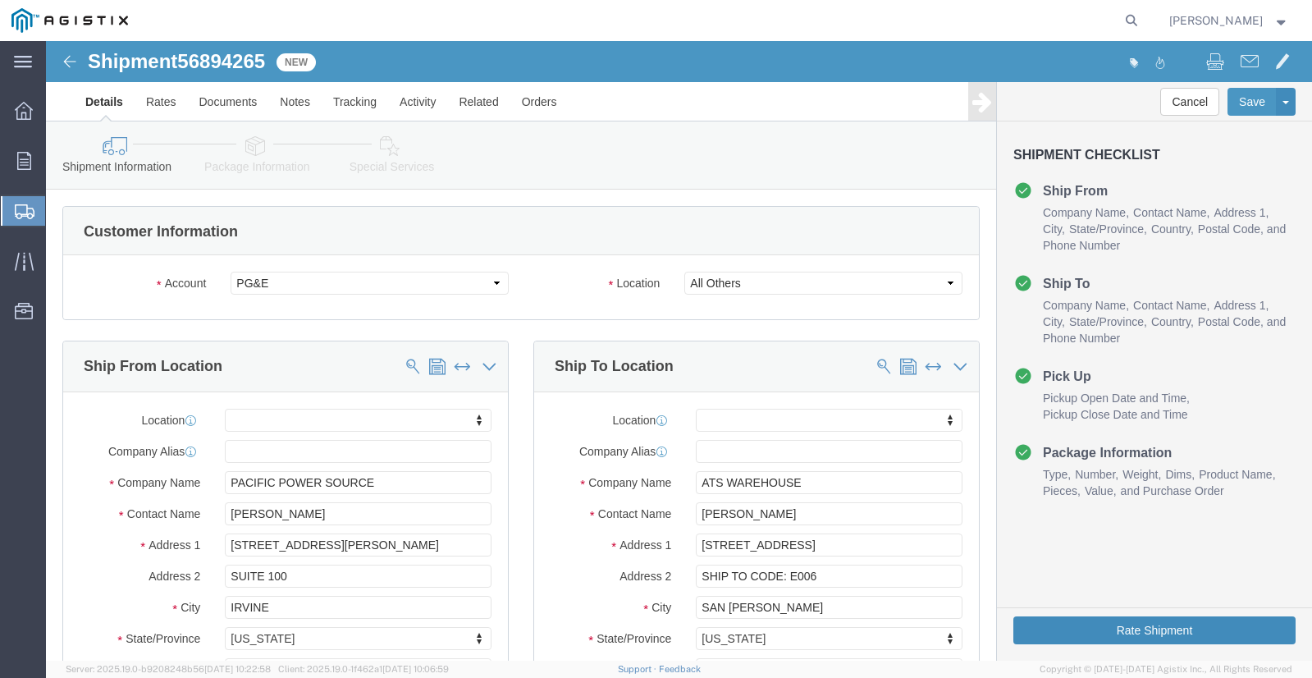
click button "Rate Shipment"
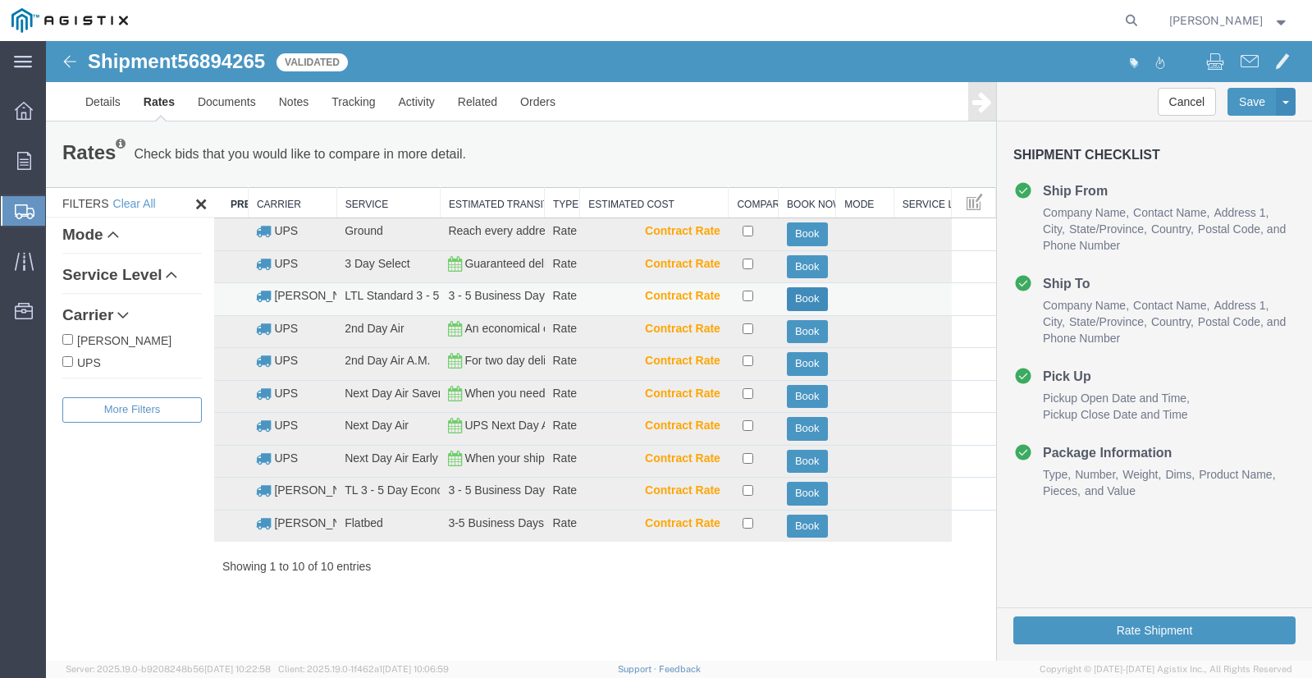
click at [805, 299] on button "Book" at bounding box center [807, 299] width 41 height 24
